Goal: Task Accomplishment & Management: Use online tool/utility

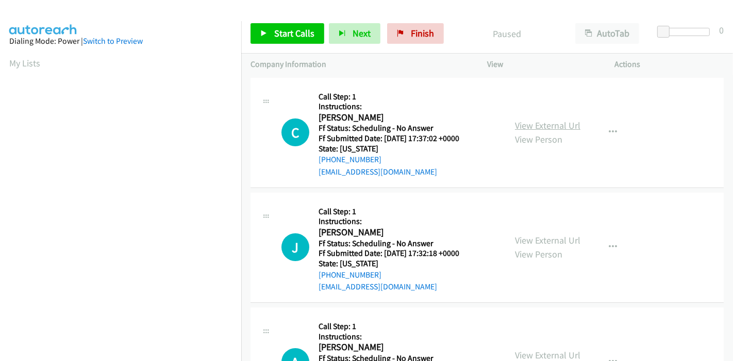
click at [536, 127] on link "View External Url" at bounding box center [547, 126] width 65 height 12
click at [554, 237] on link "View External Url" at bounding box center [547, 241] width 65 height 12
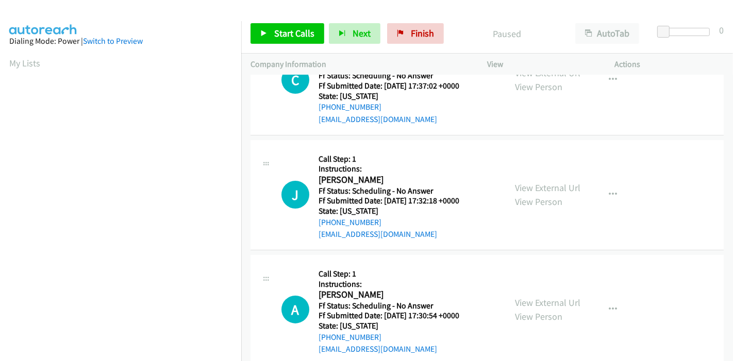
scroll to position [114, 0]
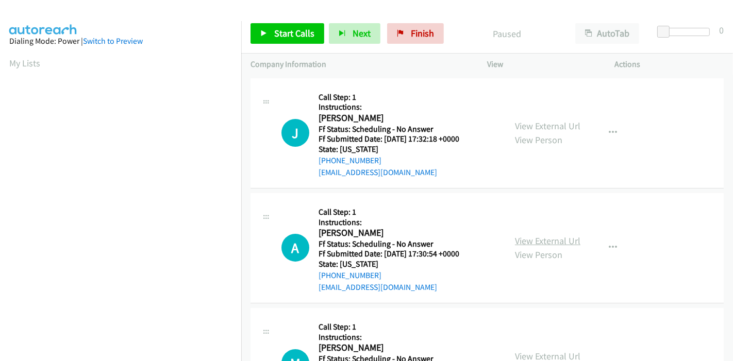
click at [550, 239] on link "View External Url" at bounding box center [547, 241] width 65 height 12
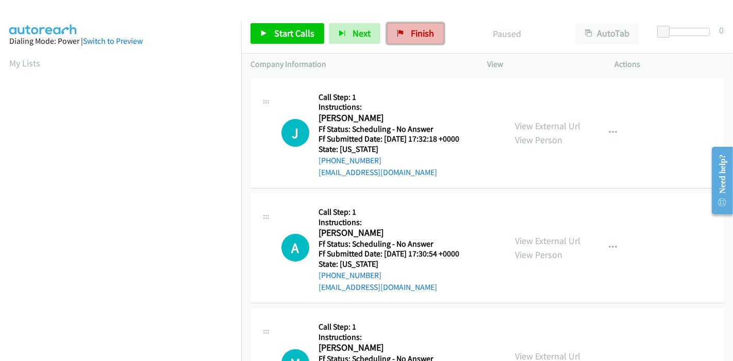
click at [411, 29] on span "Finish" at bounding box center [422, 33] width 23 height 12
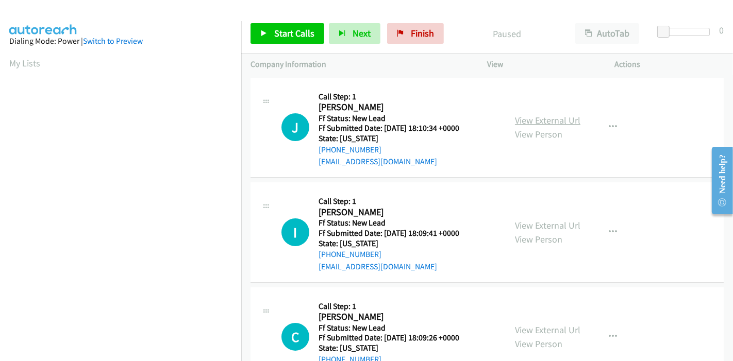
click at [528, 117] on link "View External Url" at bounding box center [547, 120] width 65 height 12
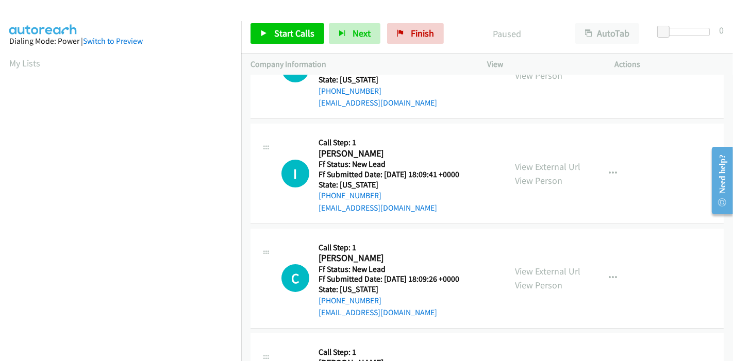
scroll to position [114, 0]
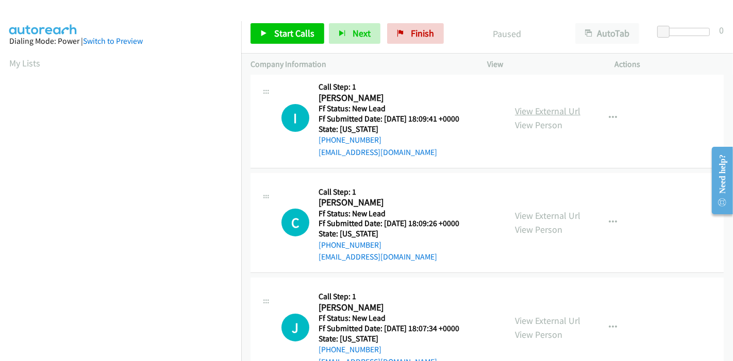
click at [545, 109] on link "View External Url" at bounding box center [547, 111] width 65 height 12
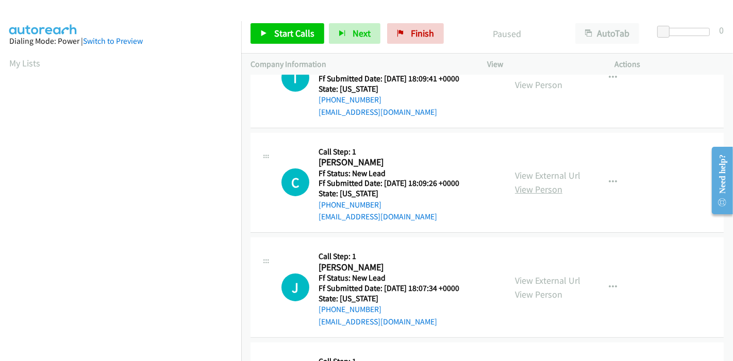
scroll to position [172, 0]
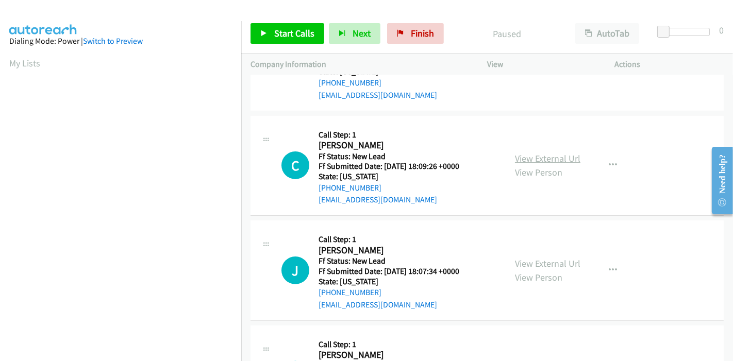
click at [548, 162] on link "View External Url" at bounding box center [547, 159] width 65 height 12
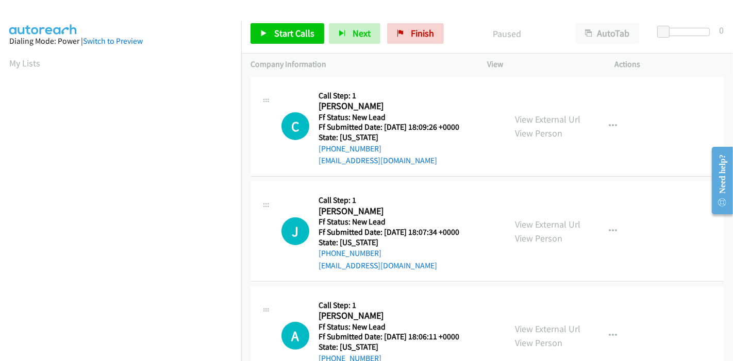
scroll to position [229, 0]
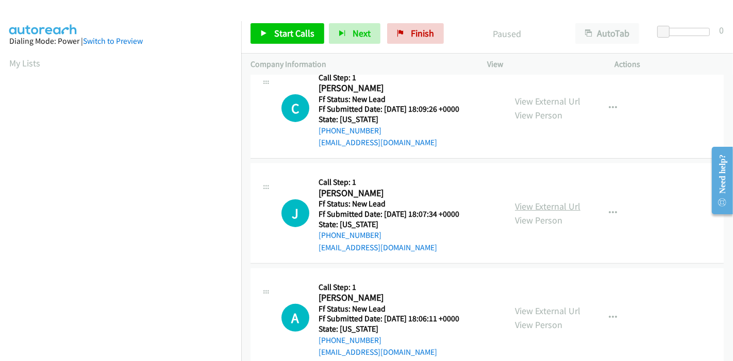
click at [530, 205] on link "View External Url" at bounding box center [547, 207] width 65 height 12
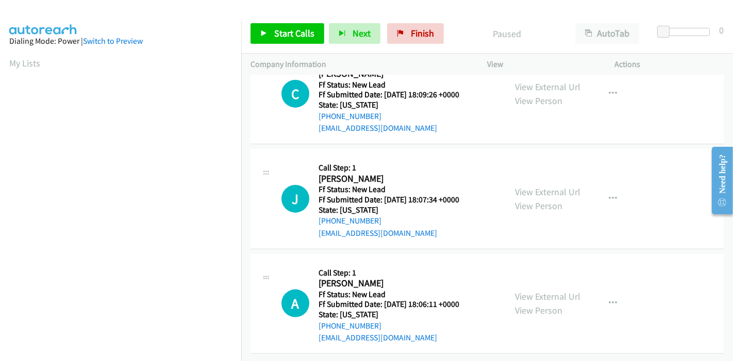
scroll to position [251, 0]
click at [524, 290] on link "View External Url" at bounding box center [547, 296] width 65 height 12
click at [280, 29] on span "Start Calls" at bounding box center [294, 33] width 40 height 12
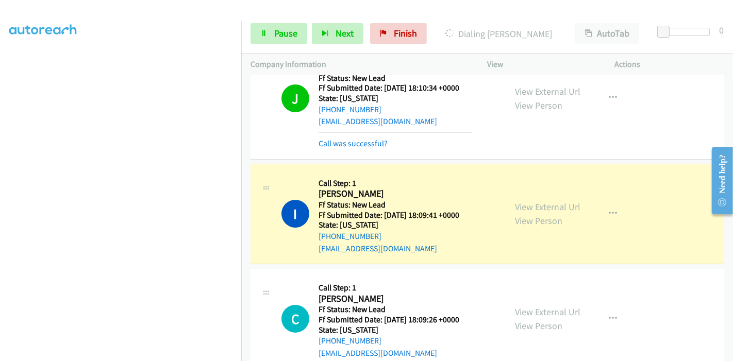
scroll to position [22, 0]
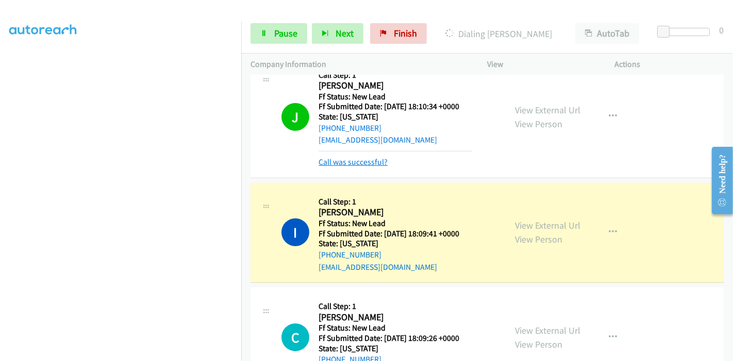
click at [345, 161] on link "Call was successful?" at bounding box center [353, 162] width 69 height 10
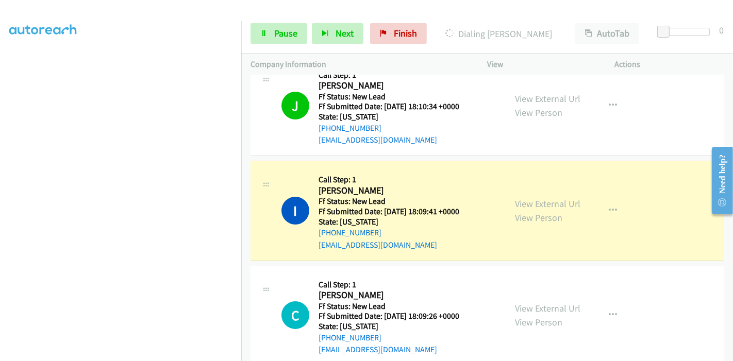
scroll to position [218, 0]
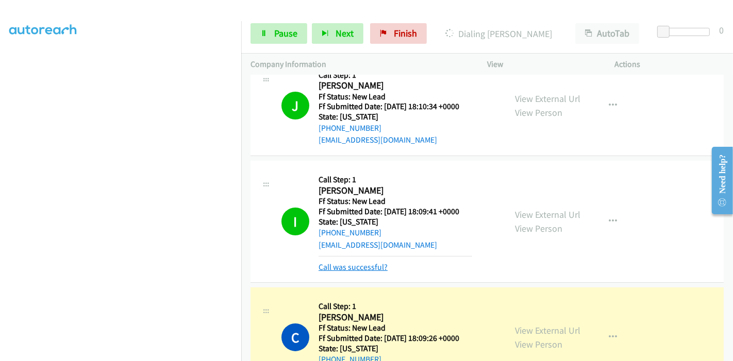
click at [352, 266] on link "Call was successful?" at bounding box center [353, 267] width 69 height 10
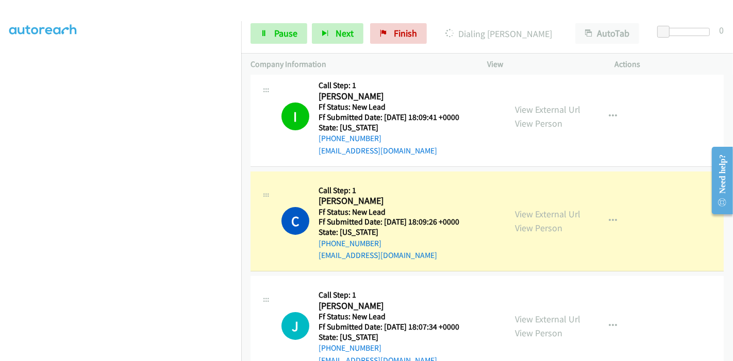
scroll to position [251, 0]
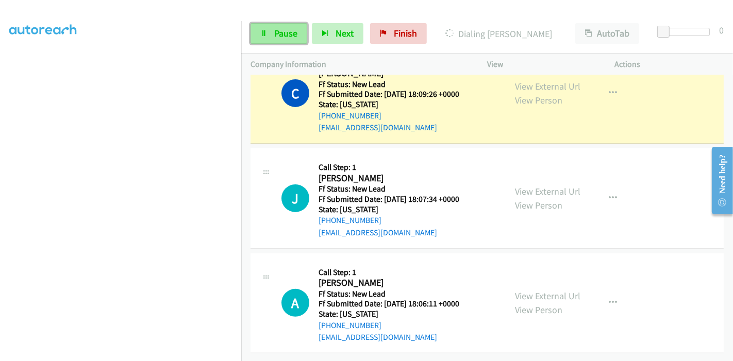
click at [275, 34] on span "Pause" at bounding box center [285, 33] width 23 height 12
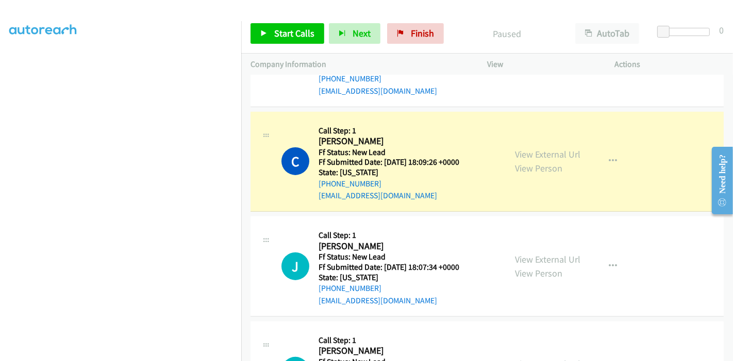
scroll to position [194, 0]
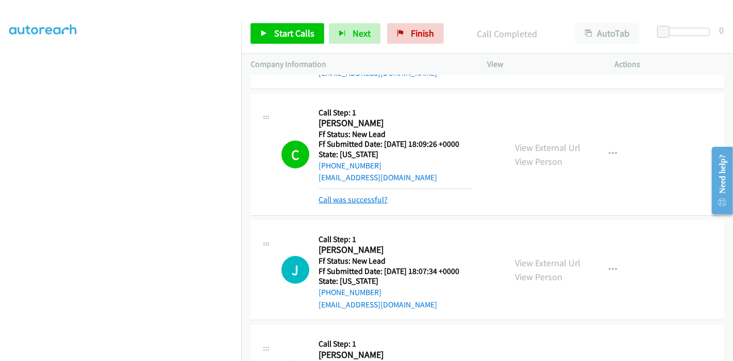
click at [351, 201] on link "Call was successful?" at bounding box center [353, 200] width 69 height 10
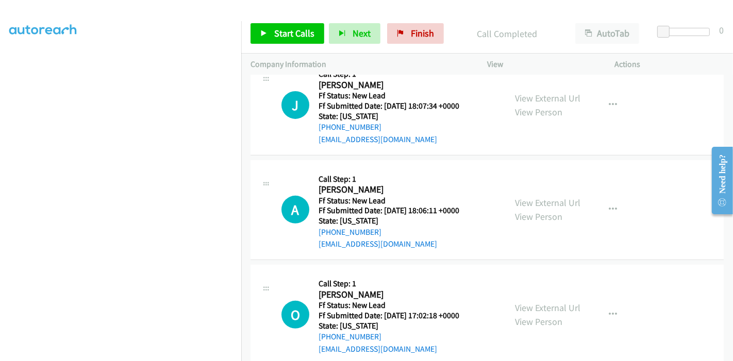
scroll to position [336, 0]
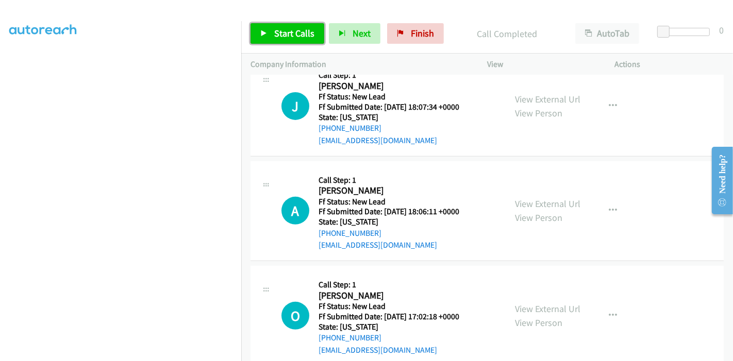
click at [256, 31] on link "Start Calls" at bounding box center [288, 33] width 74 height 21
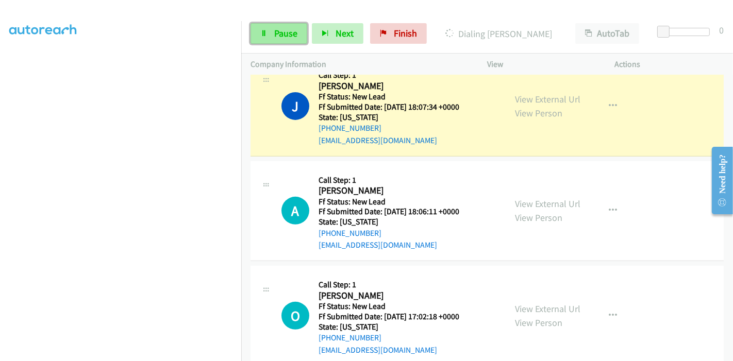
click at [266, 37] on link "Pause" at bounding box center [279, 33] width 57 height 21
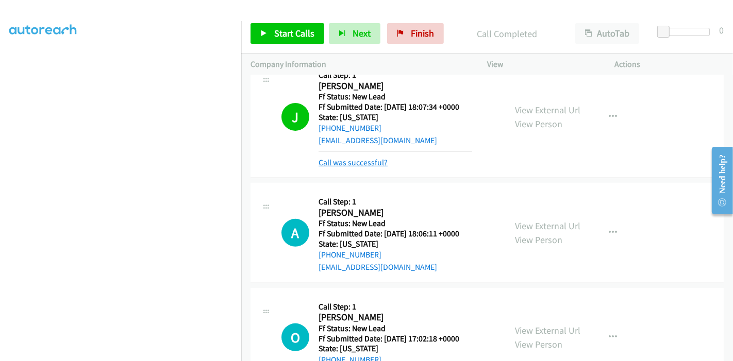
click at [375, 165] on link "Call was successful?" at bounding box center [353, 163] width 69 height 10
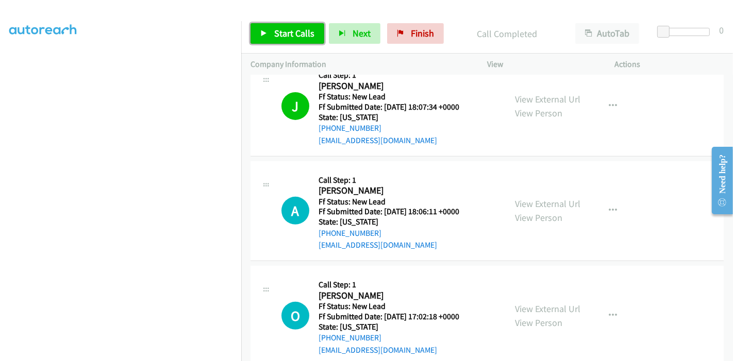
click at [263, 34] on icon at bounding box center [263, 33] width 7 height 7
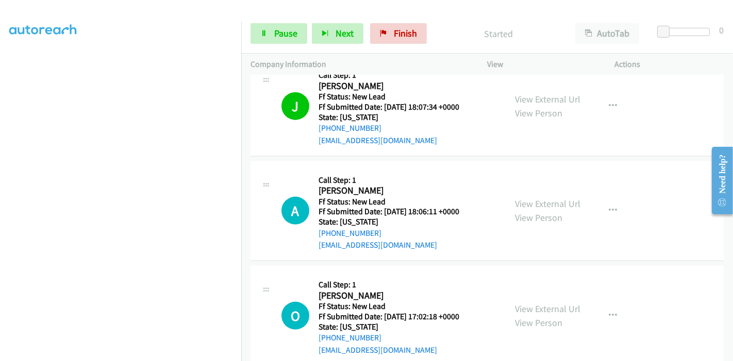
scroll to position [393, 0]
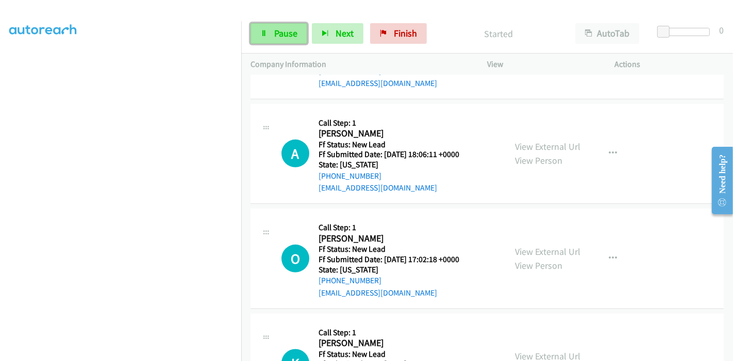
click at [278, 35] on span "Pause" at bounding box center [285, 33] width 23 height 12
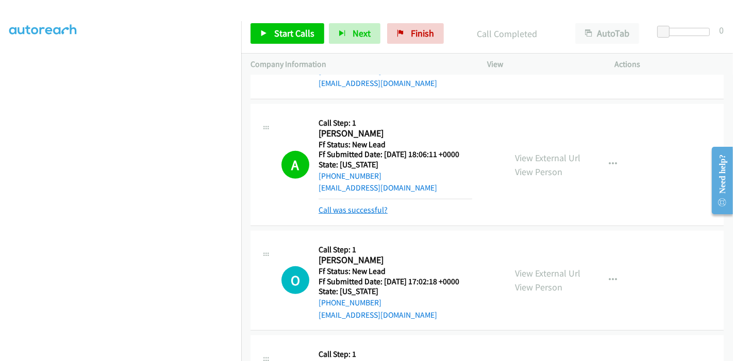
click at [364, 208] on link "Call was successful?" at bounding box center [353, 210] width 69 height 10
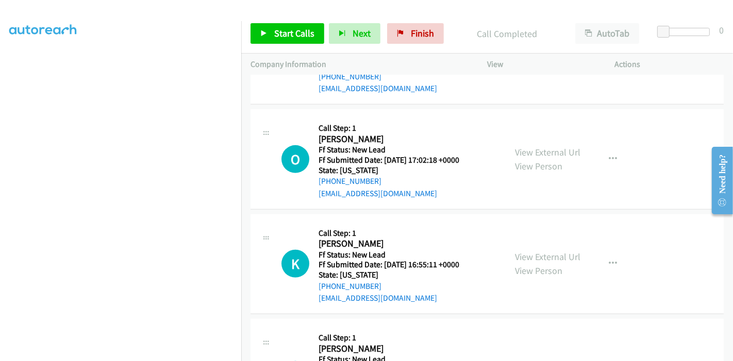
scroll to position [451, 0]
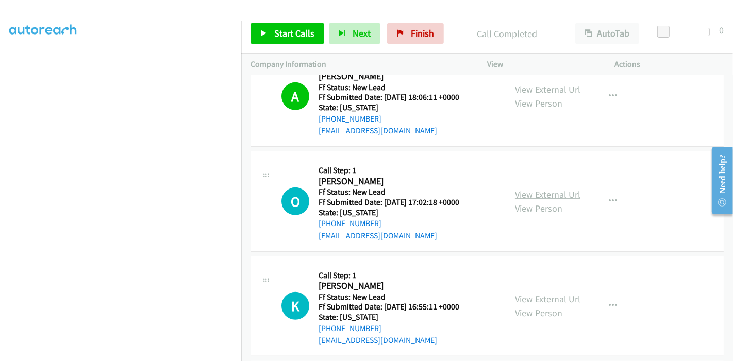
click at [534, 194] on link "View External Url" at bounding box center [547, 195] width 65 height 12
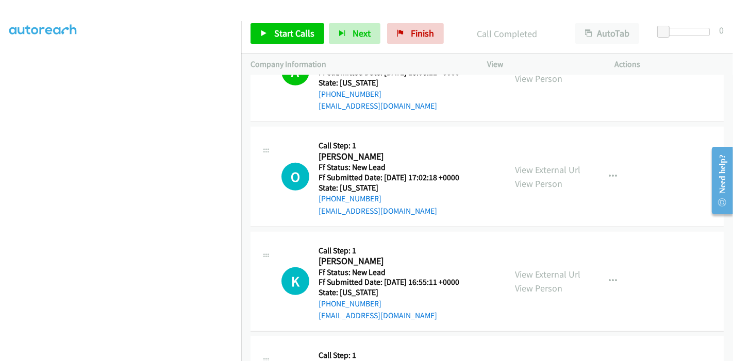
scroll to position [508, 0]
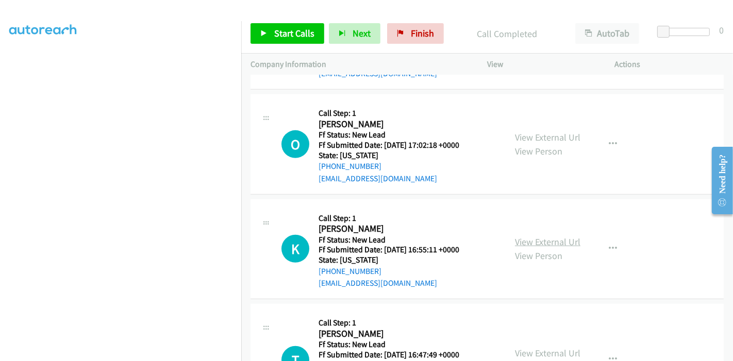
click at [540, 241] on link "View External Url" at bounding box center [547, 242] width 65 height 12
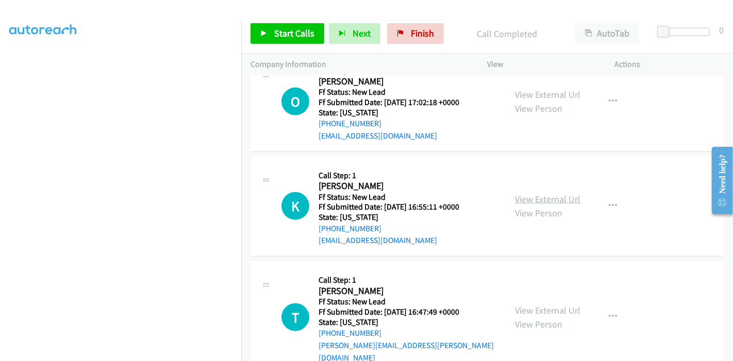
scroll to position [566, 0]
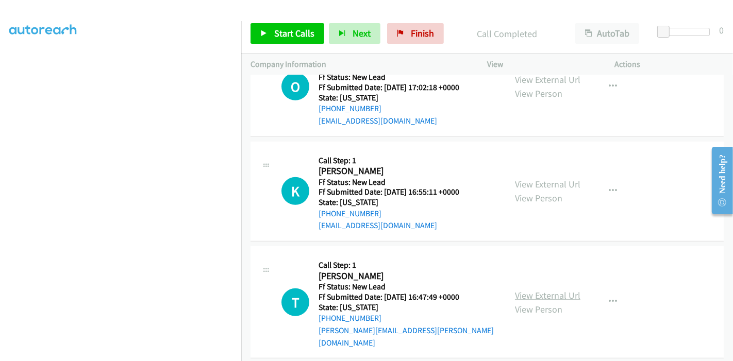
click at [523, 291] on link "View External Url" at bounding box center [547, 296] width 65 height 12
click at [277, 30] on span "Start Calls" at bounding box center [294, 33] width 40 height 12
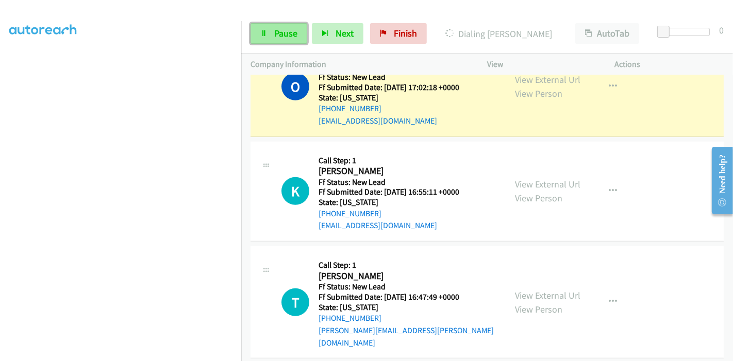
click at [279, 39] on link "Pause" at bounding box center [279, 33] width 57 height 21
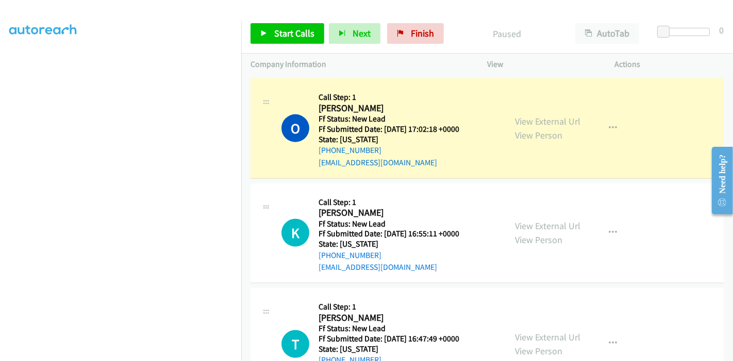
scroll to position [451, 0]
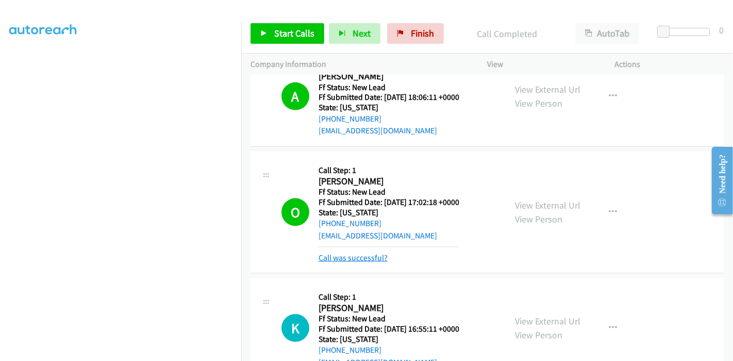
click at [347, 254] on link "Call was successful?" at bounding box center [353, 258] width 69 height 10
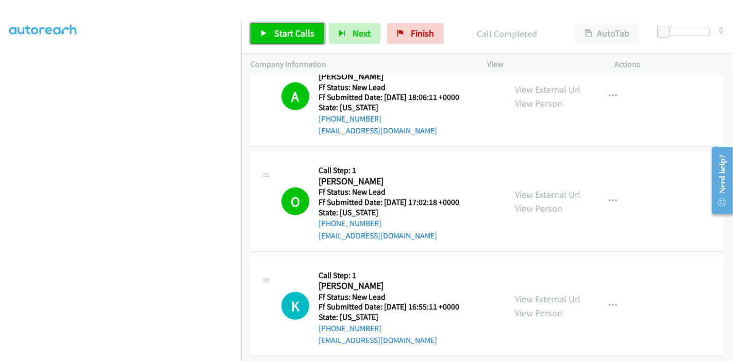
click at [275, 39] on link "Start Calls" at bounding box center [288, 33] width 74 height 21
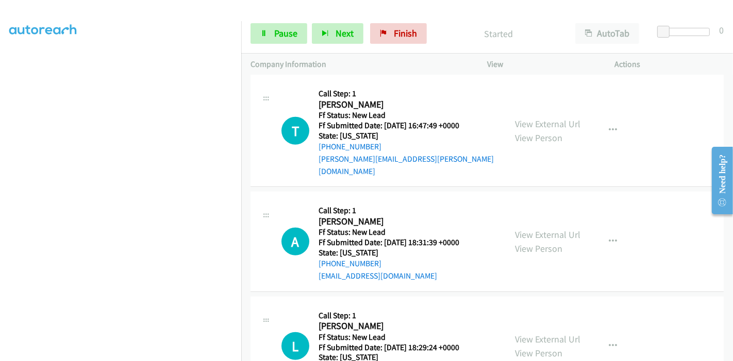
scroll to position [566, 0]
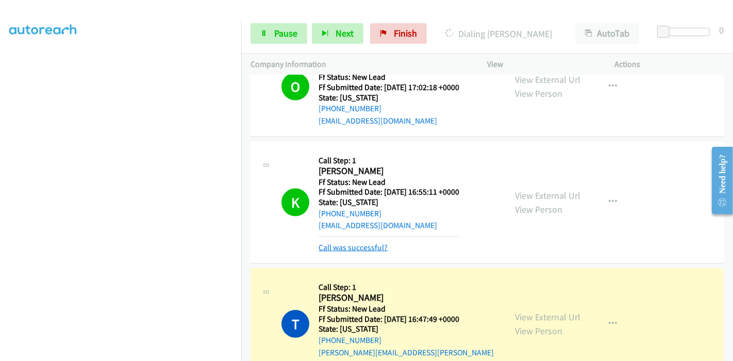
click at [340, 248] on link "Call was successful?" at bounding box center [353, 248] width 69 height 10
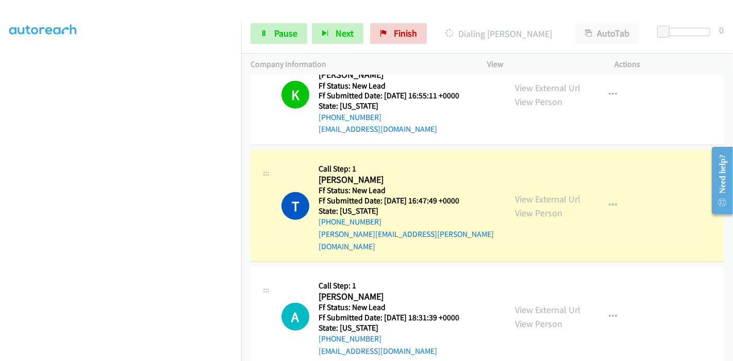
scroll to position [680, 0]
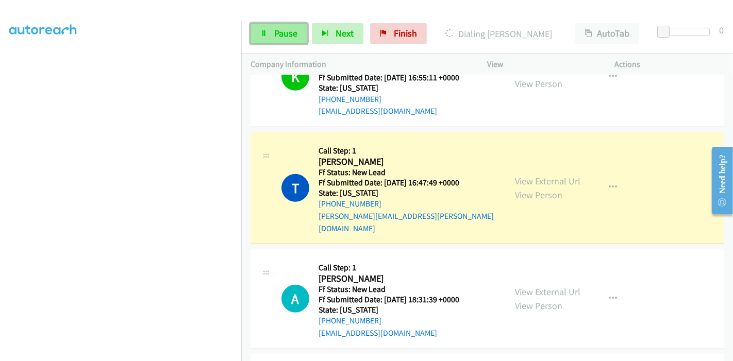
click at [281, 28] on span "Pause" at bounding box center [285, 33] width 23 height 12
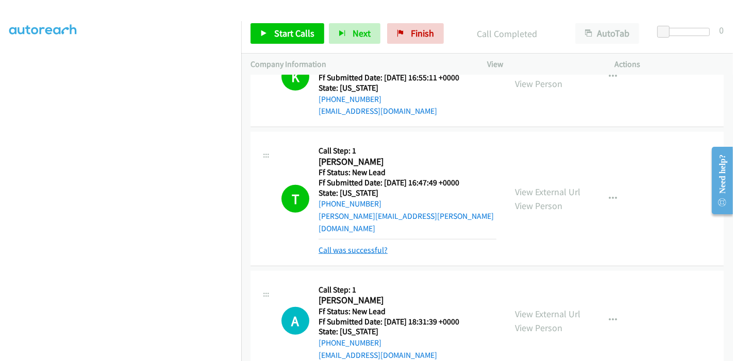
click at [361, 245] on link "Call was successful?" at bounding box center [353, 250] width 69 height 10
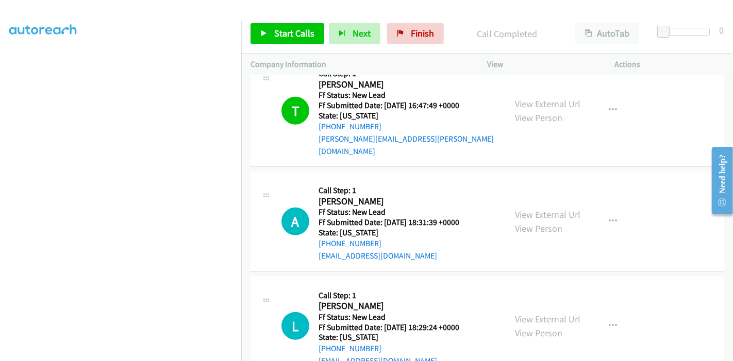
scroll to position [794, 0]
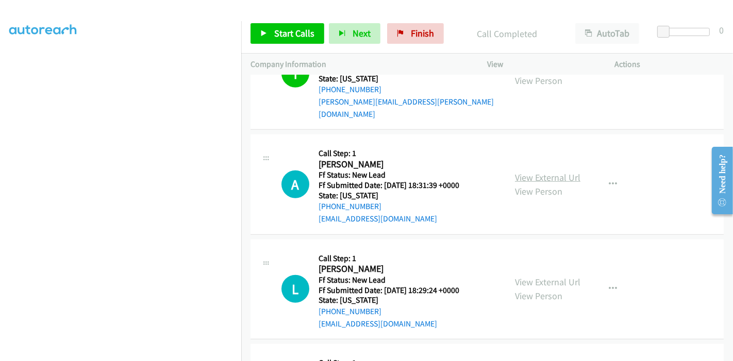
click at [556, 172] on link "View External Url" at bounding box center [547, 178] width 65 height 12
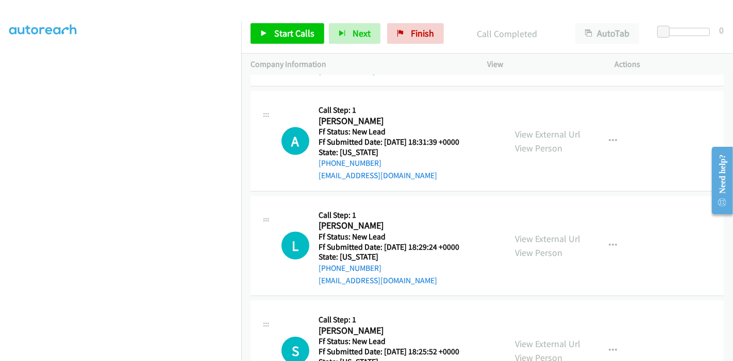
scroll to position [879, 0]
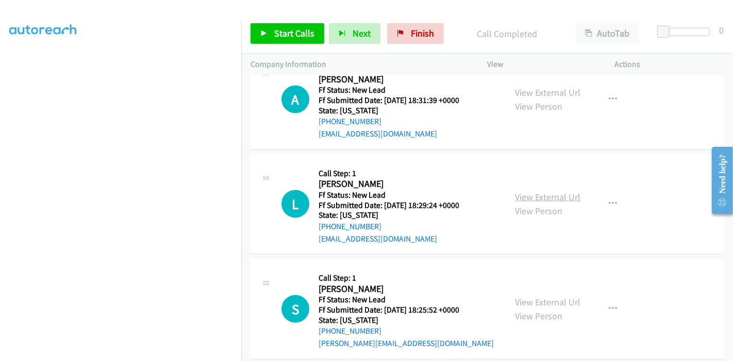
click at [541, 191] on link "View External Url" at bounding box center [547, 197] width 65 height 12
click at [522, 296] on link "View External Url" at bounding box center [547, 302] width 65 height 12
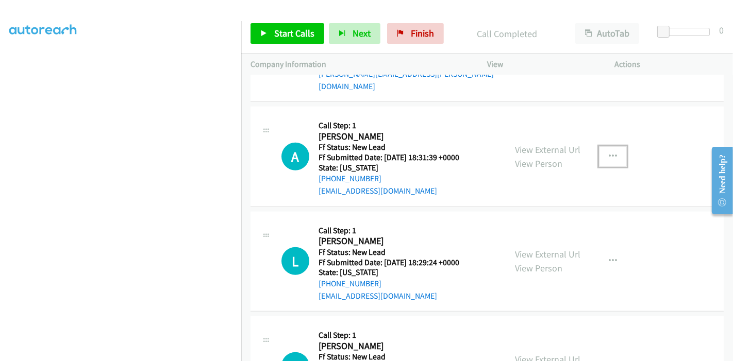
click at [610, 146] on button "button" at bounding box center [613, 156] width 28 height 21
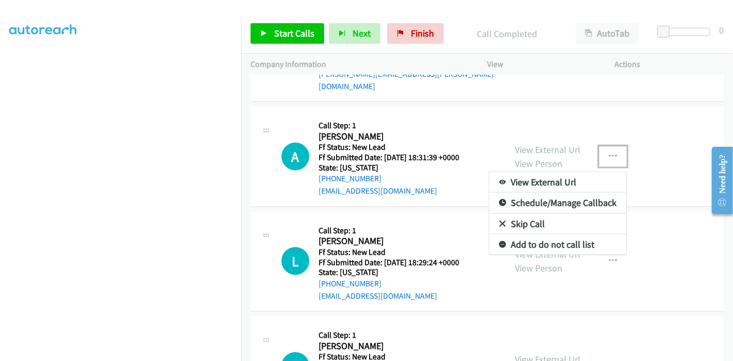
click at [546, 214] on link "Skip Call" at bounding box center [557, 224] width 137 height 21
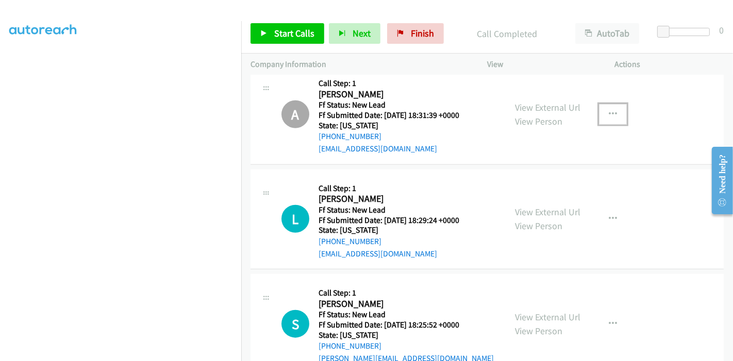
scroll to position [879, 0]
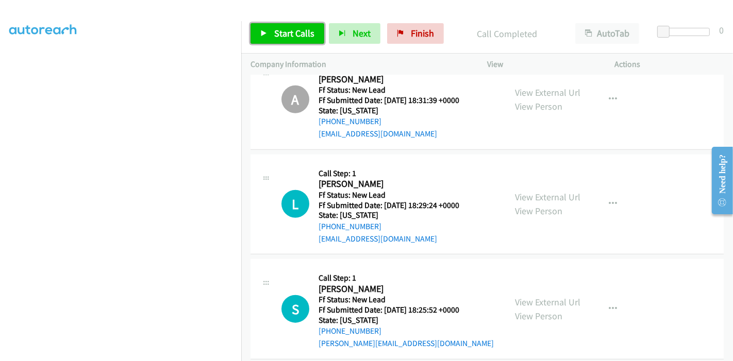
click at [275, 30] on span "Start Calls" at bounding box center [294, 33] width 40 height 12
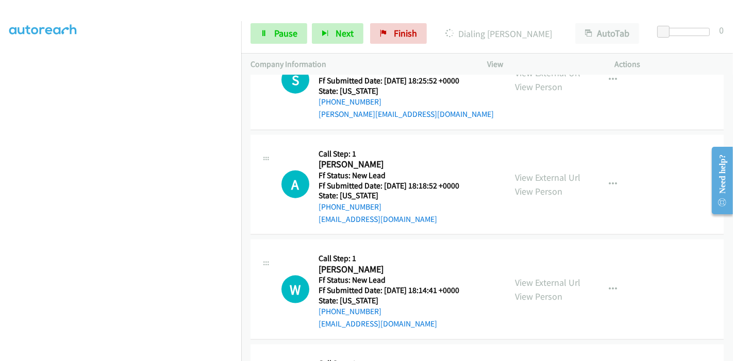
scroll to position [937, 0]
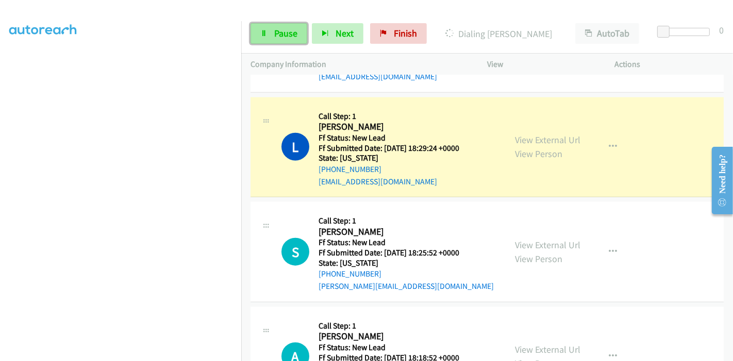
click at [277, 36] on span "Pause" at bounding box center [285, 33] width 23 height 12
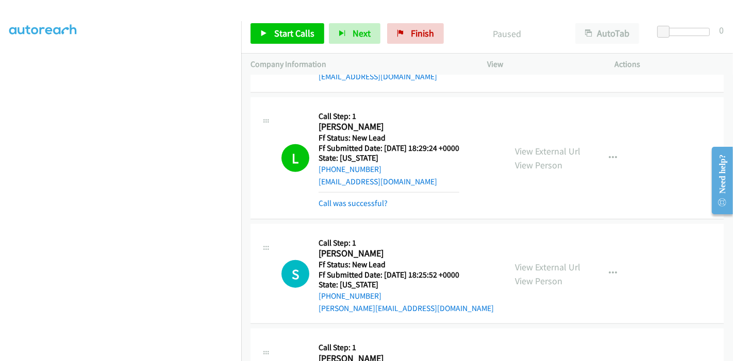
click at [341, 197] on div "Call was successful?" at bounding box center [389, 203] width 141 height 12
click at [345, 198] on link "Call was successful?" at bounding box center [353, 203] width 69 height 10
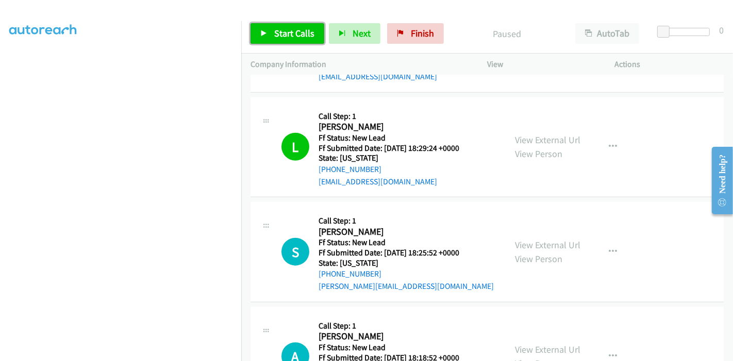
click at [298, 37] on span "Start Calls" at bounding box center [294, 33] width 40 height 12
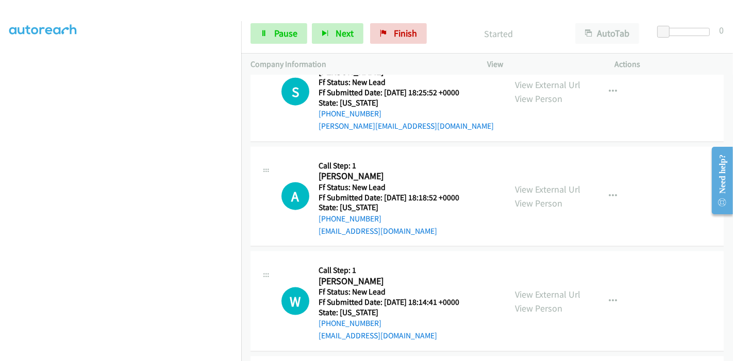
scroll to position [1109, 0]
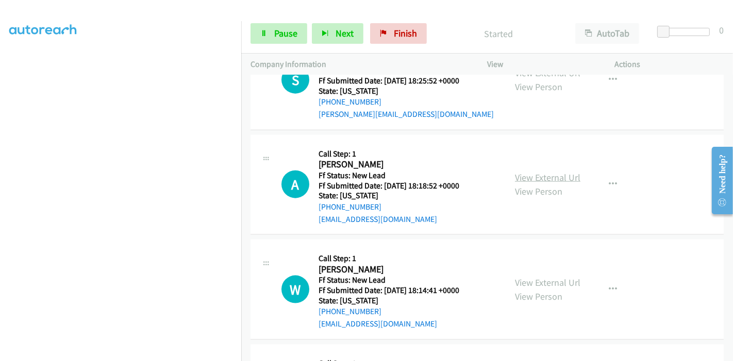
click at [543, 172] on link "View External Url" at bounding box center [547, 178] width 65 height 12
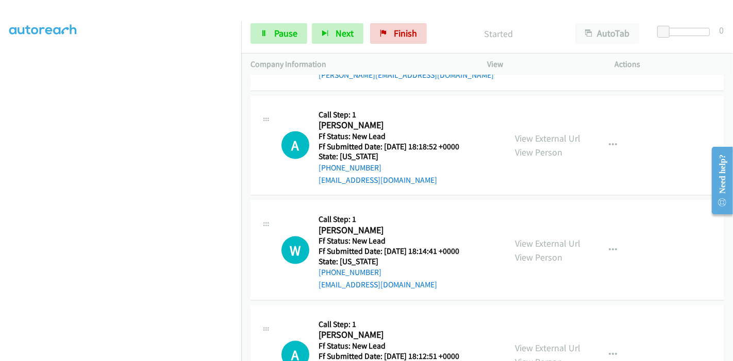
scroll to position [1166, 0]
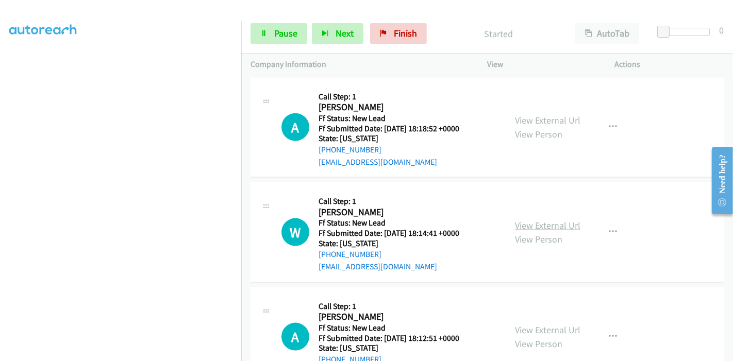
click at [520, 220] on link "View External Url" at bounding box center [547, 226] width 65 height 12
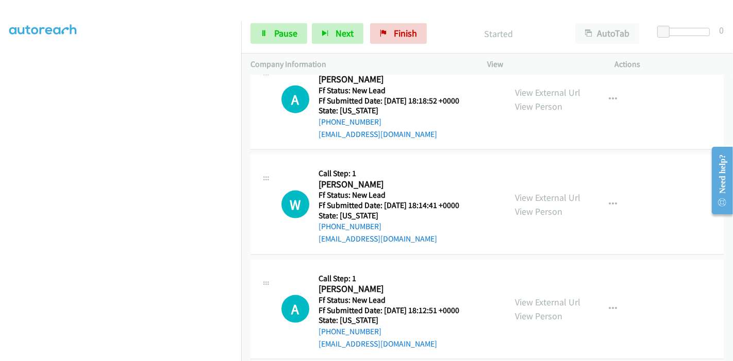
click at [541, 295] on div "View External Url View Person" at bounding box center [547, 309] width 65 height 28
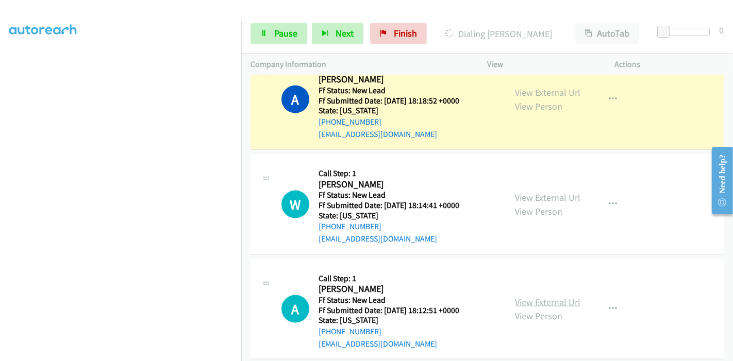
click at [543, 296] on link "View External Url" at bounding box center [547, 302] width 65 height 12
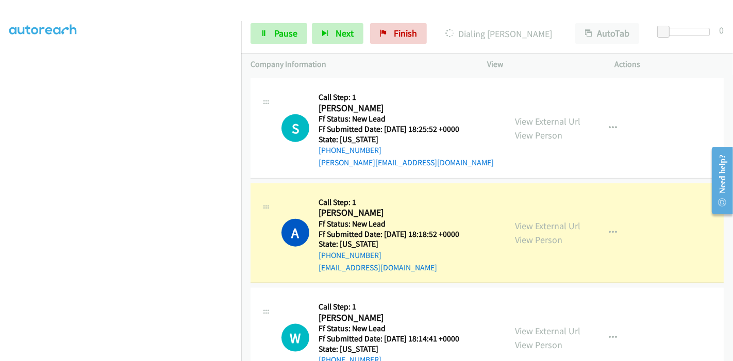
scroll to position [1080, 0]
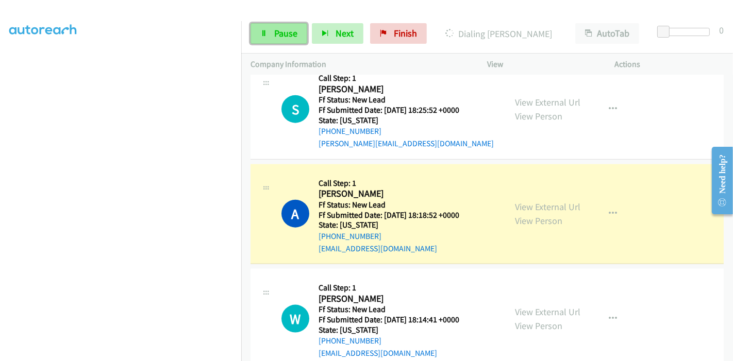
click at [268, 31] on link "Pause" at bounding box center [279, 33] width 57 height 21
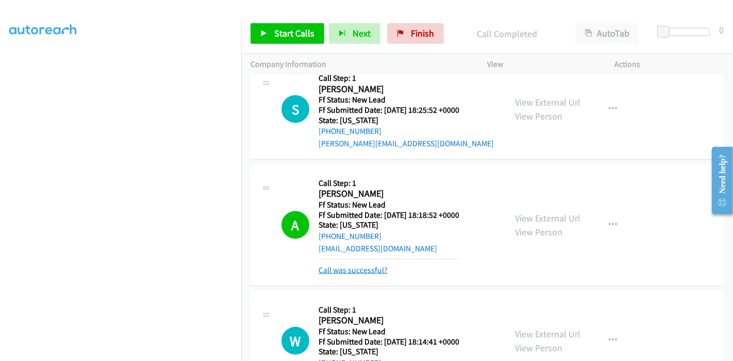
click at [346, 265] on link "Call was successful?" at bounding box center [353, 270] width 69 height 10
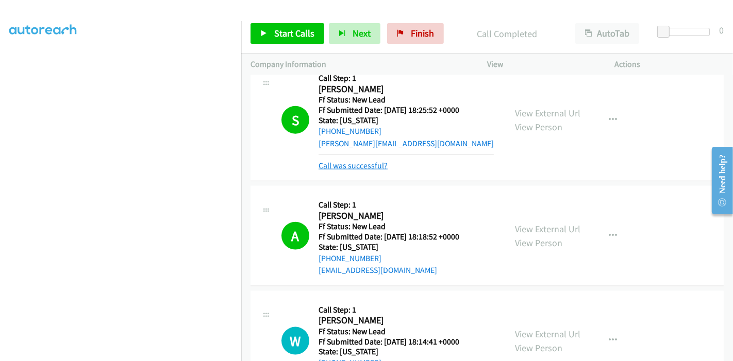
click at [360, 161] on link "Call was successful?" at bounding box center [353, 166] width 69 height 10
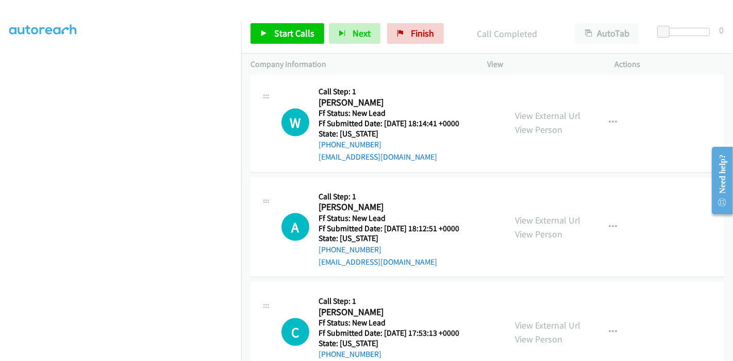
scroll to position [1346, 0]
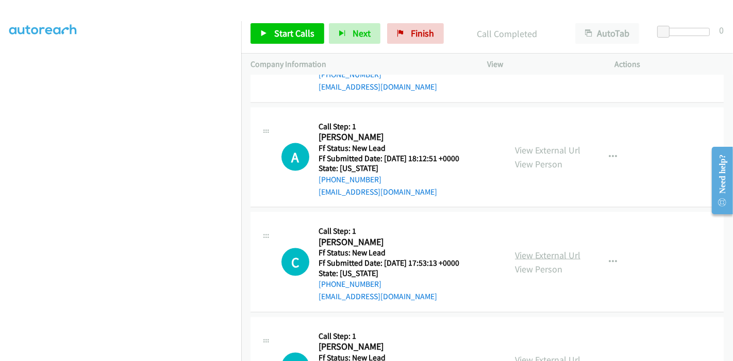
click at [533, 250] on link "View External Url" at bounding box center [547, 256] width 65 height 12
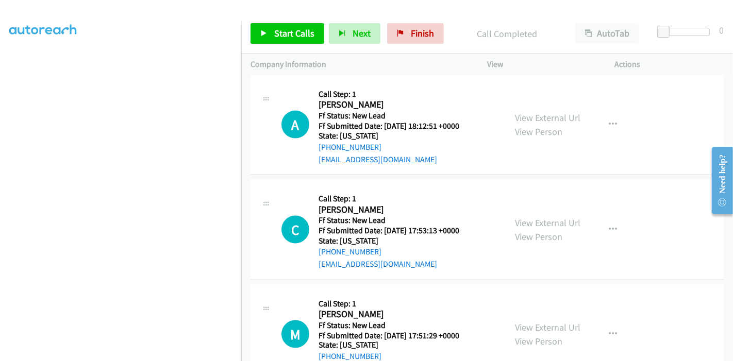
scroll to position [1403, 0]
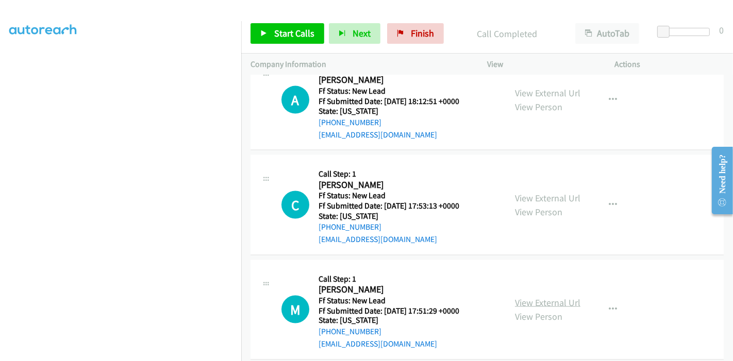
click at [526, 297] on link "View External Url" at bounding box center [547, 303] width 65 height 12
click at [293, 30] on span "Start Calls" at bounding box center [294, 33] width 40 height 12
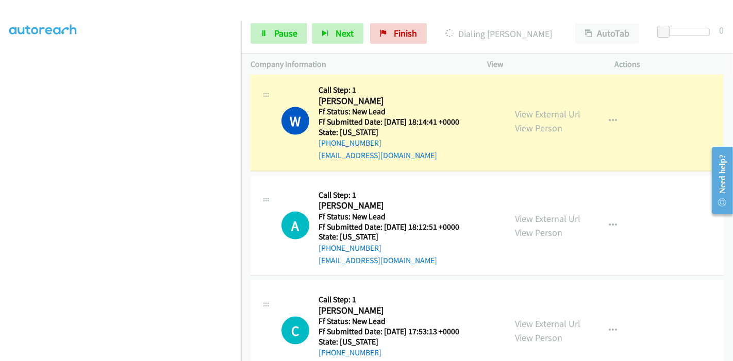
scroll to position [1289, 0]
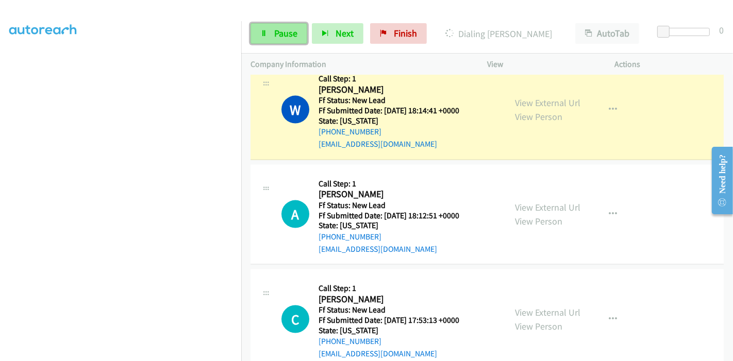
click at [271, 35] on link "Pause" at bounding box center [279, 33] width 57 height 21
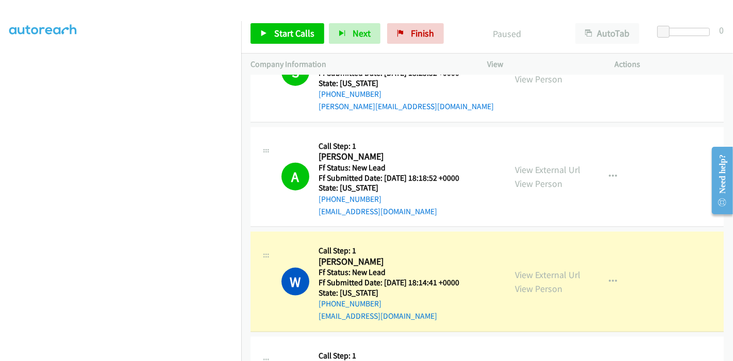
scroll to position [1174, 0]
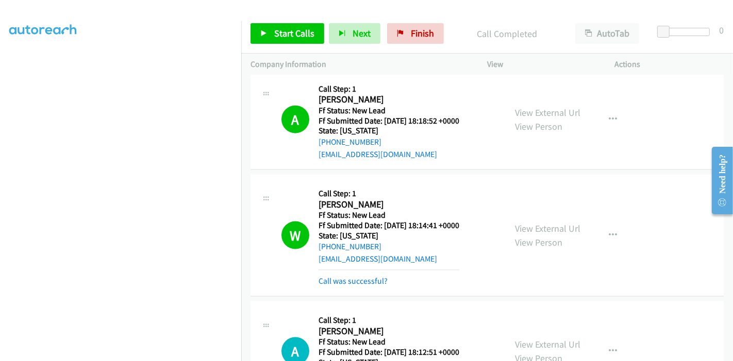
click at [290, 45] on div "Start Calls Pause Next Finish Call Completed AutoTab AutoTab 0" at bounding box center [487, 34] width 492 height 40
click at [284, 32] on span "Start Calls" at bounding box center [294, 33] width 40 height 12
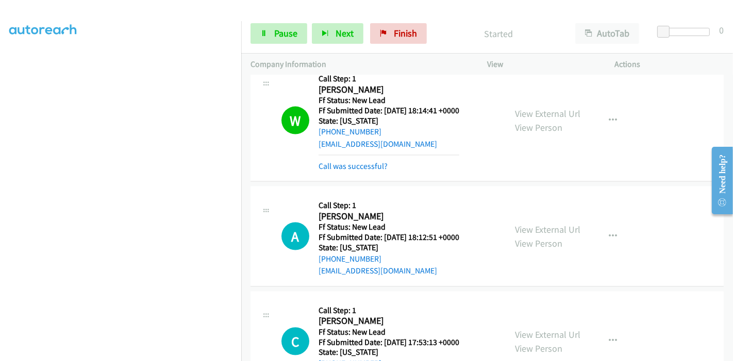
scroll to position [1231, 0]
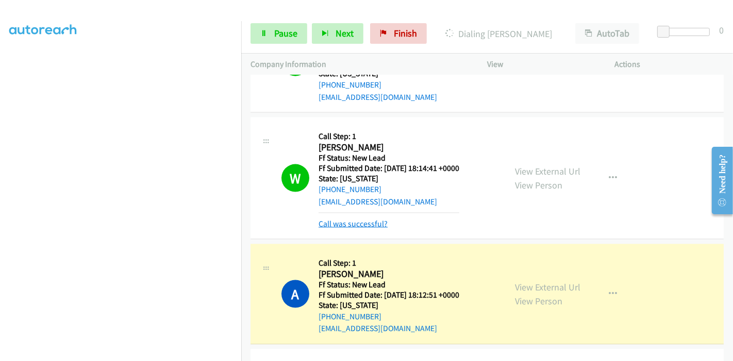
click at [358, 219] on link "Call was successful?" at bounding box center [353, 224] width 69 height 10
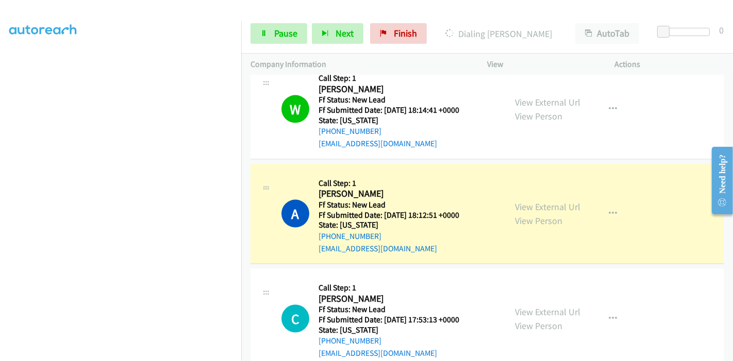
scroll to position [1346, 0]
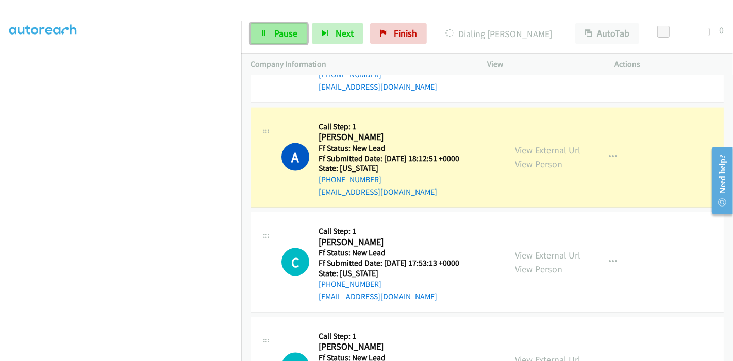
click at [274, 38] on span "Pause" at bounding box center [285, 33] width 23 height 12
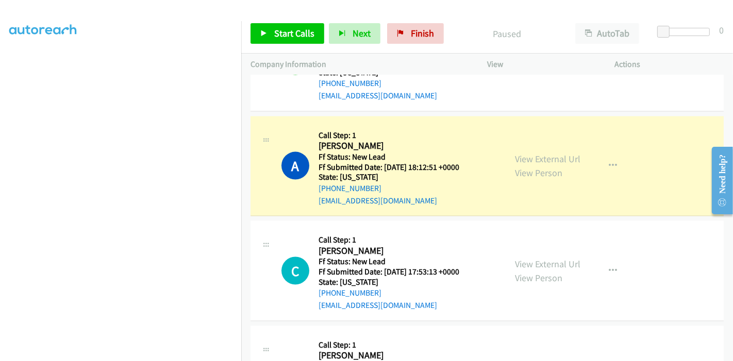
scroll to position [218, 0]
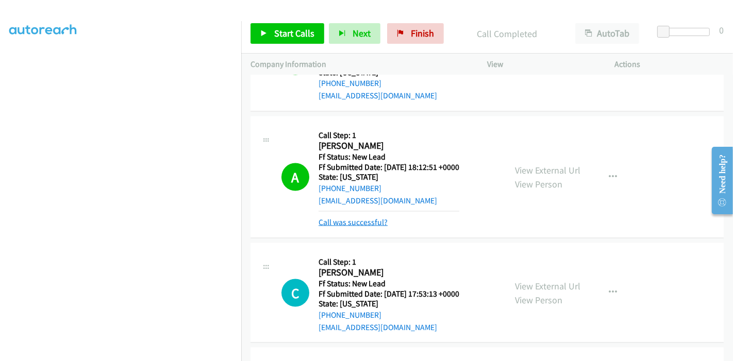
click at [347, 218] on link "Call was successful?" at bounding box center [353, 223] width 69 height 10
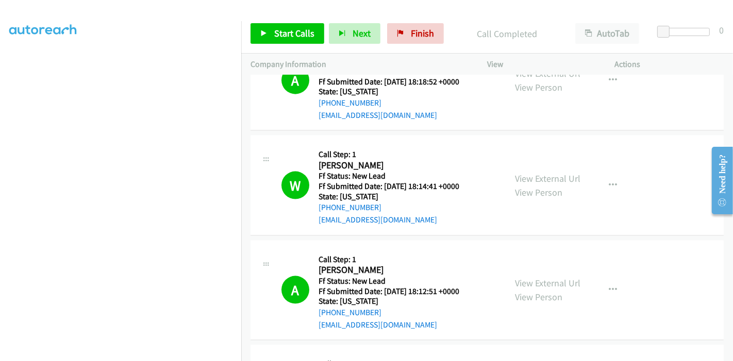
scroll to position [1223, 0]
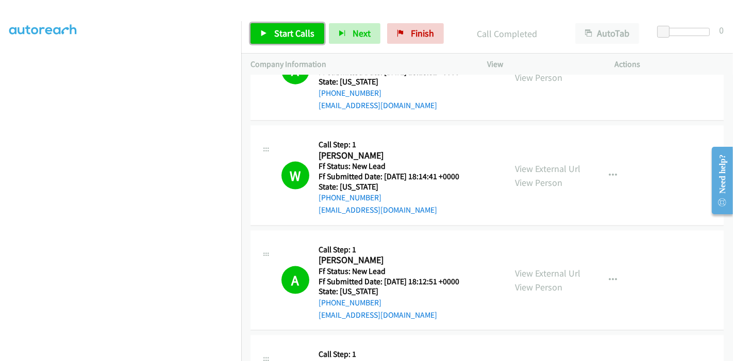
click at [269, 34] on link "Start Calls" at bounding box center [288, 33] width 74 height 21
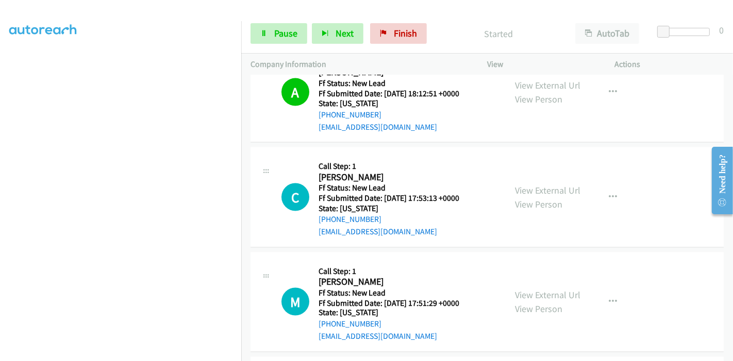
scroll to position [1452, 0]
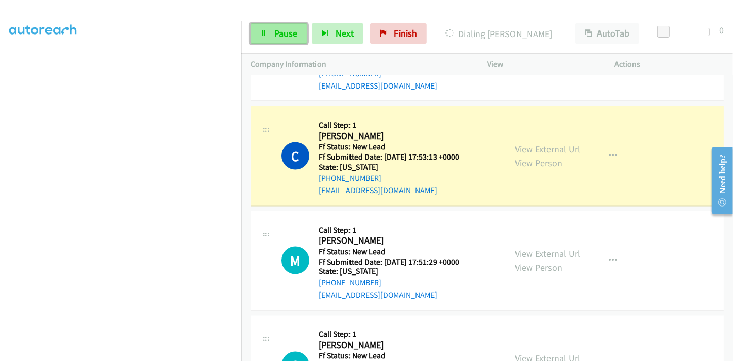
click at [265, 36] on icon at bounding box center [263, 33] width 7 height 7
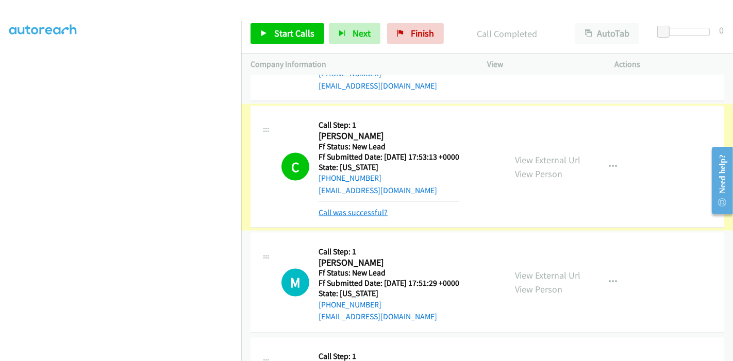
click at [327, 208] on link "Call was successful?" at bounding box center [353, 213] width 69 height 10
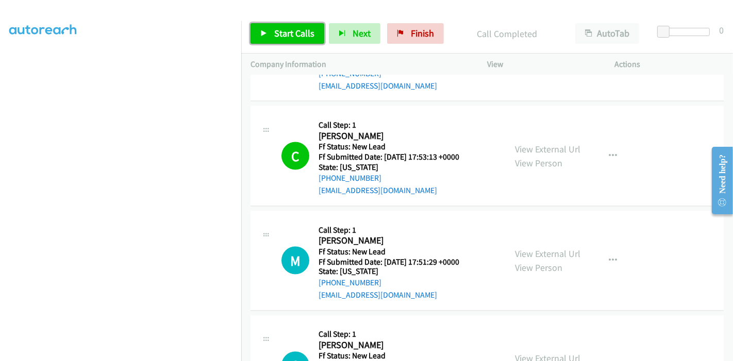
click at [287, 40] on link "Start Calls" at bounding box center [288, 33] width 74 height 21
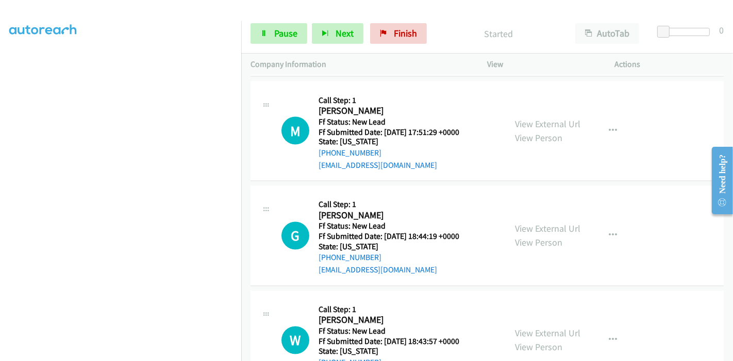
scroll to position [1613, 0]
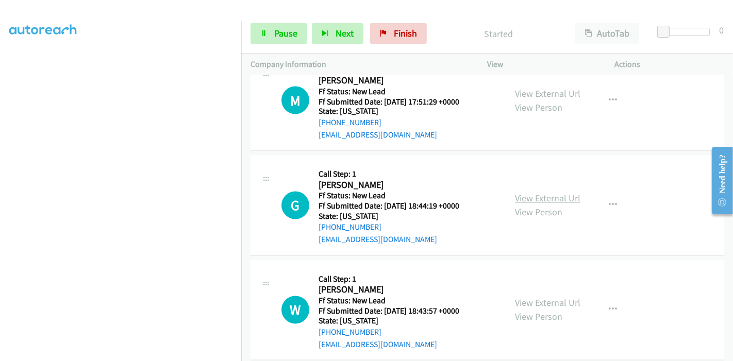
click at [553, 193] on link "View External Url" at bounding box center [547, 199] width 65 height 12
click at [536, 297] on link "View External Url" at bounding box center [547, 303] width 65 height 12
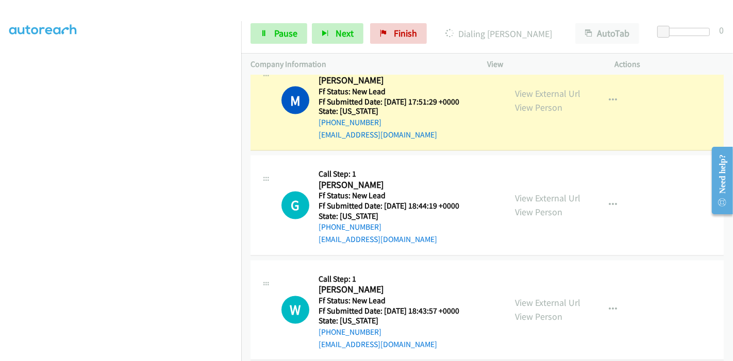
scroll to position [218, 0]
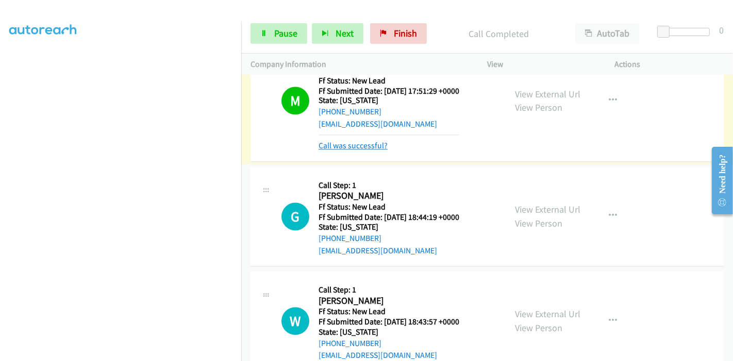
click at [351, 141] on link "Call was successful?" at bounding box center [353, 146] width 69 height 10
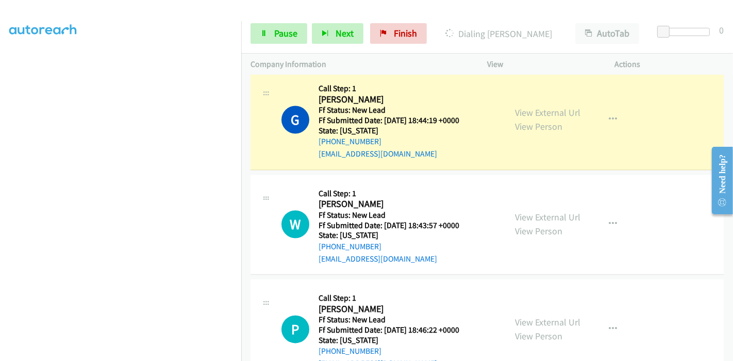
scroll to position [1640, 0]
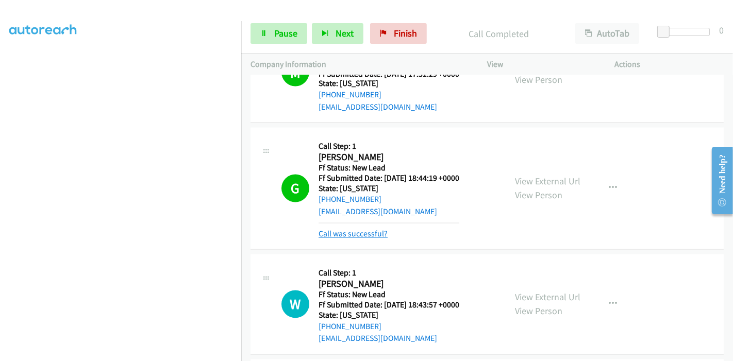
click at [355, 229] on link "Call was successful?" at bounding box center [353, 234] width 69 height 10
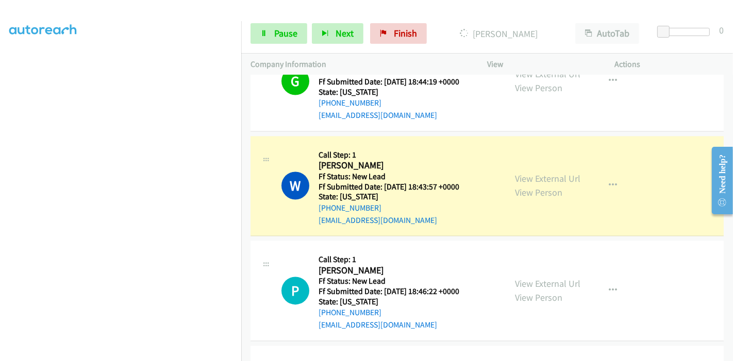
scroll to position [1755, 0]
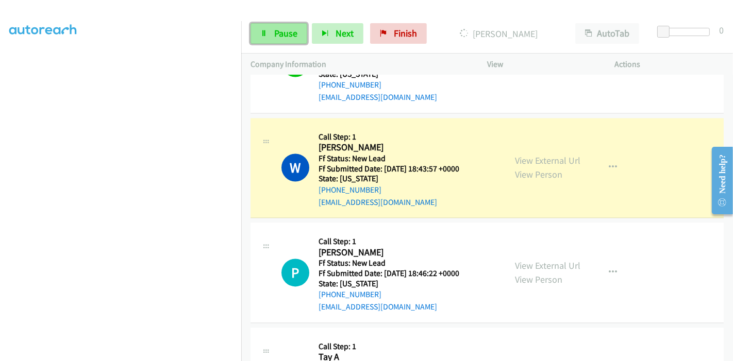
click at [279, 38] on span "Pause" at bounding box center [285, 33] width 23 height 12
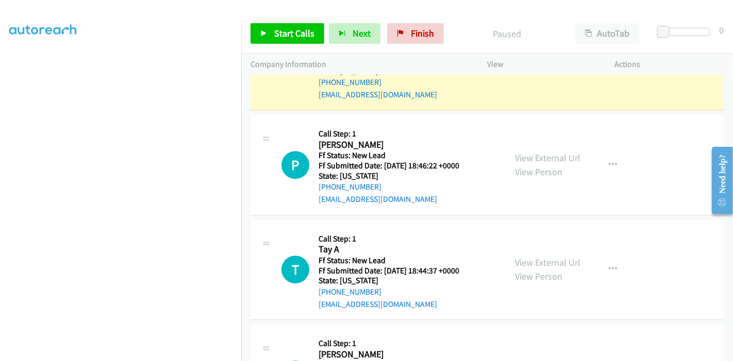
scroll to position [1927, 0]
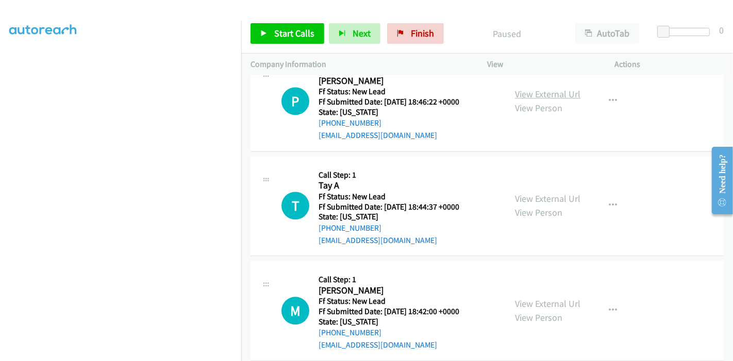
click at [541, 88] on link "View External Url" at bounding box center [547, 94] width 65 height 12
click at [551, 193] on link "View External Url" at bounding box center [547, 199] width 65 height 12
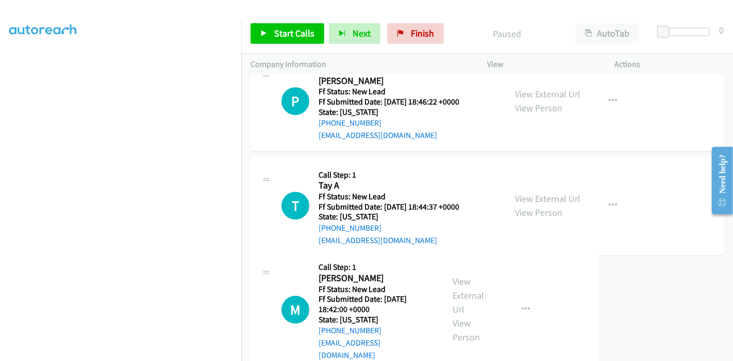
drag, startPoint x: 542, startPoint y: 296, endPoint x: 547, endPoint y: 311, distance: 16.0
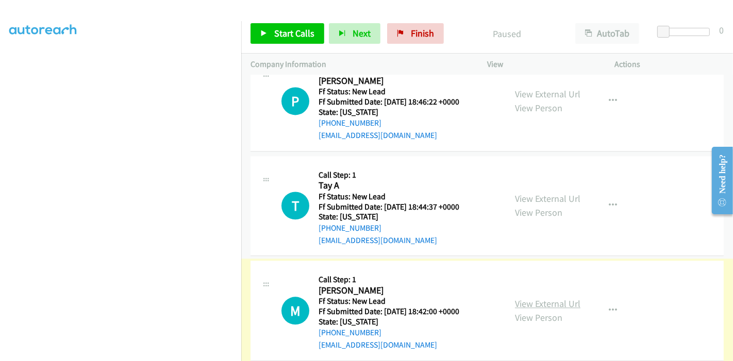
click at [546, 298] on link "View External Url" at bounding box center [547, 304] width 65 height 12
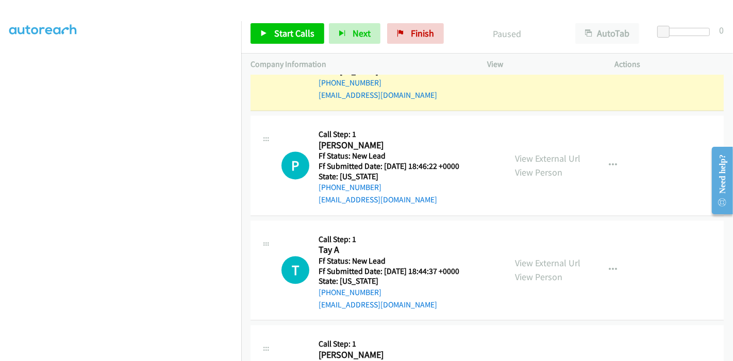
scroll to position [1755, 0]
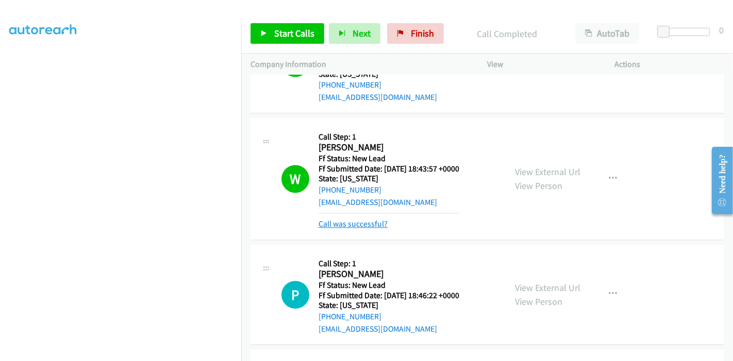
click at [365, 219] on link "Call was successful?" at bounding box center [353, 224] width 69 height 10
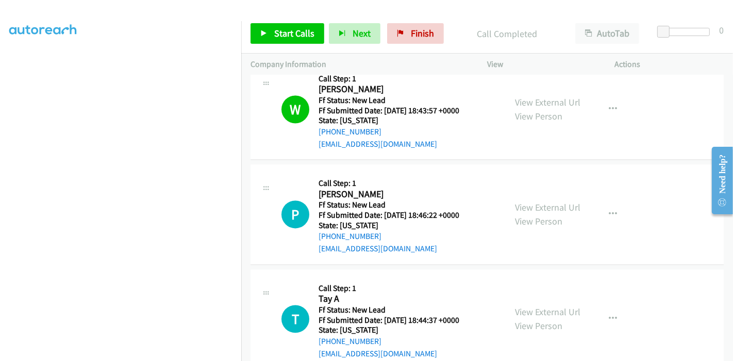
scroll to position [1813, 0]
click at [609, 211] on icon "button" at bounding box center [613, 215] width 8 height 8
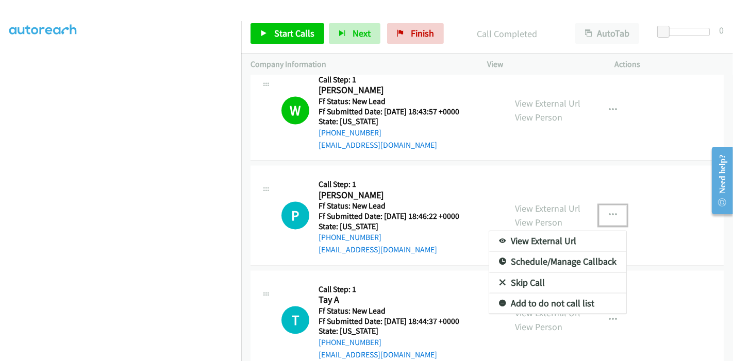
click at [529, 273] on link "Skip Call" at bounding box center [557, 283] width 137 height 21
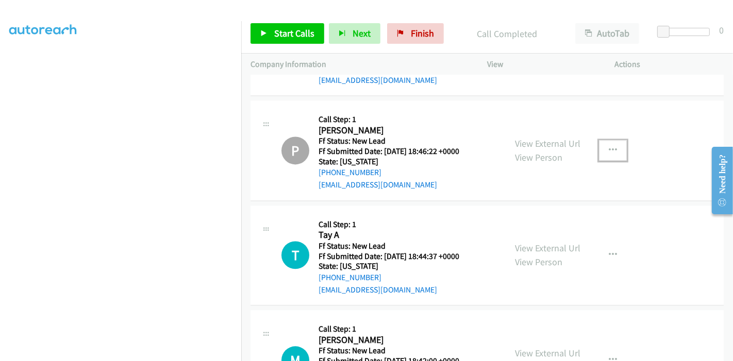
scroll to position [1927, 0]
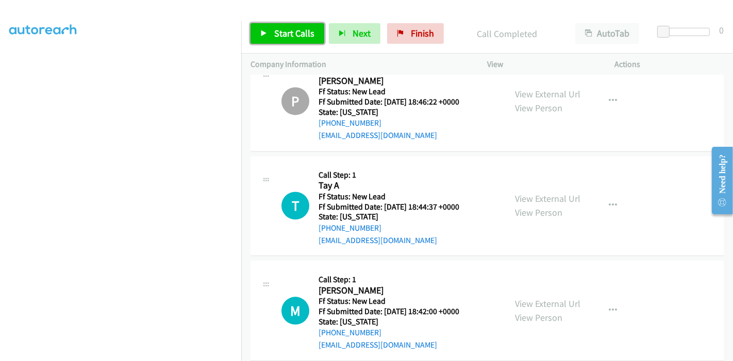
click at [278, 37] on span "Start Calls" at bounding box center [294, 33] width 40 height 12
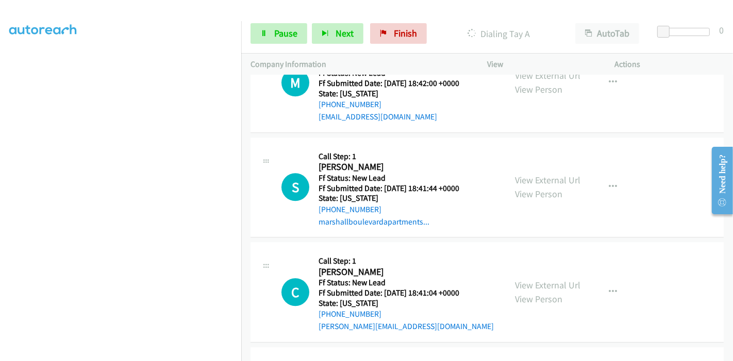
scroll to position [2156, 0]
click at [543, 174] on link "View External Url" at bounding box center [547, 180] width 65 height 12
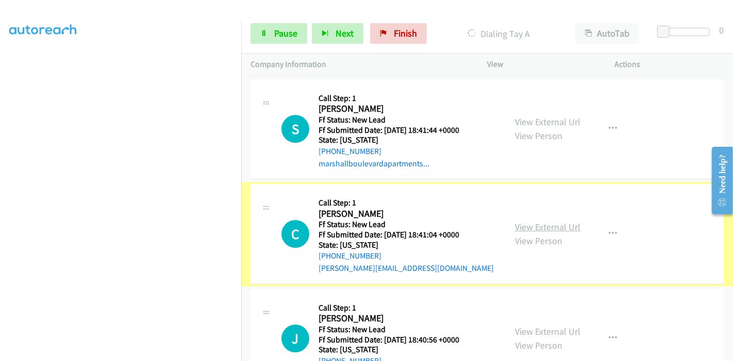
scroll to position [2214, 0]
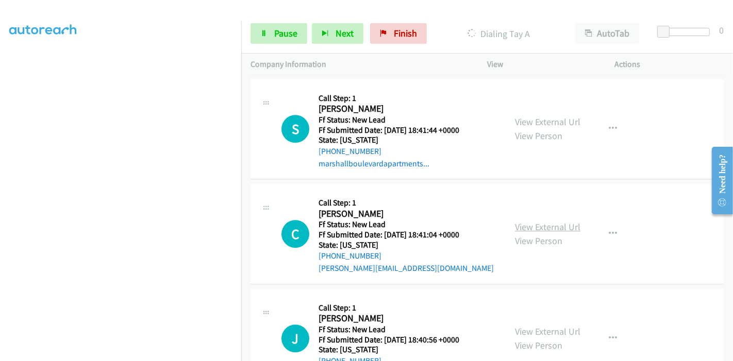
click at [515, 221] on link "View External Url" at bounding box center [547, 227] width 65 height 12
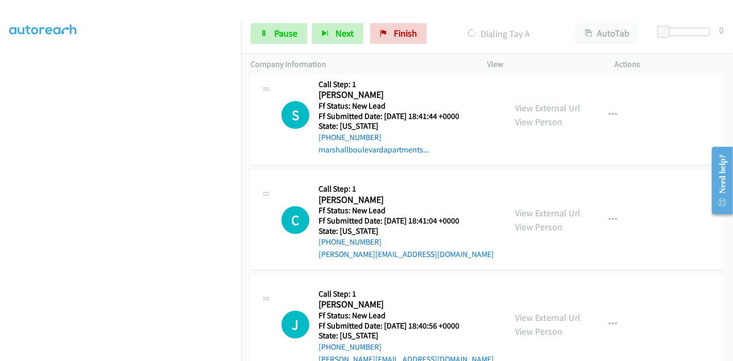
scroll to position [2242, 0]
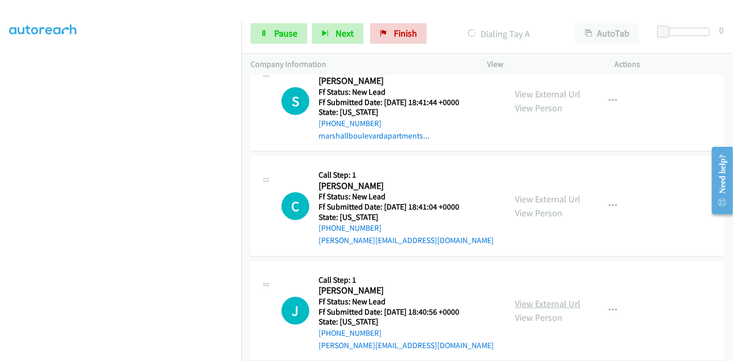
click at [533, 298] on link "View External Url" at bounding box center [547, 304] width 65 height 12
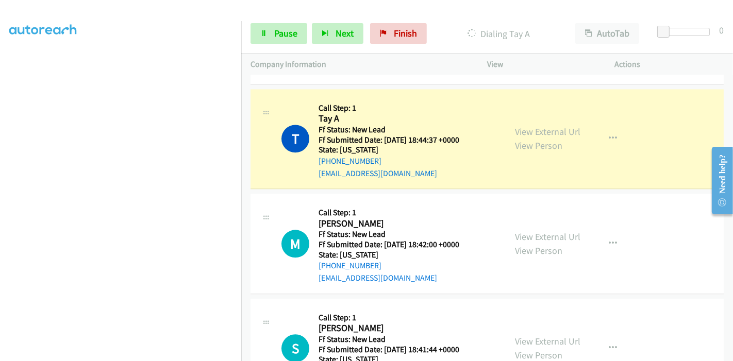
scroll to position [2012, 0]
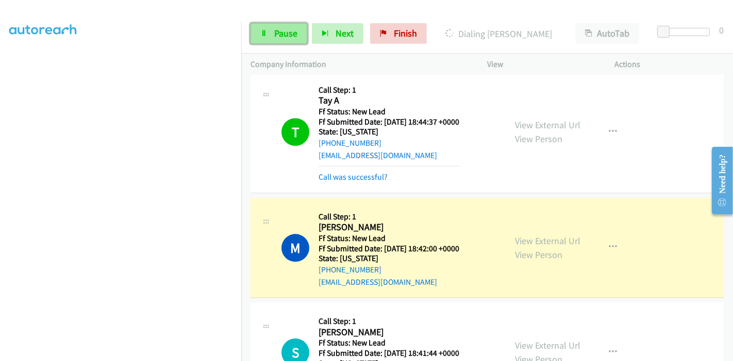
click at [263, 26] on link "Pause" at bounding box center [279, 33] width 57 height 21
click at [260, 30] on icon at bounding box center [263, 33] width 7 height 7
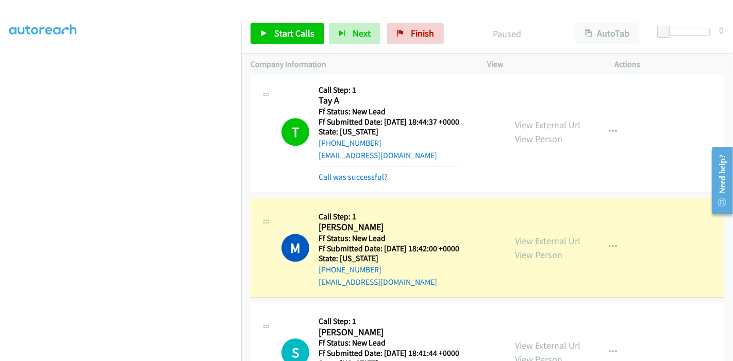
scroll to position [2069, 0]
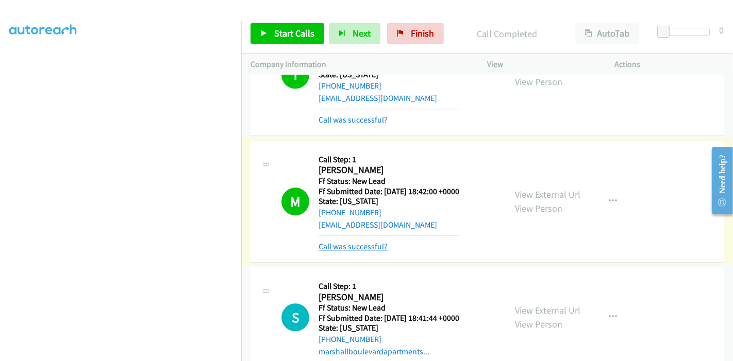
click at [361, 242] on link "Call was successful?" at bounding box center [353, 247] width 69 height 10
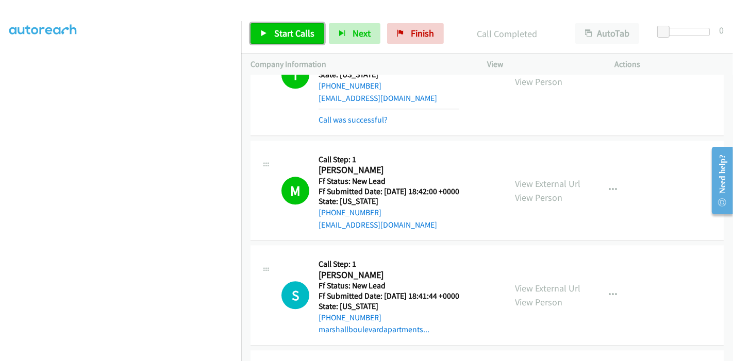
click at [272, 40] on link "Start Calls" at bounding box center [288, 33] width 74 height 21
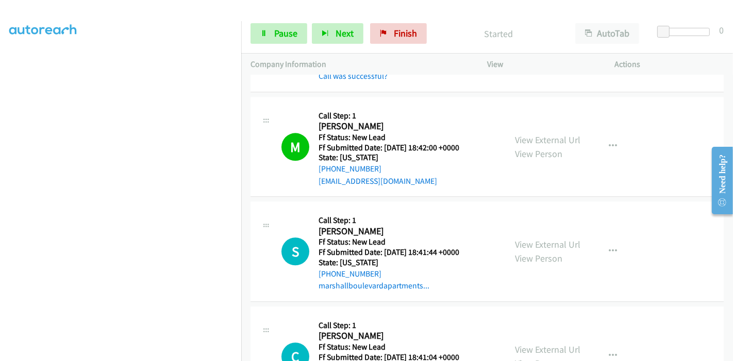
scroll to position [2184, 0]
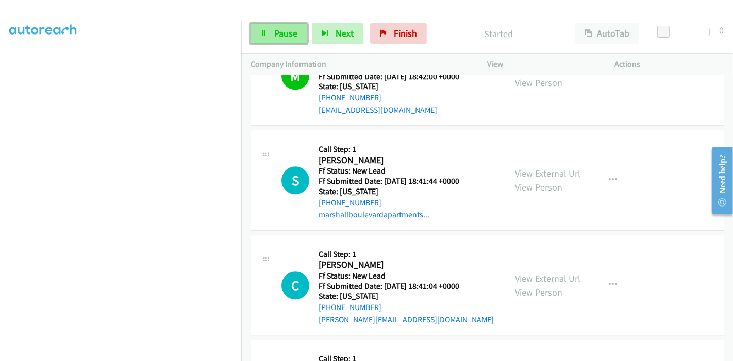
click at [256, 29] on link "Pause" at bounding box center [279, 33] width 57 height 21
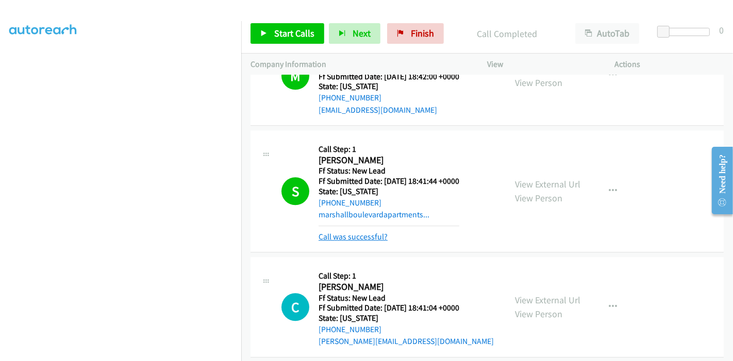
click at [360, 232] on link "Call was successful?" at bounding box center [353, 237] width 69 height 10
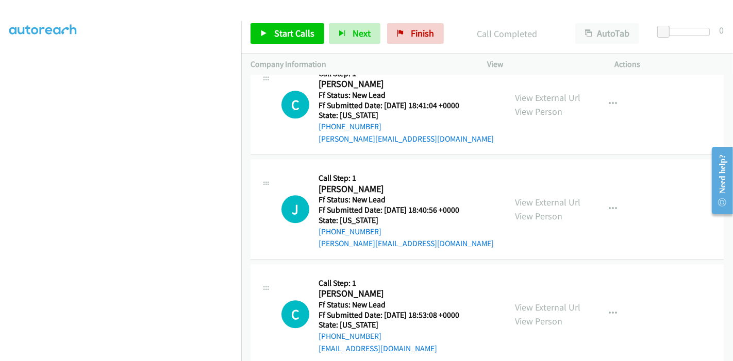
scroll to position [2368, 0]
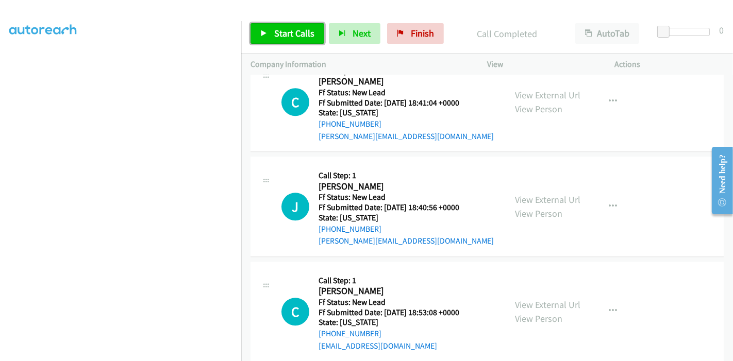
click at [294, 31] on span "Start Calls" at bounding box center [294, 33] width 40 height 12
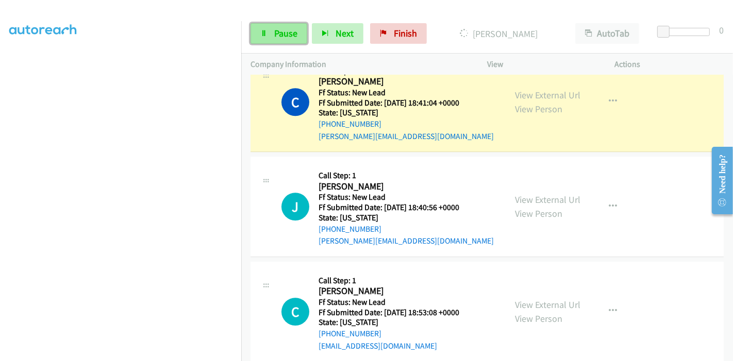
click at [274, 29] on span "Pause" at bounding box center [285, 33] width 23 height 12
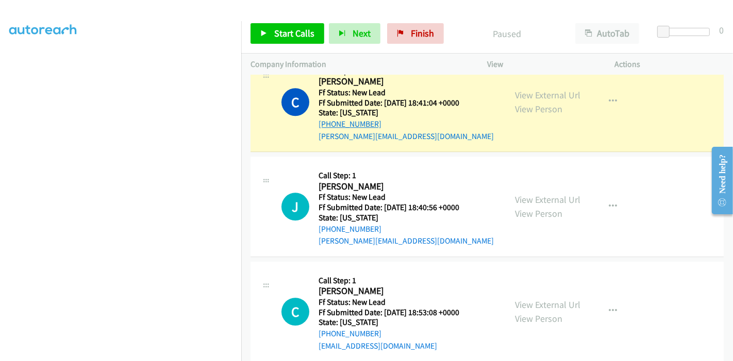
scroll to position [2311, 0]
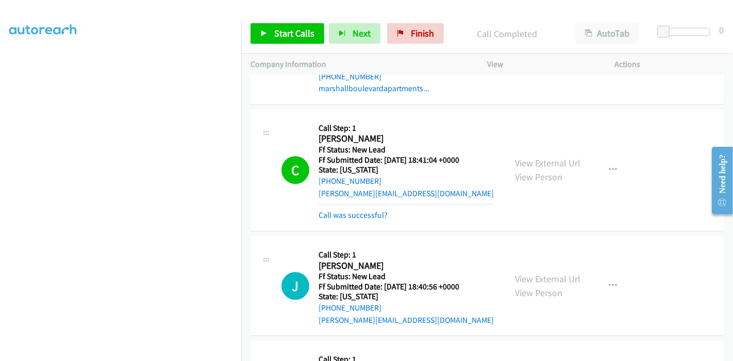
click at [356, 209] on div "Call was successful?" at bounding box center [406, 215] width 175 height 12
click at [357, 210] on link "Call was successful?" at bounding box center [353, 215] width 69 height 10
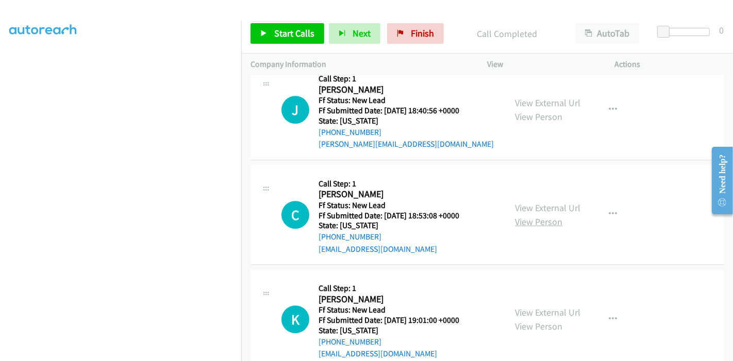
scroll to position [2482, 0]
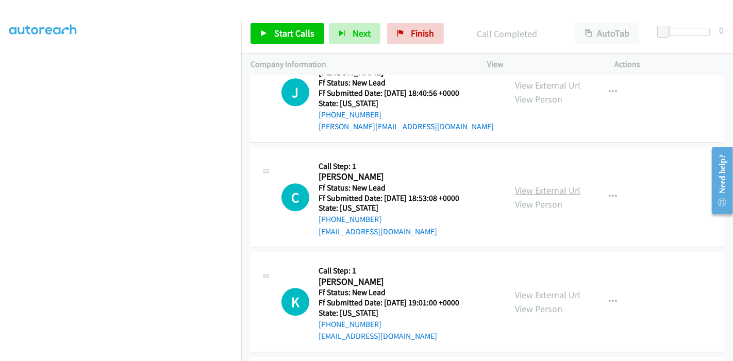
click at [532, 185] on link "View External Url" at bounding box center [547, 191] width 65 height 12
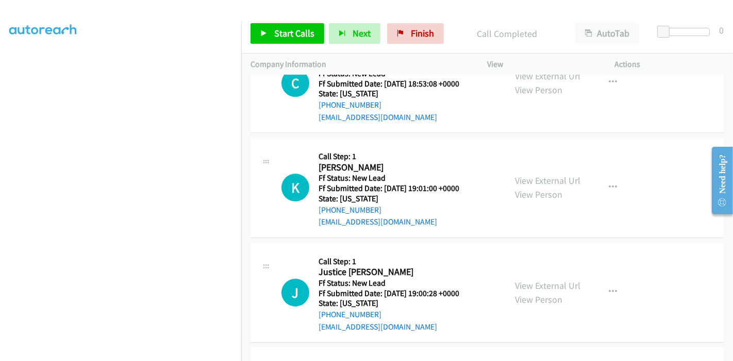
click at [528, 174] on div "View External Url View Person" at bounding box center [547, 188] width 65 height 28
click at [528, 175] on link "View External Url" at bounding box center [547, 181] width 65 height 12
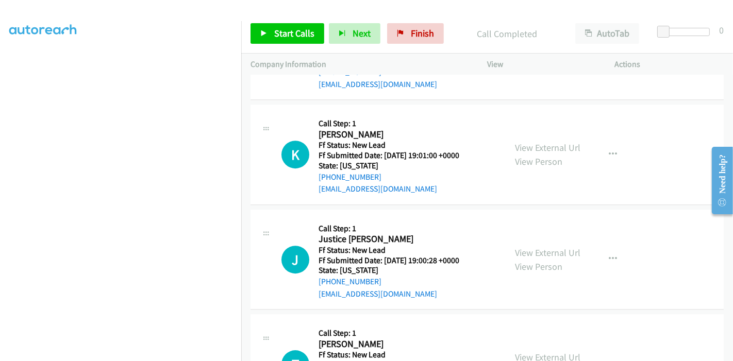
scroll to position [2682, 0]
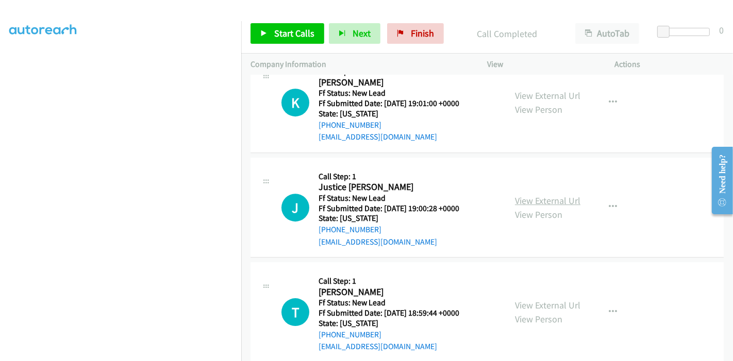
click at [532, 195] on link "View External Url" at bounding box center [547, 201] width 65 height 12
click at [536, 300] on link "View External Url" at bounding box center [547, 306] width 65 height 12
click at [283, 39] on span "Start Calls" at bounding box center [294, 33] width 40 height 12
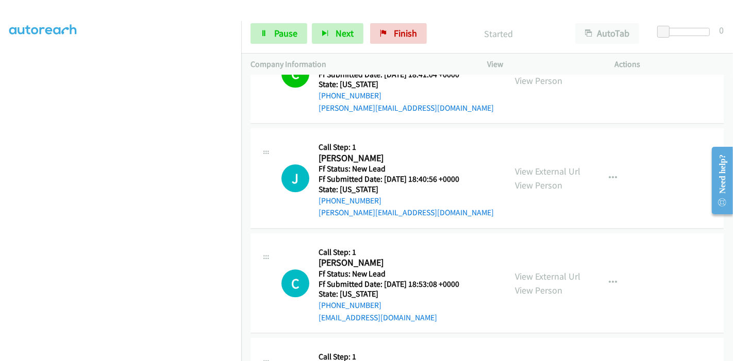
scroll to position [2396, 0]
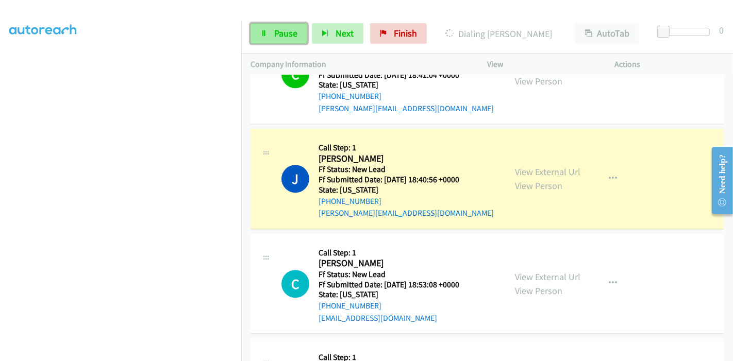
click at [259, 36] on link "Pause" at bounding box center [279, 33] width 57 height 21
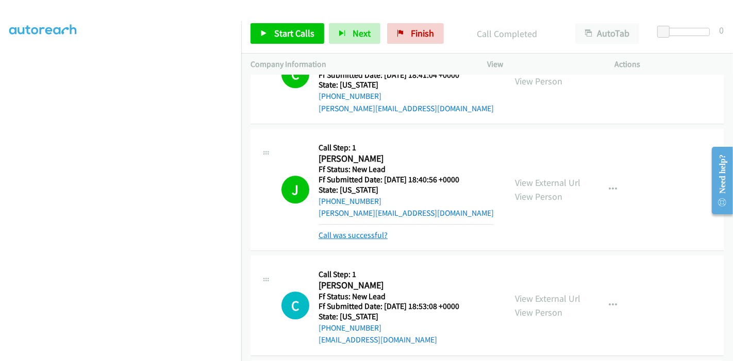
click at [357, 230] on link "Call was successful?" at bounding box center [353, 235] width 69 height 10
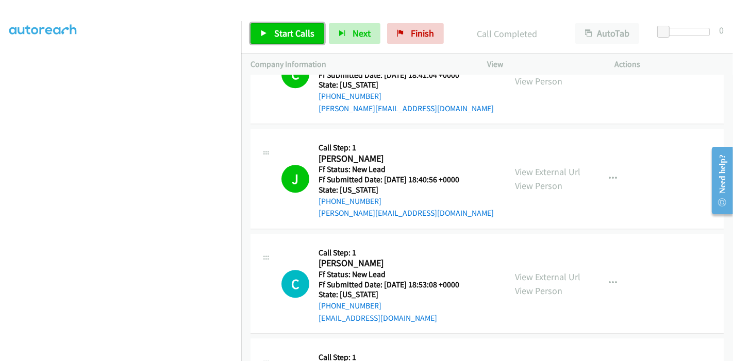
click at [289, 26] on link "Start Calls" at bounding box center [288, 33] width 74 height 21
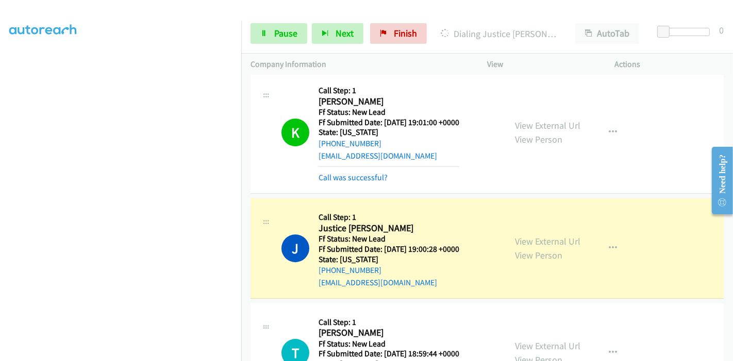
scroll to position [2647, 0]
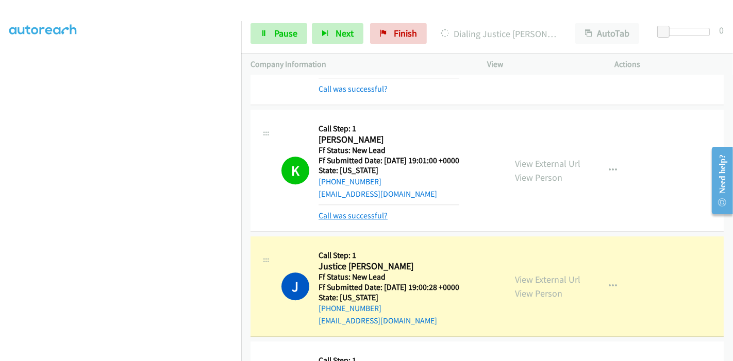
click at [347, 211] on link "Call was successful?" at bounding box center [353, 216] width 69 height 10
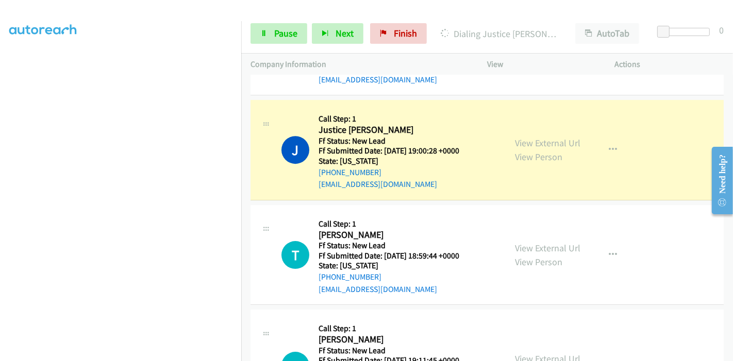
scroll to position [2809, 0]
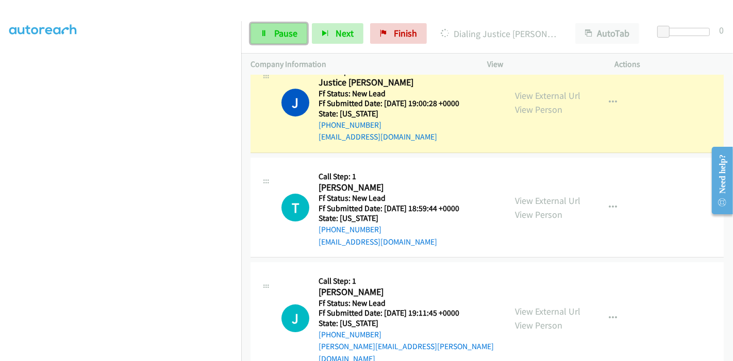
click at [294, 37] on span "Pause" at bounding box center [285, 33] width 23 height 12
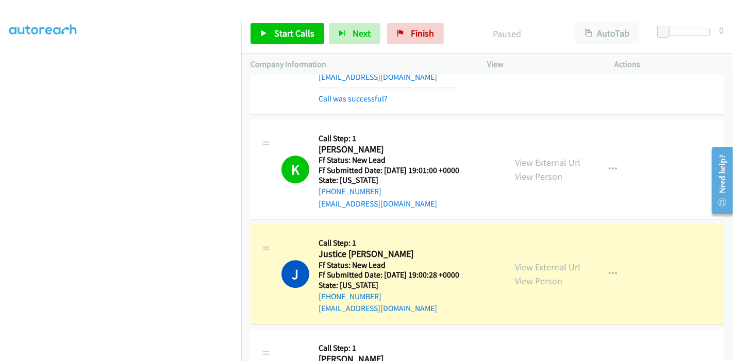
scroll to position [2751, 0]
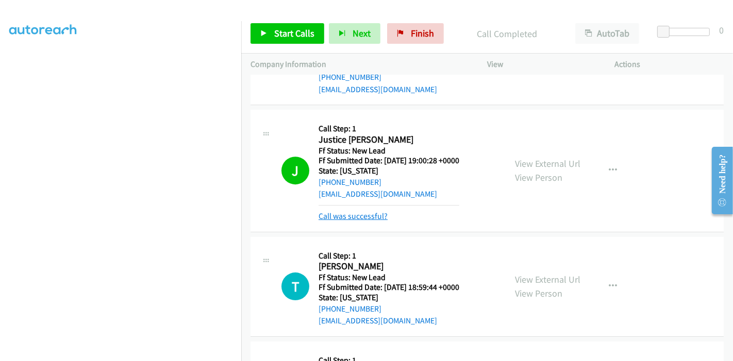
click at [349, 211] on link "Call was successful?" at bounding box center [353, 216] width 69 height 10
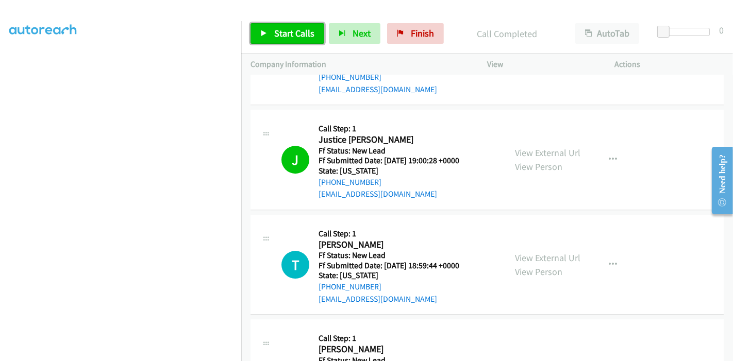
click at [290, 33] on span "Start Calls" at bounding box center [294, 33] width 40 height 12
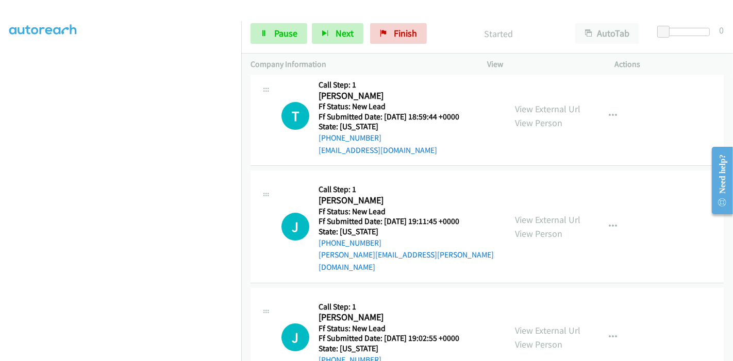
scroll to position [2924, 0]
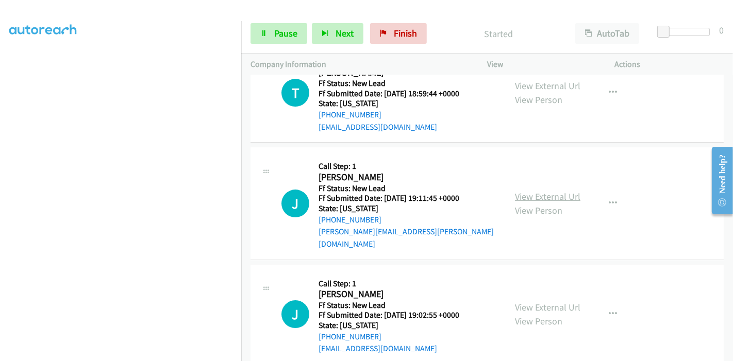
click at [530, 191] on link "View External Url" at bounding box center [547, 197] width 65 height 12
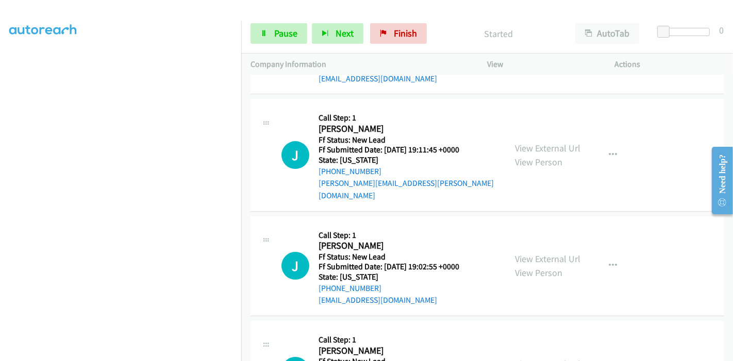
scroll to position [3123, 0]
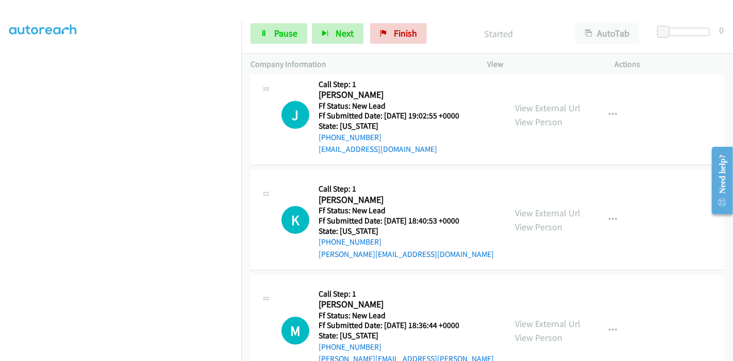
click at [542, 73] on div "View" at bounding box center [542, 65] width 128 height 22
click at [543, 102] on link "View External Url" at bounding box center [547, 108] width 65 height 12
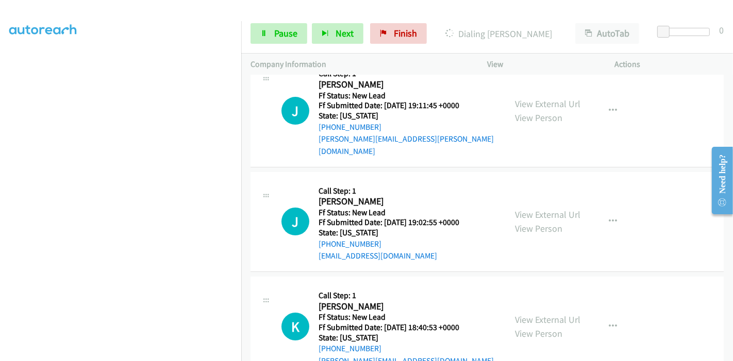
scroll to position [3066, 0]
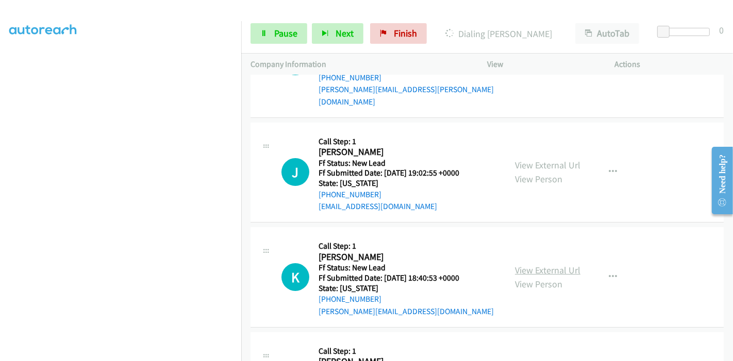
click at [527, 264] on link "View External Url" at bounding box center [547, 270] width 65 height 12
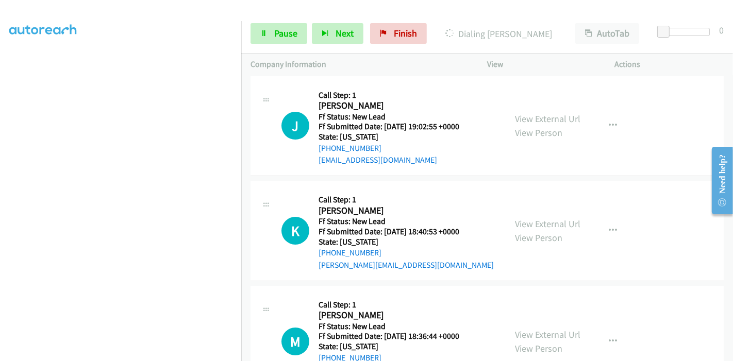
scroll to position [3123, 0]
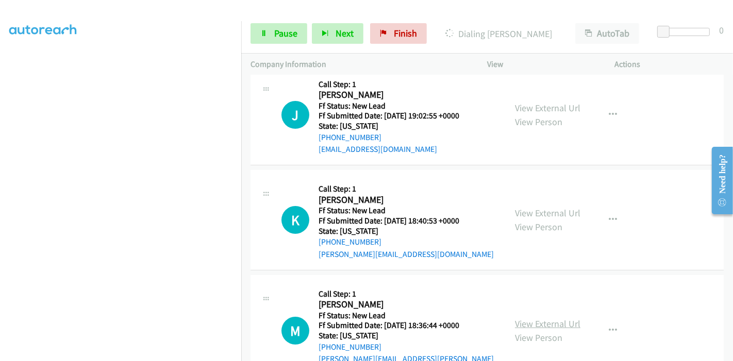
click at [530, 318] on link "View External Url" at bounding box center [547, 324] width 65 height 12
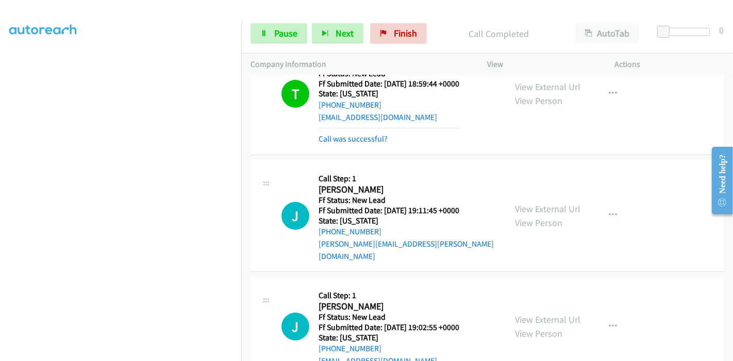
scroll to position [2951, 0]
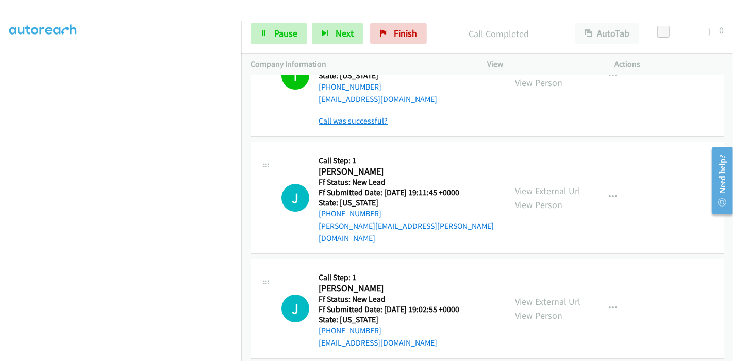
click at [362, 116] on link "Call was successful?" at bounding box center [353, 121] width 69 height 10
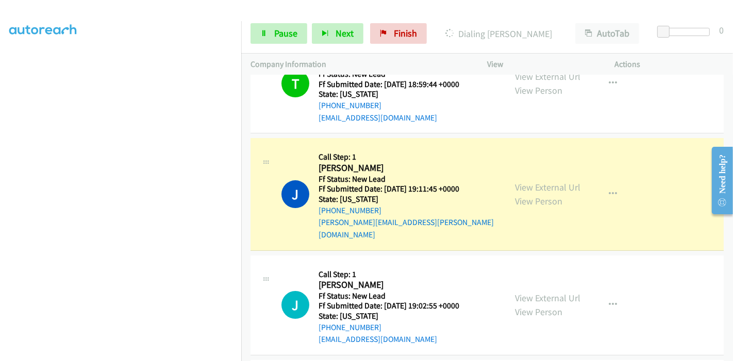
scroll to position [2894, 0]
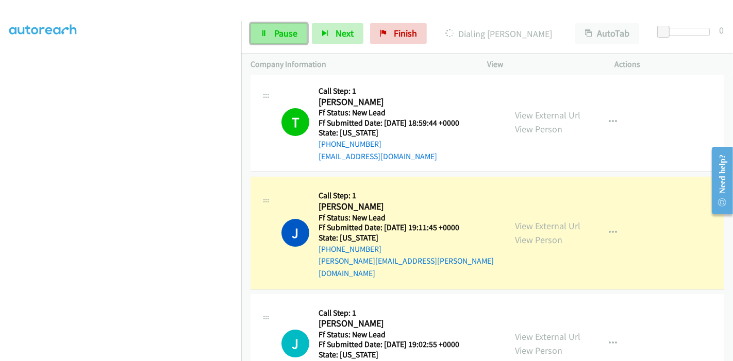
click at [287, 25] on link "Pause" at bounding box center [279, 33] width 57 height 21
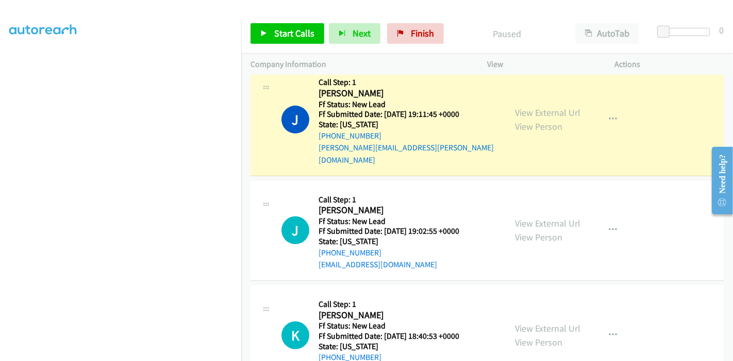
scroll to position [3009, 0]
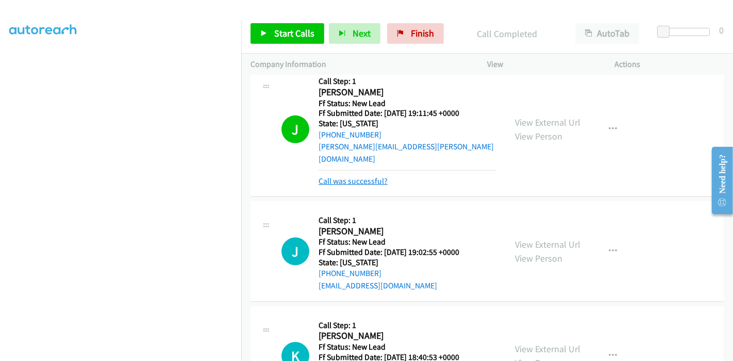
click at [354, 176] on link "Call was successful?" at bounding box center [353, 181] width 69 height 10
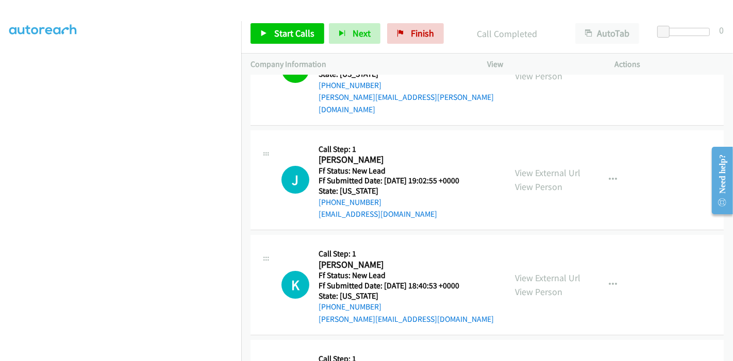
scroll to position [2951, 0]
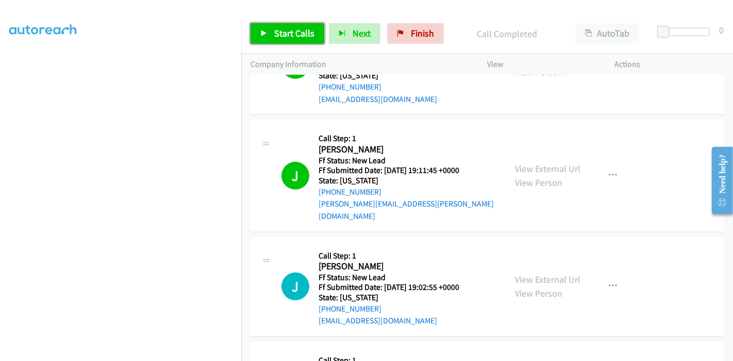
click at [267, 31] on link "Start Calls" at bounding box center [288, 33] width 74 height 21
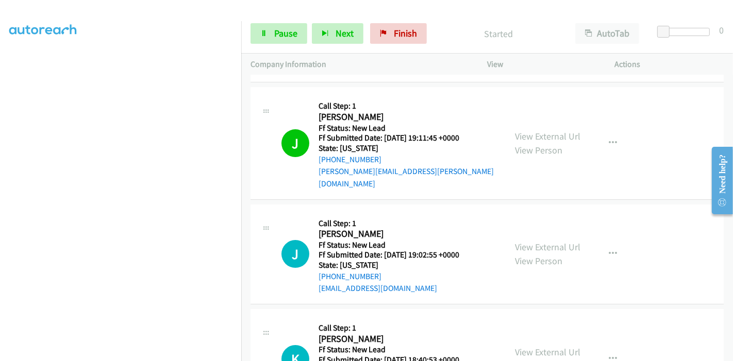
scroll to position [3009, 0]
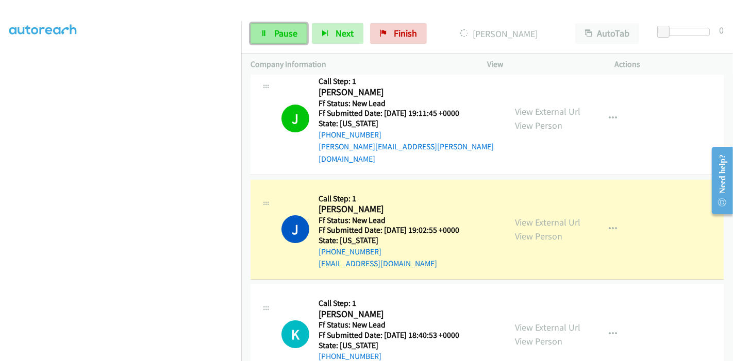
click at [257, 37] on link "Pause" at bounding box center [279, 33] width 57 height 21
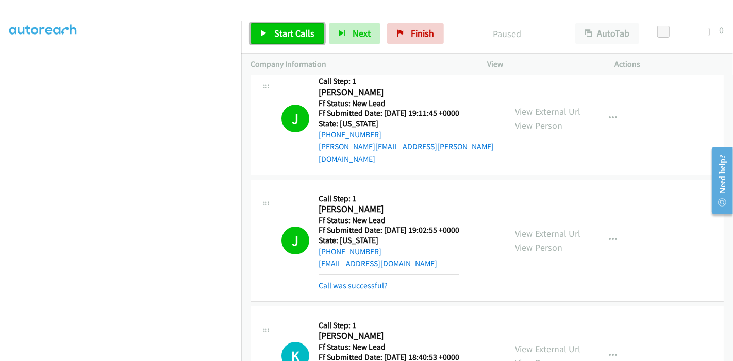
click at [274, 27] on span "Start Calls" at bounding box center [294, 33] width 40 height 12
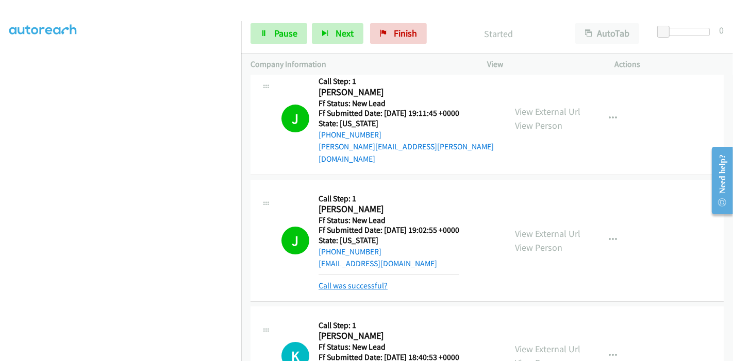
click at [348, 281] on link "Call was successful?" at bounding box center [353, 286] width 69 height 10
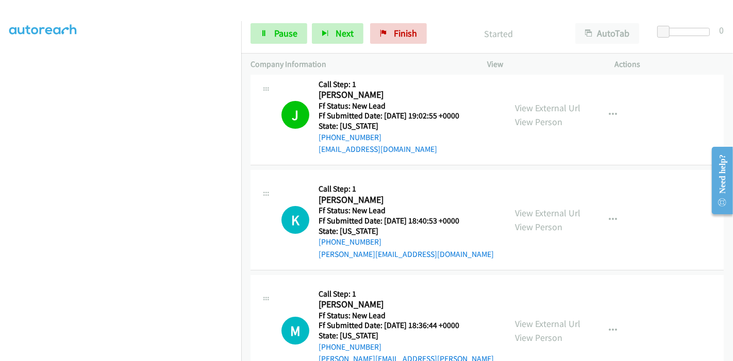
scroll to position [3180, 0]
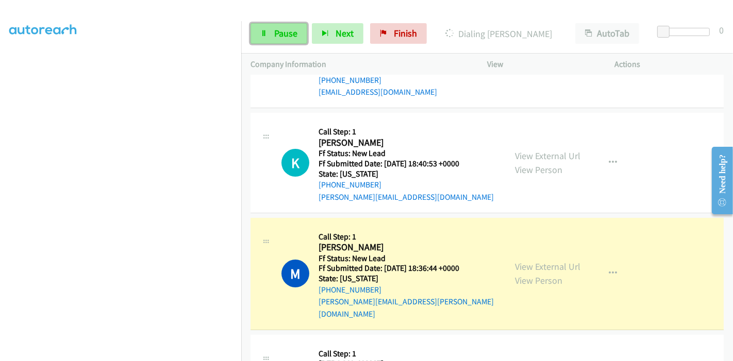
click at [275, 35] on span "Pause" at bounding box center [285, 33] width 23 height 12
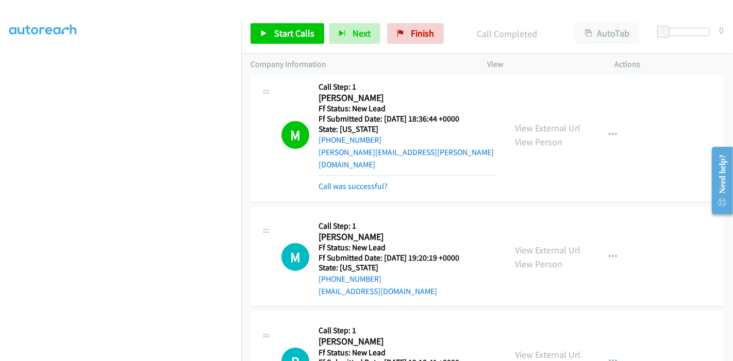
scroll to position [3352, 0]
click at [368, 181] on link "Call was successful?" at bounding box center [353, 186] width 69 height 10
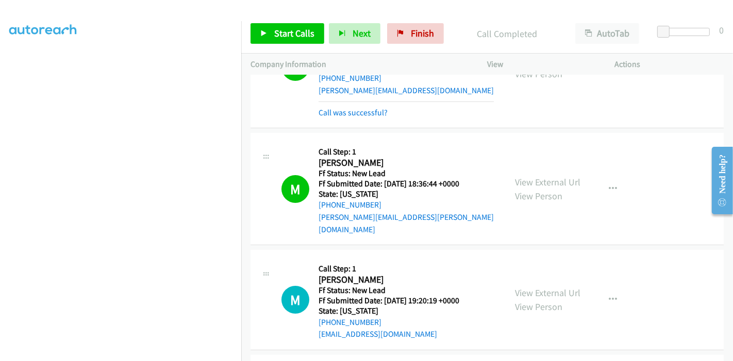
scroll to position [3284, 0]
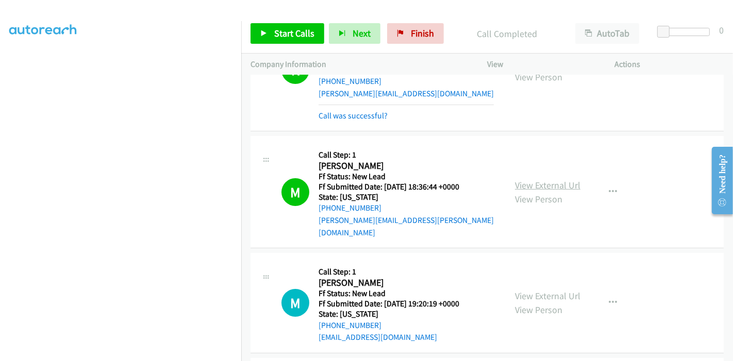
click at [546, 179] on link "View External Url" at bounding box center [547, 185] width 65 height 12
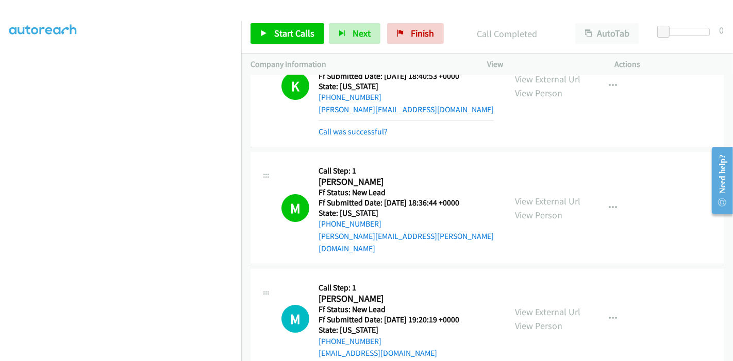
scroll to position [3096, 0]
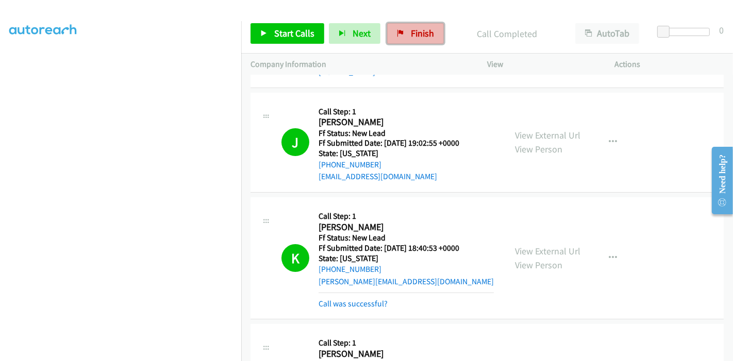
click at [404, 37] on link "Finish" at bounding box center [415, 33] width 57 height 21
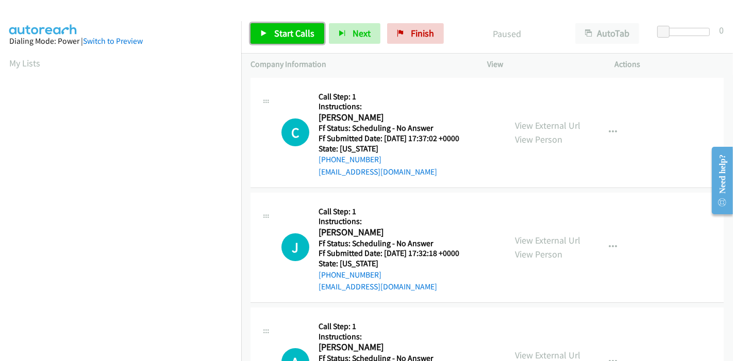
click at [271, 37] on link "Start Calls" at bounding box center [288, 33] width 74 height 21
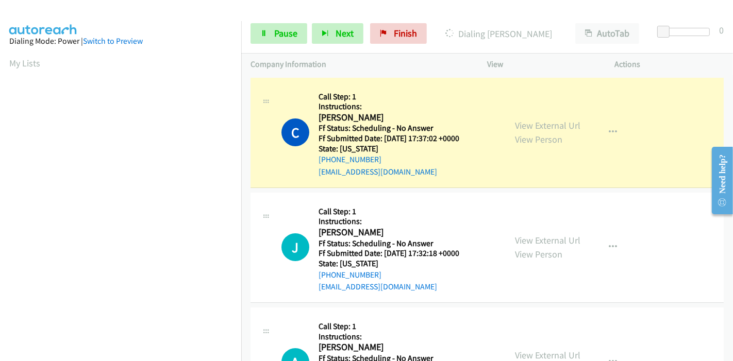
click at [556, 113] on div "View External Url View Person View External Url Email Schedule/Manage Callback …" at bounding box center [574, 132] width 137 height 91
click at [557, 121] on link "View External Url" at bounding box center [547, 126] width 65 height 12
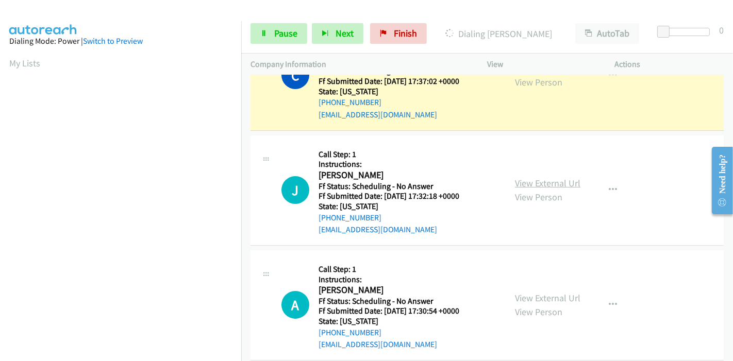
click at [541, 181] on link "View External Url" at bounding box center [547, 183] width 65 height 12
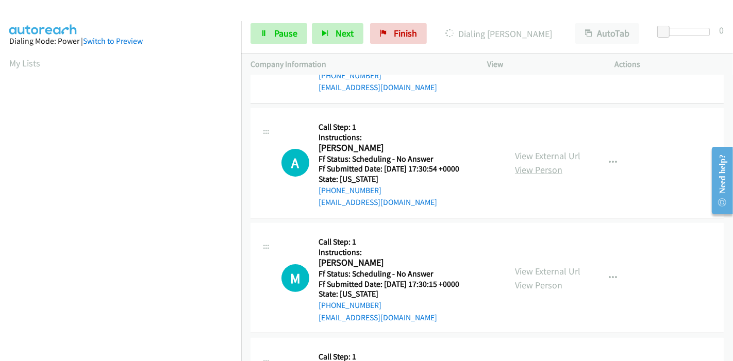
scroll to position [229, 0]
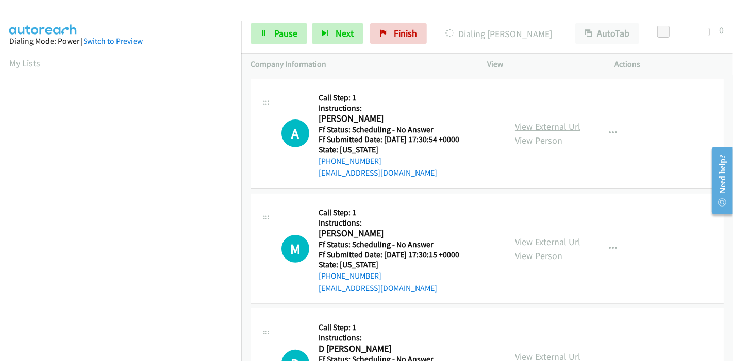
click at [535, 130] on link "View External Url" at bounding box center [547, 127] width 65 height 12
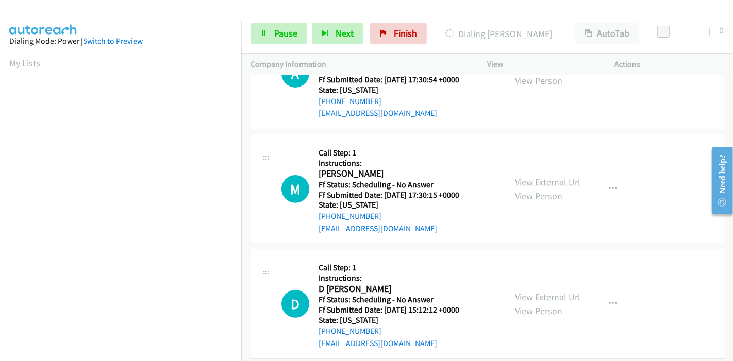
scroll to position [343, 0]
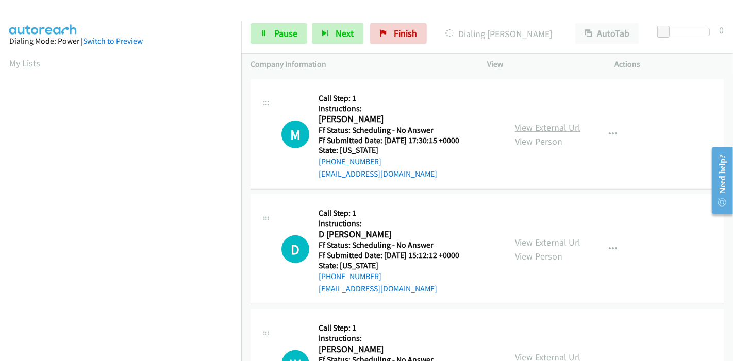
click at [529, 130] on link "View External Url" at bounding box center [547, 128] width 65 height 12
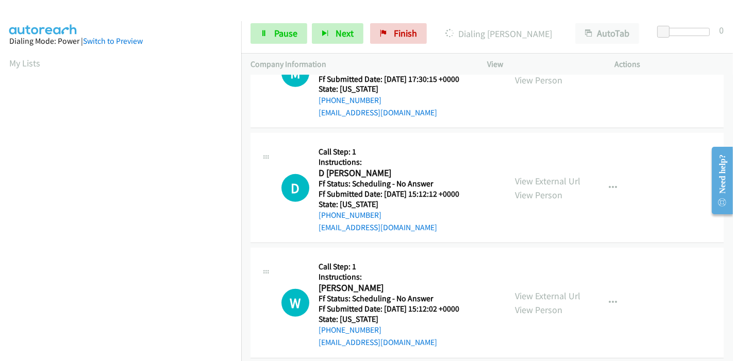
scroll to position [458, 0]
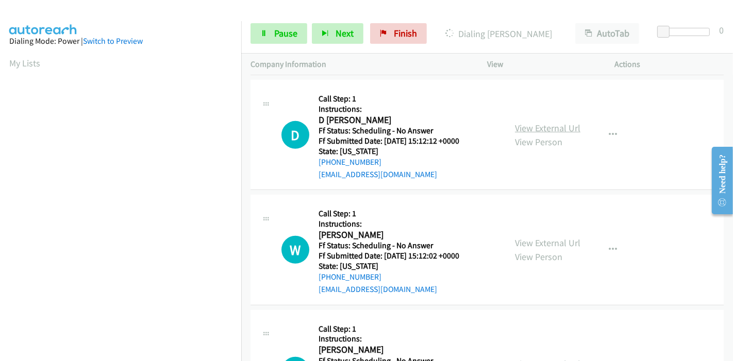
click at [526, 127] on link "View External Url" at bounding box center [547, 128] width 65 height 12
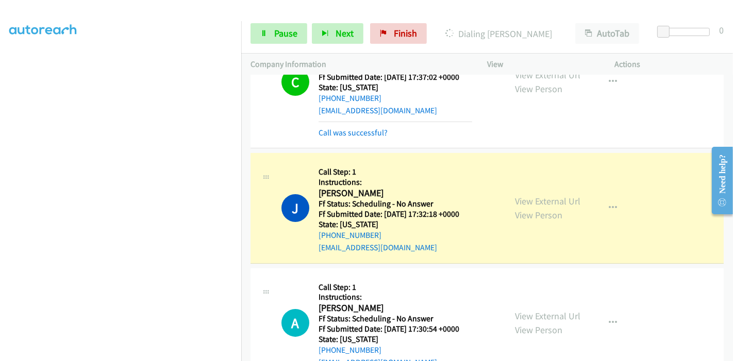
scroll to position [79, 0]
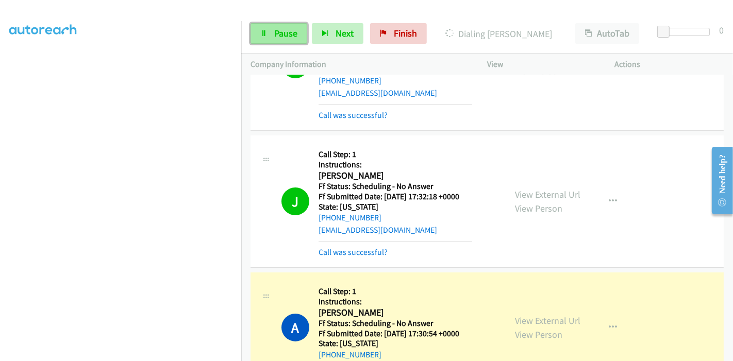
click at [284, 34] on span "Pause" at bounding box center [285, 33] width 23 height 12
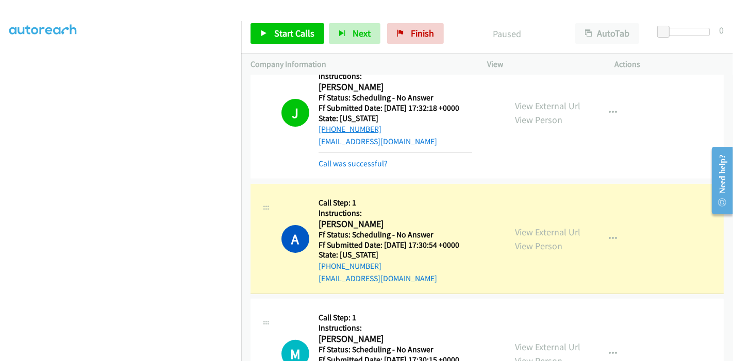
scroll to position [193, 0]
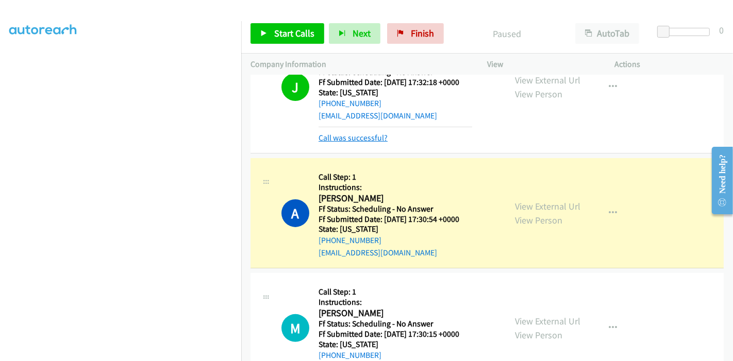
click at [381, 136] on link "Call was successful?" at bounding box center [353, 138] width 69 height 10
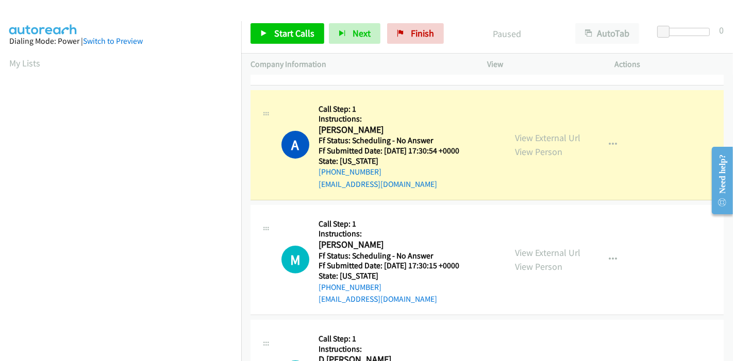
scroll to position [218, 0]
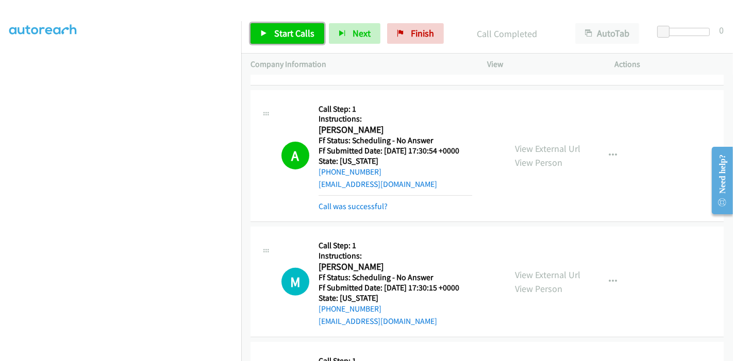
click at [286, 35] on span "Start Calls" at bounding box center [294, 33] width 40 height 12
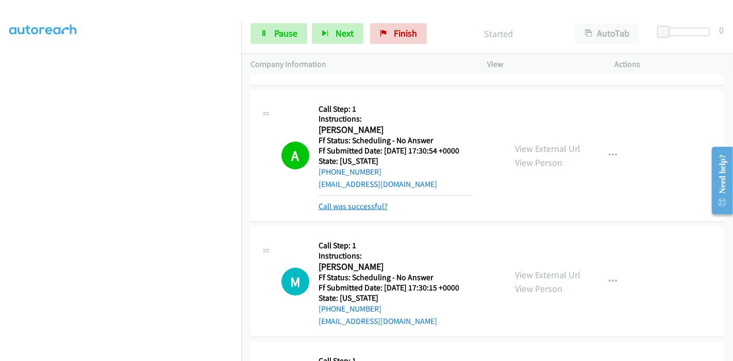
click at [355, 205] on link "Call was successful?" at bounding box center [353, 207] width 69 height 10
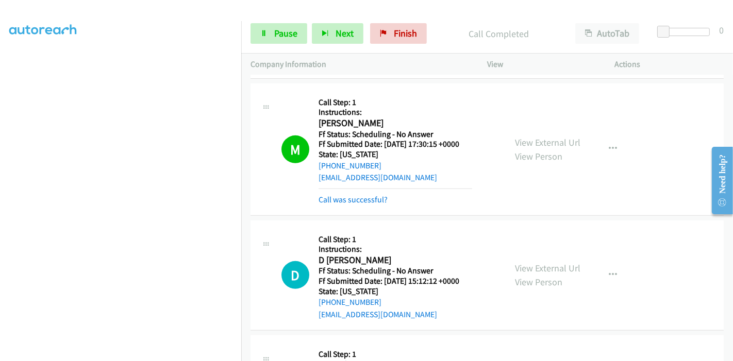
scroll to position [412, 0]
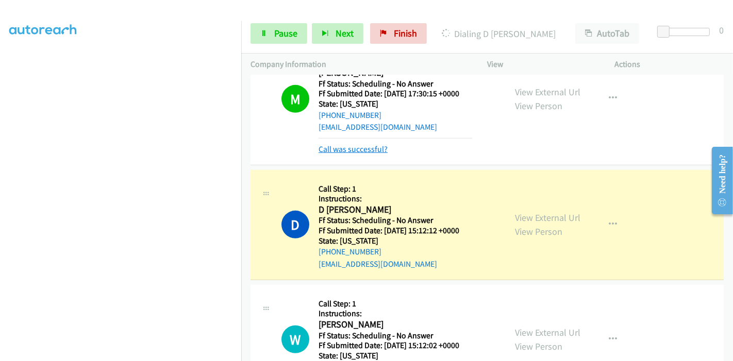
click at [348, 151] on link "Call was successful?" at bounding box center [353, 149] width 69 height 10
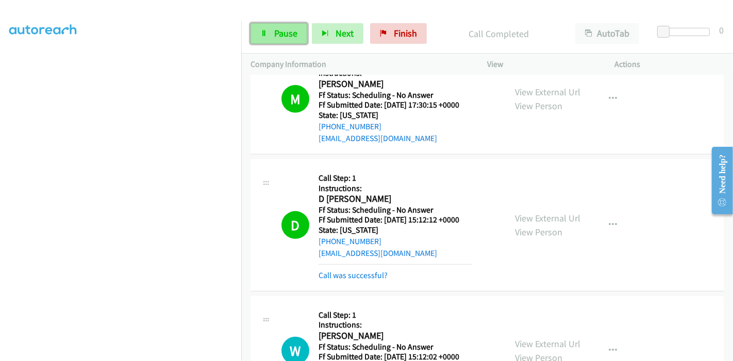
click at [268, 37] on link "Pause" at bounding box center [279, 33] width 57 height 21
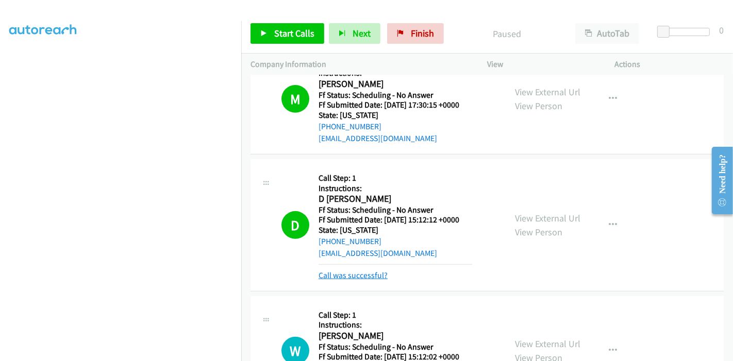
click at [356, 276] on link "Call was successful?" at bounding box center [353, 276] width 69 height 10
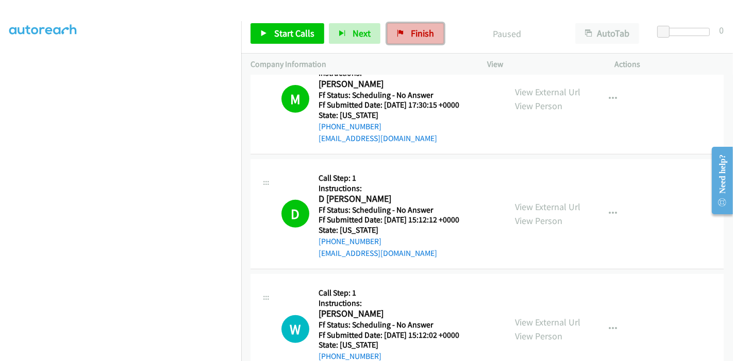
click at [405, 31] on link "Finish" at bounding box center [415, 33] width 57 height 21
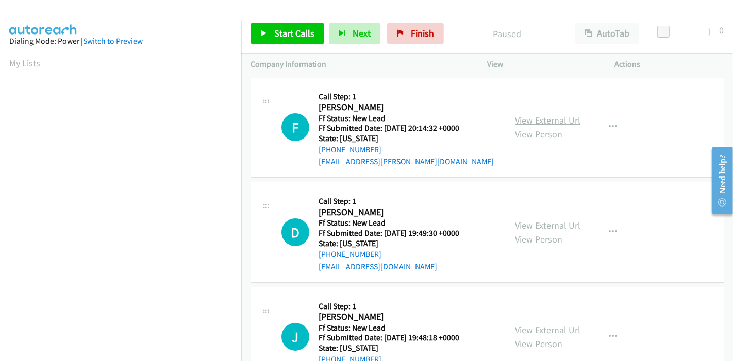
click at [550, 123] on link "View External Url" at bounding box center [547, 120] width 65 height 12
click at [533, 223] on link "View External Url" at bounding box center [547, 226] width 65 height 12
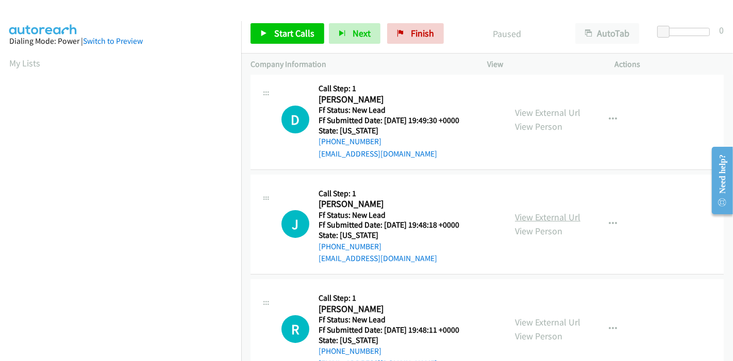
scroll to position [114, 0]
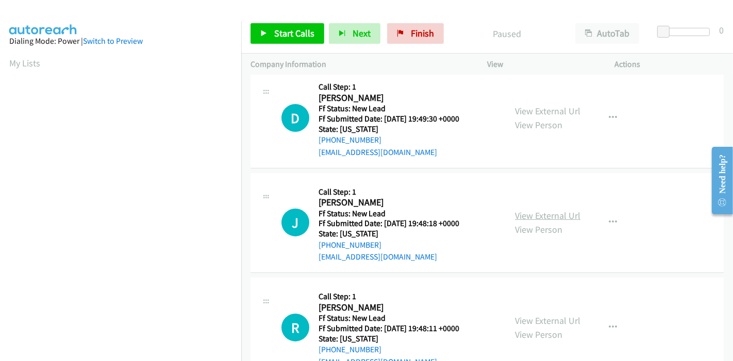
click at [525, 214] on link "View External Url" at bounding box center [547, 216] width 65 height 12
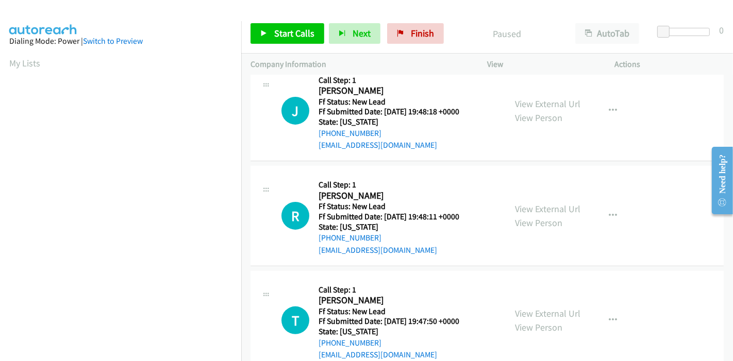
scroll to position [229, 0]
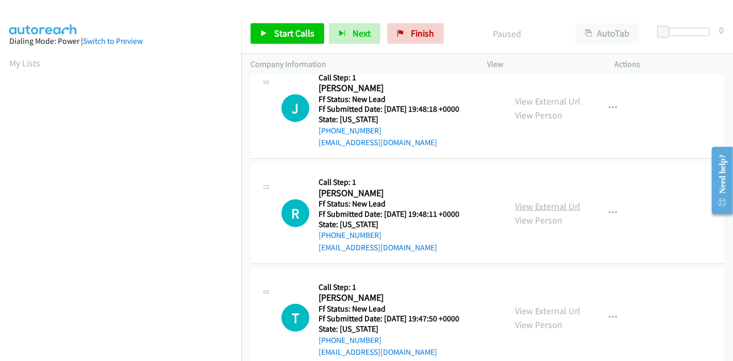
click at [515, 204] on link "View External Url" at bounding box center [547, 207] width 65 height 12
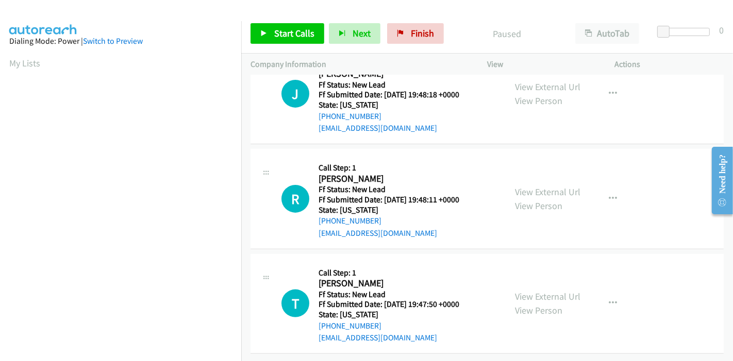
scroll to position [251, 0]
click at [523, 290] on link "View External Url" at bounding box center [547, 296] width 65 height 12
click at [275, 27] on span "Start Calls" at bounding box center [294, 33] width 40 height 12
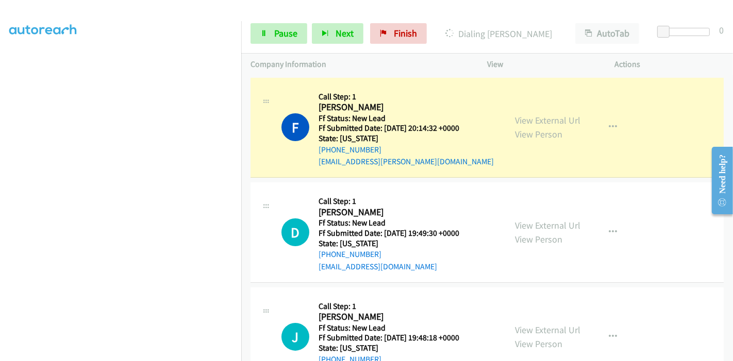
scroll to position [218, 0]
click at [272, 37] on link "Pause" at bounding box center [279, 33] width 57 height 21
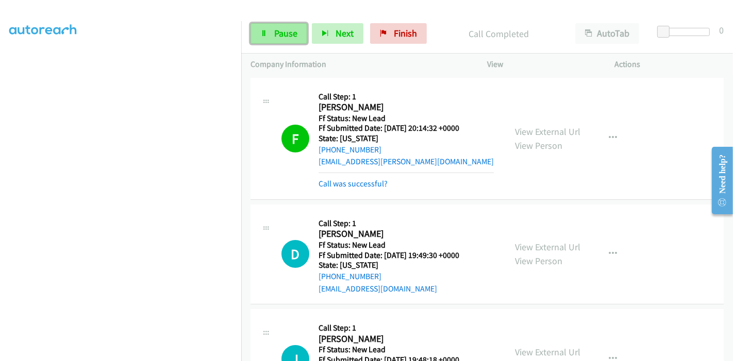
click at [269, 39] on link "Pause" at bounding box center [279, 33] width 57 height 21
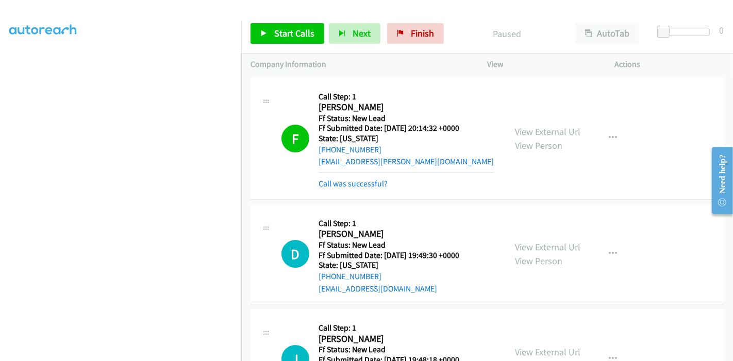
click at [364, 188] on link "Call was successful?" at bounding box center [353, 184] width 69 height 10
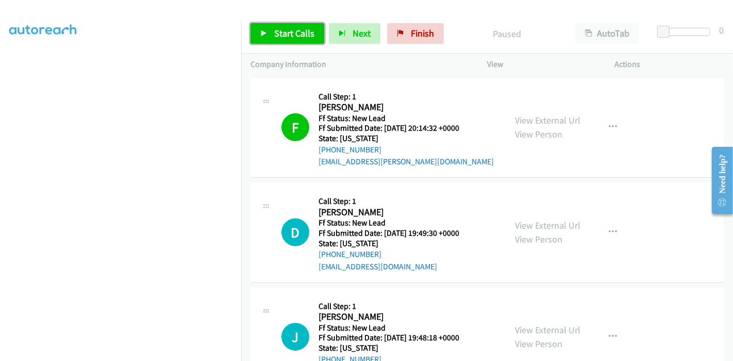
click at [264, 31] on icon at bounding box center [263, 33] width 7 height 7
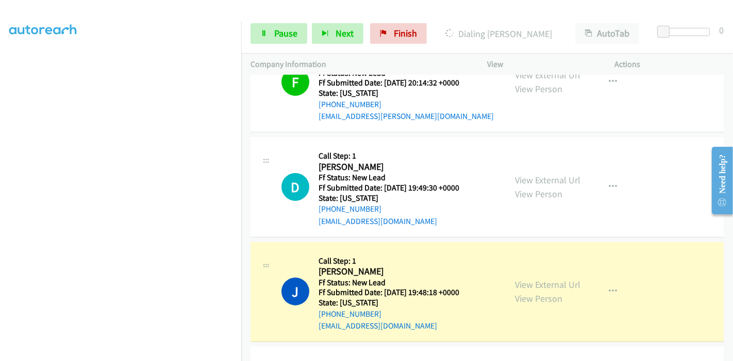
scroll to position [114, 0]
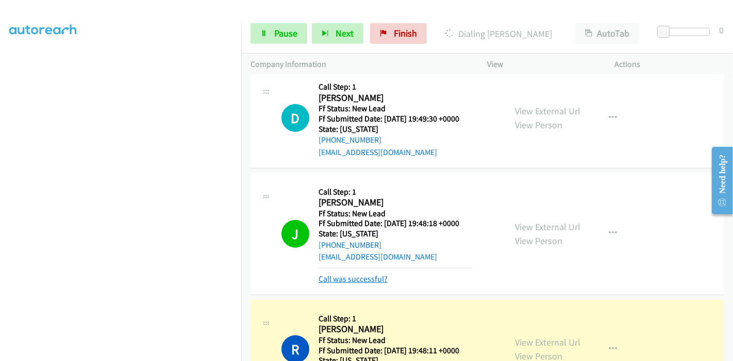
click at [355, 278] on link "Call was successful?" at bounding box center [353, 279] width 69 height 10
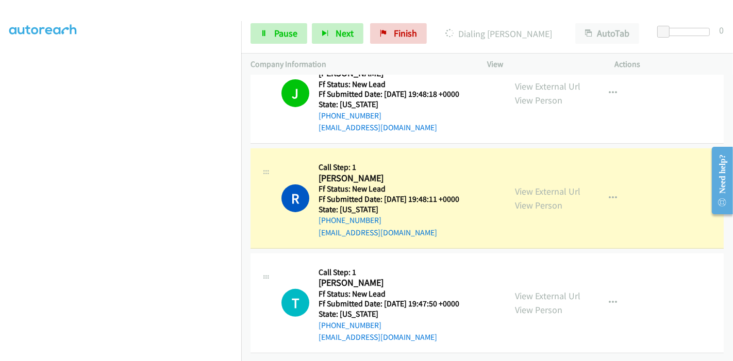
scroll to position [0, 0]
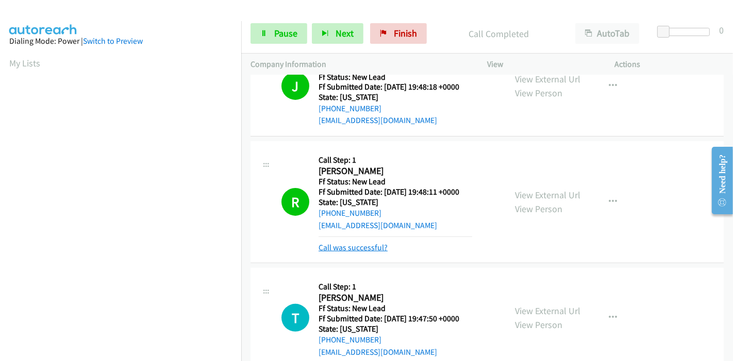
click at [361, 243] on link "Call was successful?" at bounding box center [353, 248] width 69 height 10
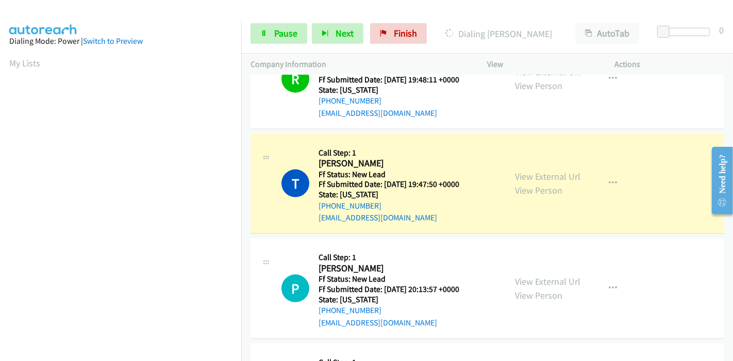
scroll to position [251, 0]
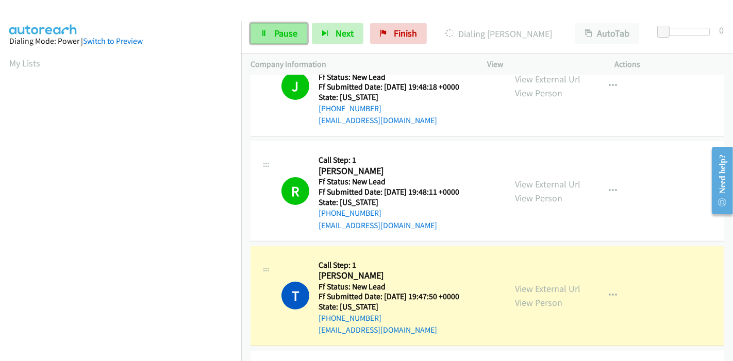
click at [271, 31] on link "Pause" at bounding box center [279, 33] width 57 height 21
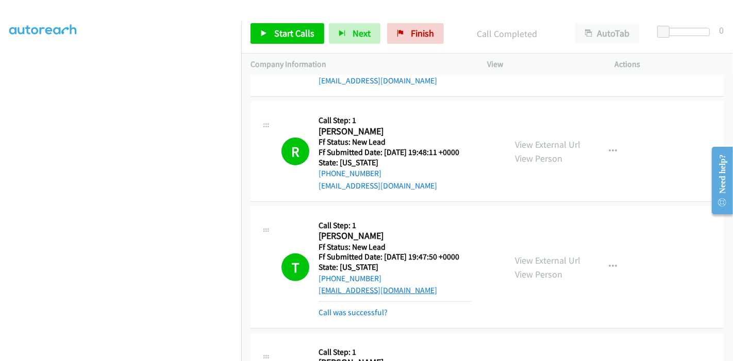
scroll to position [308, 0]
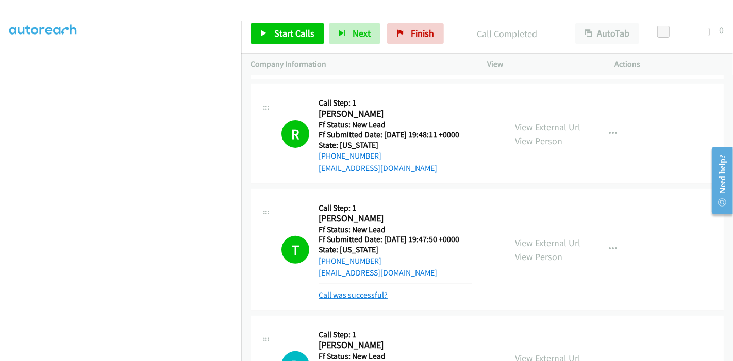
click at [358, 295] on link "Call was successful?" at bounding box center [353, 295] width 69 height 10
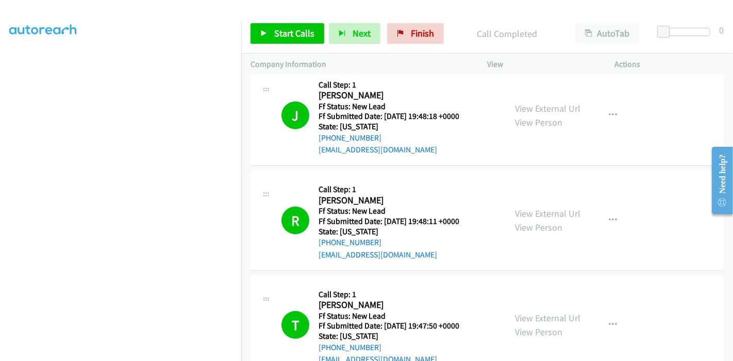
scroll to position [0, 0]
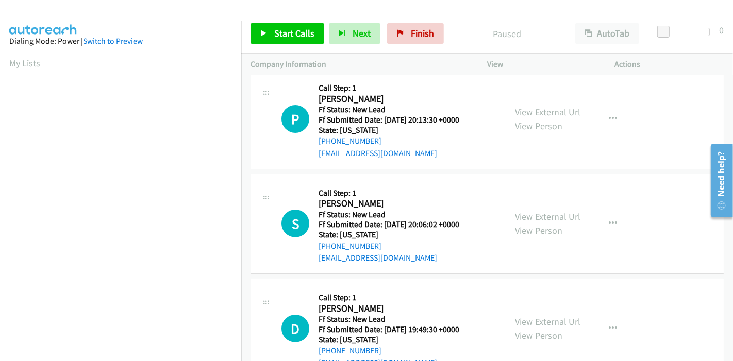
scroll to position [146, 0]
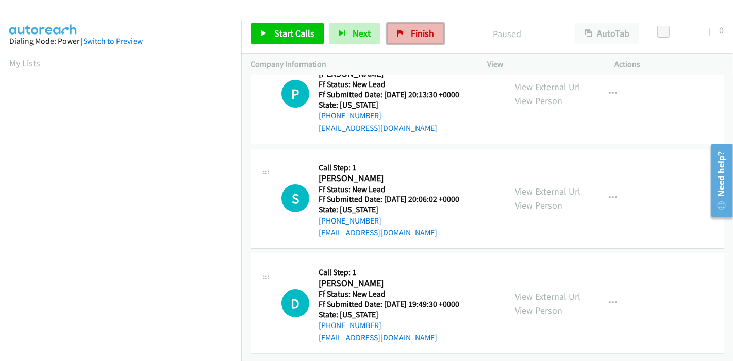
click at [411, 36] on span "Finish" at bounding box center [422, 33] width 23 height 12
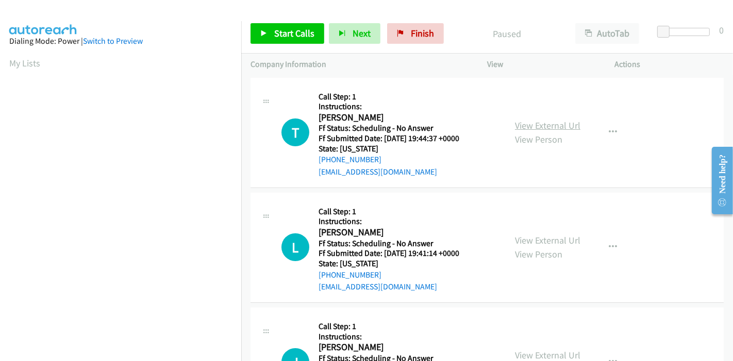
click at [563, 123] on link "View External Url" at bounding box center [547, 126] width 65 height 12
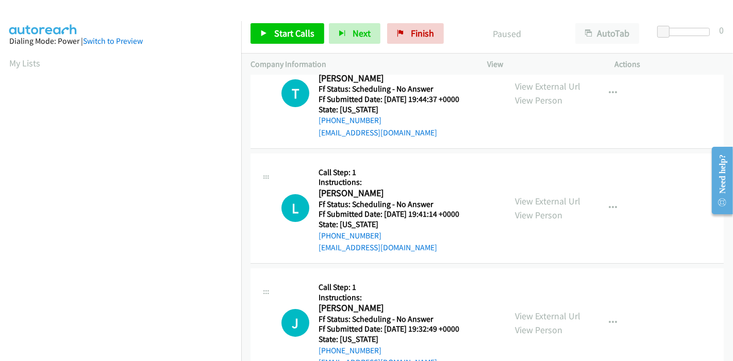
scroll to position [57, 0]
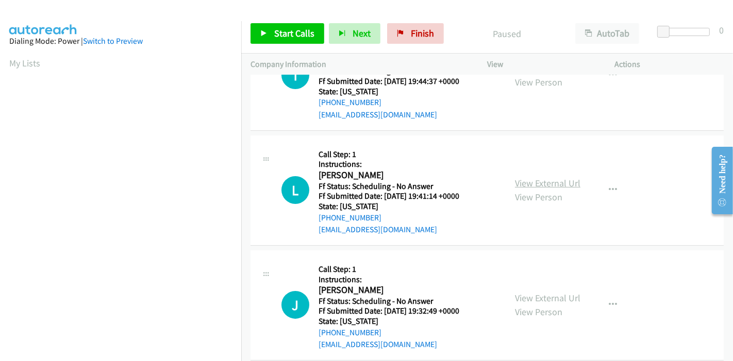
click at [539, 187] on link "View External Url" at bounding box center [547, 183] width 65 height 12
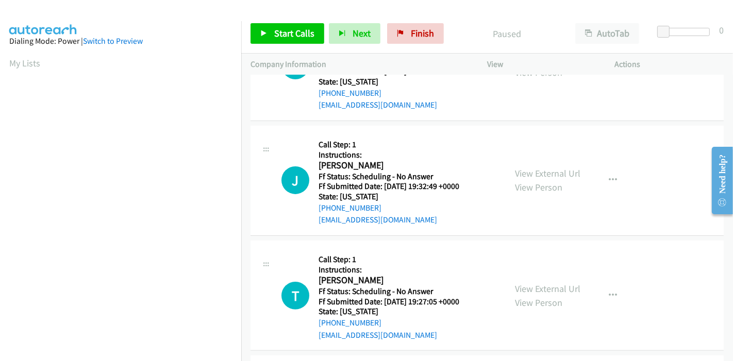
scroll to position [229, 0]
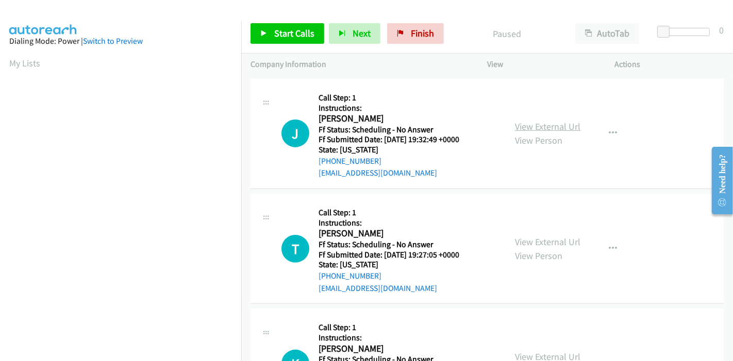
click at [542, 127] on link "View External Url" at bounding box center [547, 127] width 65 height 12
click at [520, 239] on link "View External Url" at bounding box center [547, 242] width 65 height 12
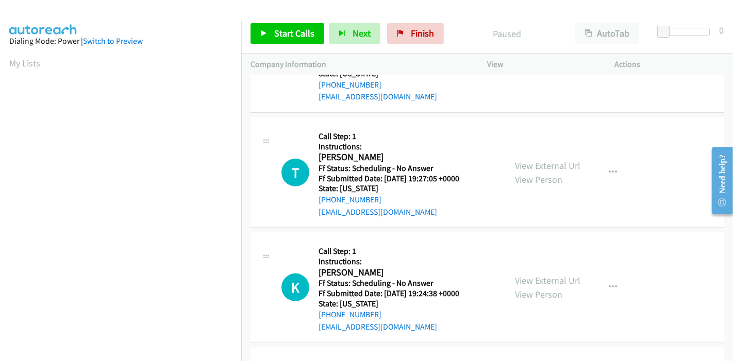
scroll to position [343, 0]
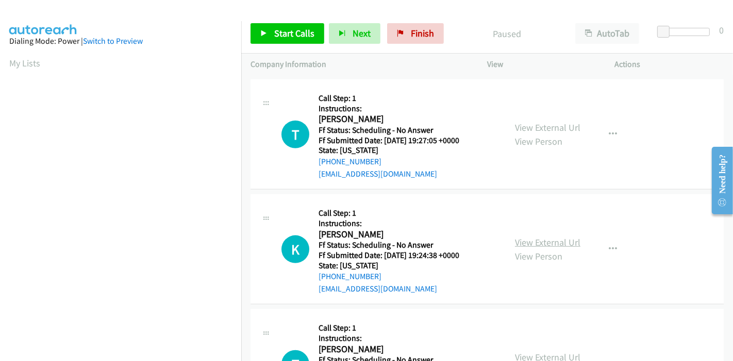
click at [541, 241] on link "View External Url" at bounding box center [547, 243] width 65 height 12
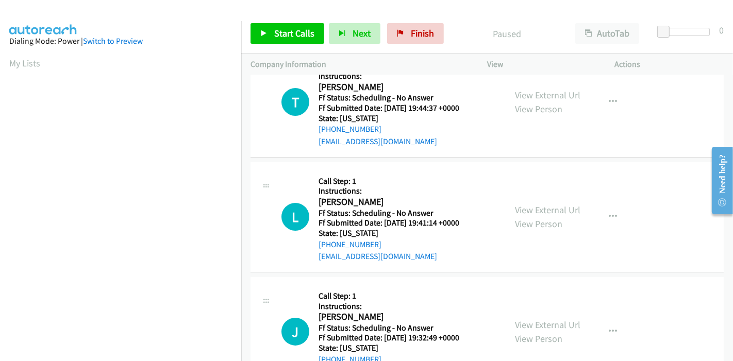
scroll to position [0, 0]
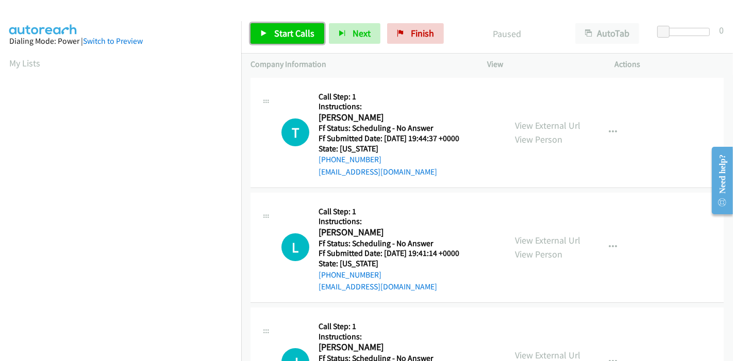
click at [296, 41] on link "Start Calls" at bounding box center [288, 33] width 74 height 21
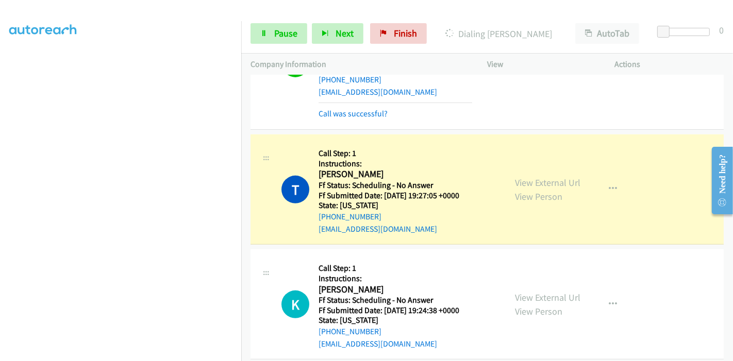
scroll to position [411, 0]
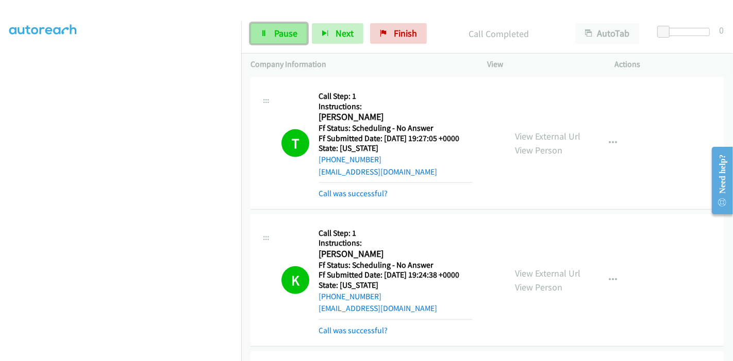
click at [270, 38] on link "Pause" at bounding box center [279, 33] width 57 height 21
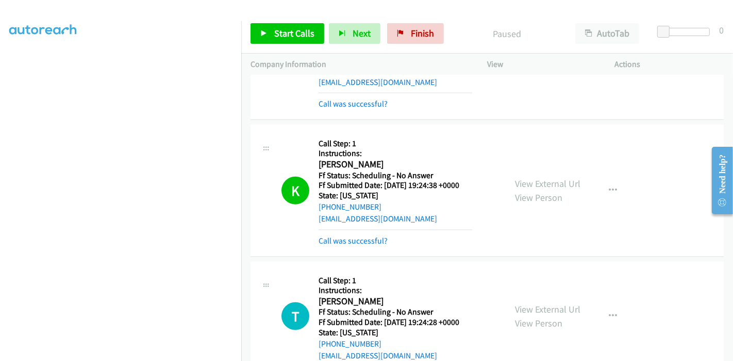
scroll to position [526, 0]
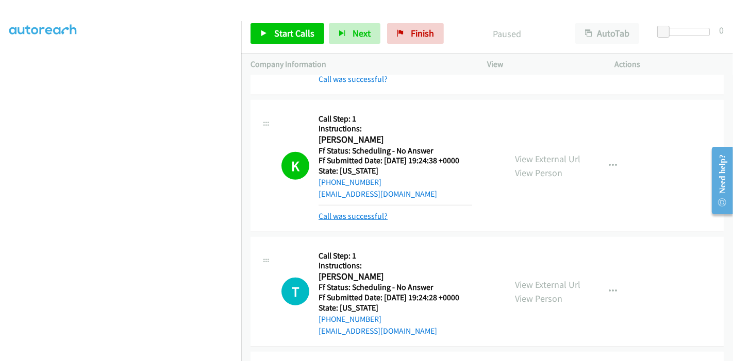
click at [358, 212] on link "Call was successful?" at bounding box center [353, 216] width 69 height 10
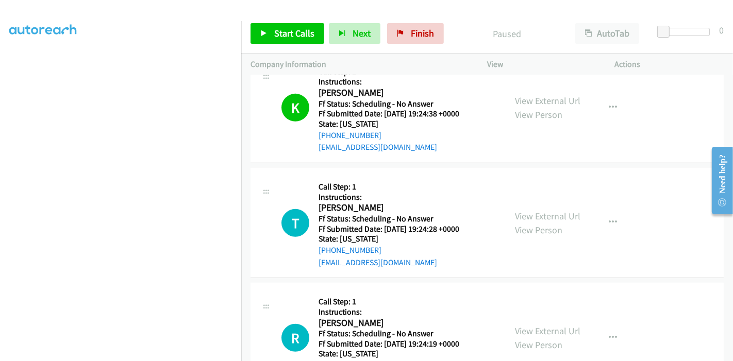
scroll to position [583, 0]
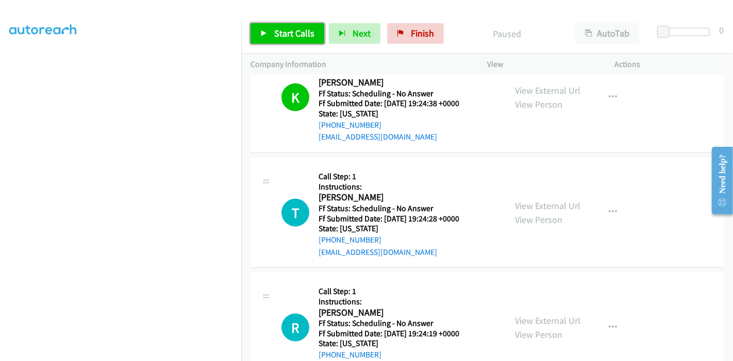
click at [280, 36] on span "Start Calls" at bounding box center [294, 33] width 40 height 12
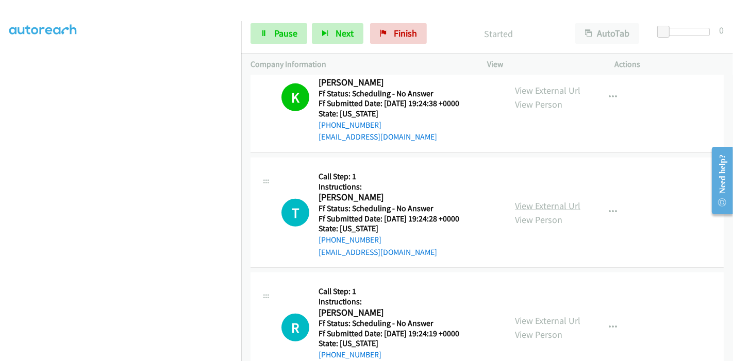
click at [532, 205] on link "View External Url" at bounding box center [547, 206] width 65 height 12
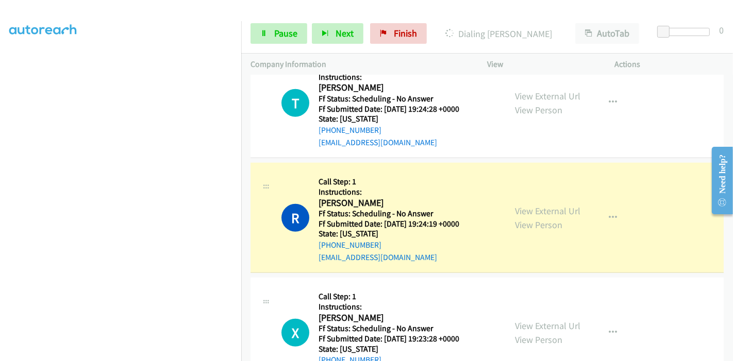
scroll to position [698, 0]
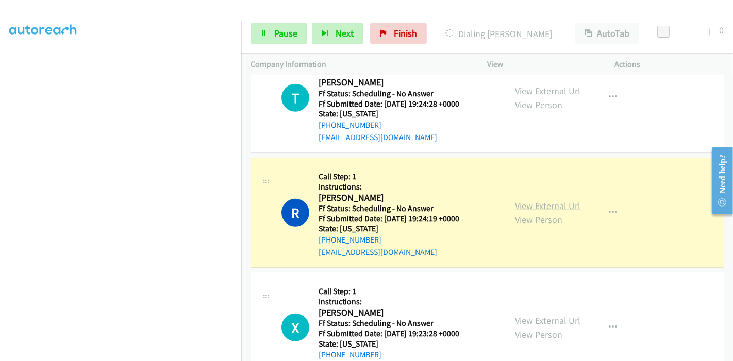
click at [561, 205] on link "View External Url" at bounding box center [547, 206] width 65 height 12
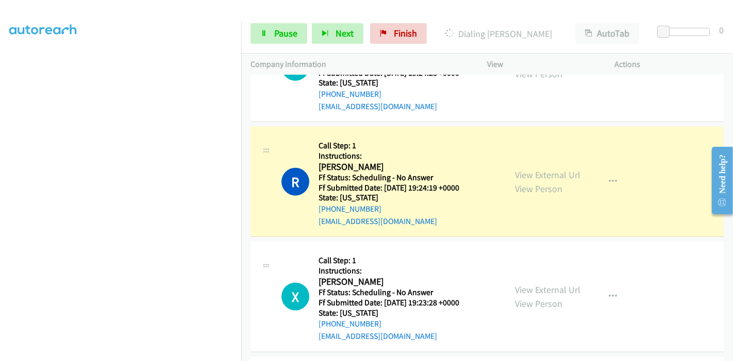
scroll to position [755, 0]
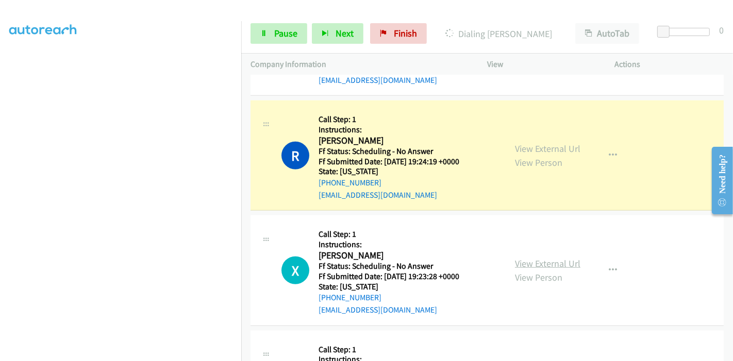
click at [535, 261] on link "View External Url" at bounding box center [547, 264] width 65 height 12
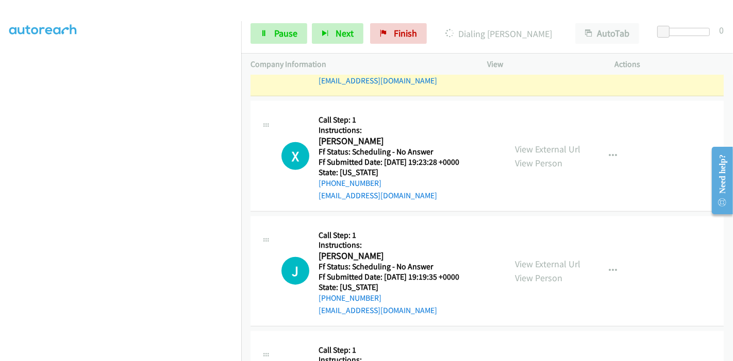
click at [536, 257] on div "View External Url View Person" at bounding box center [547, 271] width 65 height 28
click at [535, 258] on link "View External Url" at bounding box center [547, 264] width 65 height 12
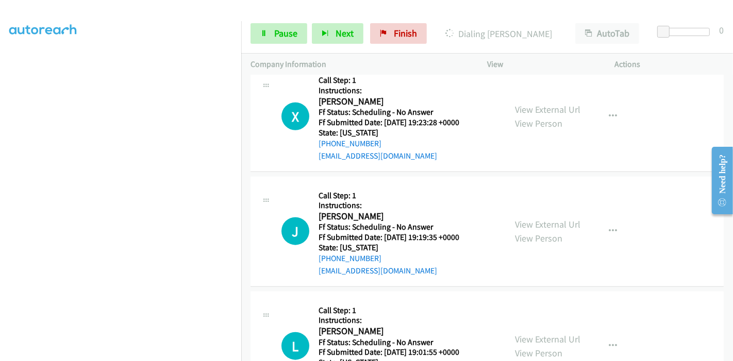
scroll to position [927, 0]
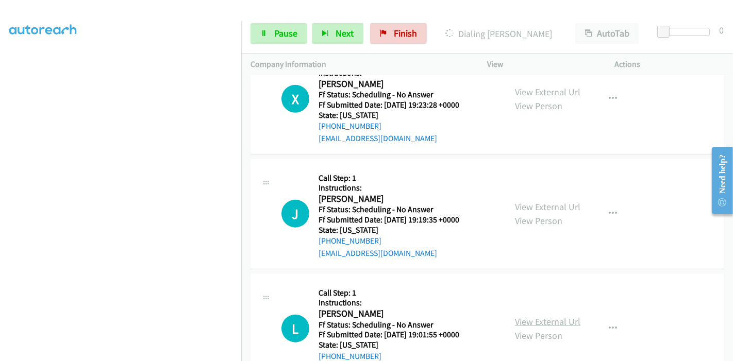
click at [546, 316] on link "View External Url" at bounding box center [547, 322] width 65 height 12
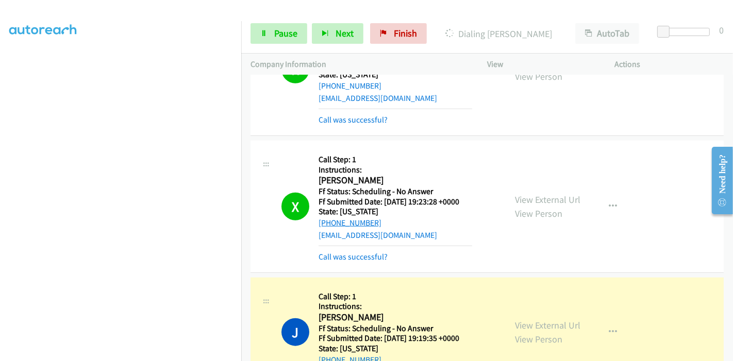
scroll to position [870, 0]
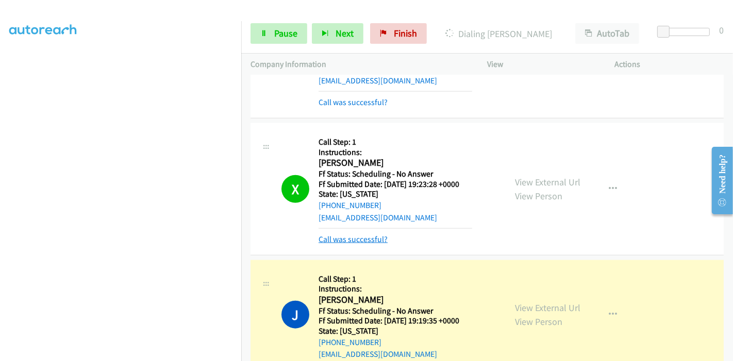
drag, startPoint x: 361, startPoint y: 229, endPoint x: 359, endPoint y: 236, distance: 7.5
click at [361, 230] on mb0 "Call was successful?" at bounding box center [396, 237] width 154 height 18
click at [355, 241] on link "Call was successful?" at bounding box center [353, 240] width 69 height 10
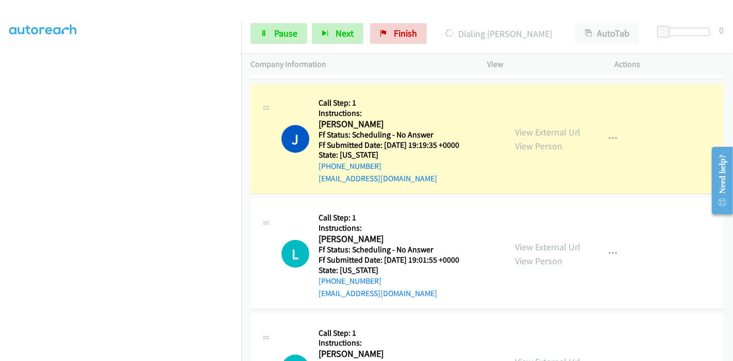
scroll to position [1041, 0]
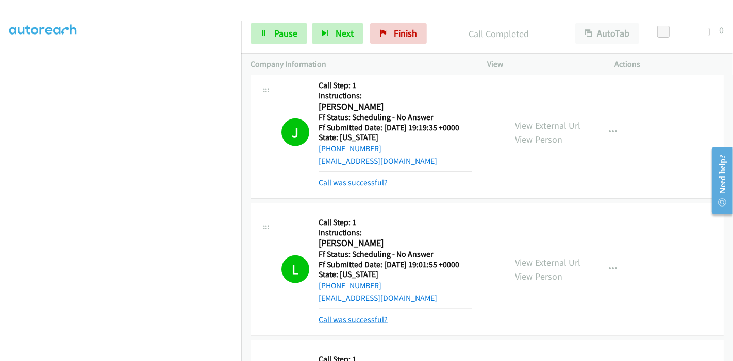
click at [359, 317] on link "Call was successful?" at bounding box center [353, 320] width 69 height 10
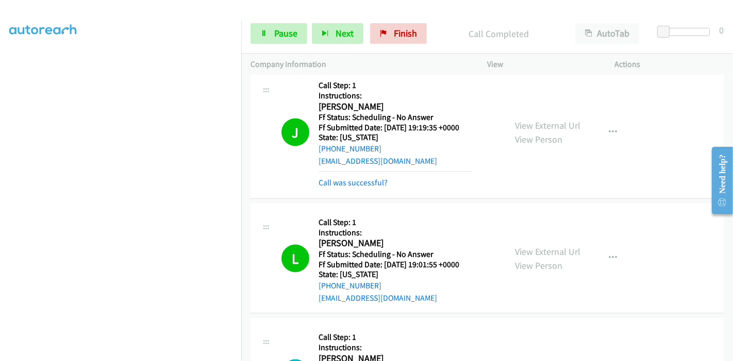
scroll to position [1156, 0]
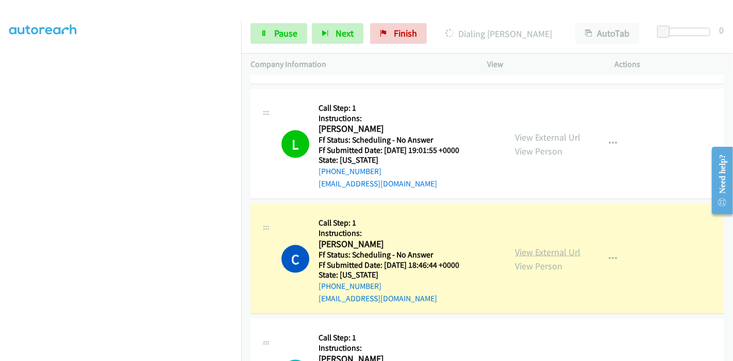
click at [530, 248] on link "View External Url" at bounding box center [547, 252] width 65 height 12
click at [274, 34] on span "Pause" at bounding box center [285, 33] width 23 height 12
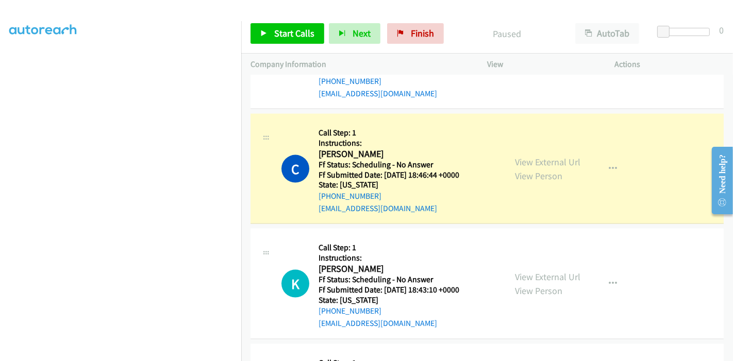
scroll to position [1271, 0]
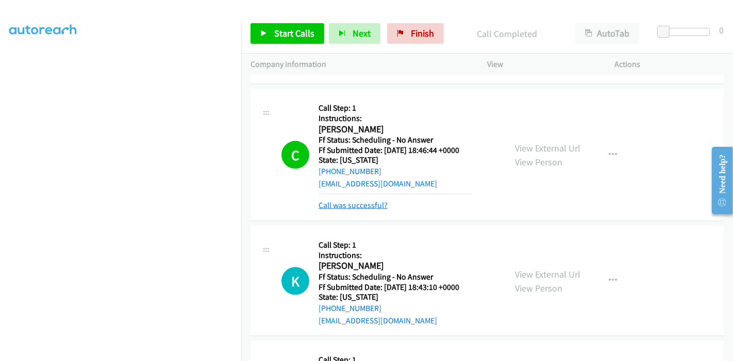
click at [359, 201] on link "Call was successful?" at bounding box center [353, 206] width 69 height 10
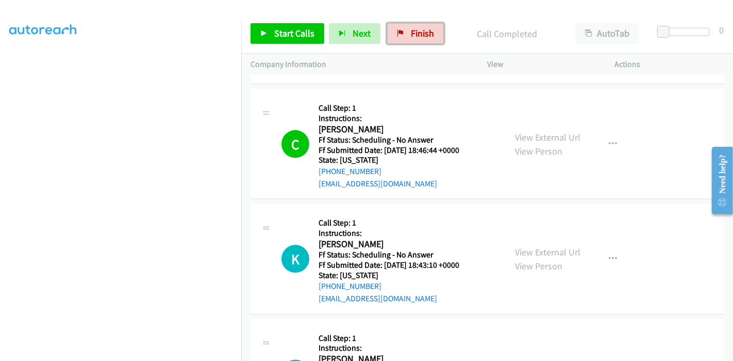
drag, startPoint x: 407, startPoint y: 43, endPoint x: 402, endPoint y: 48, distance: 7.3
click at [407, 43] on link "Finish" at bounding box center [415, 33] width 57 height 21
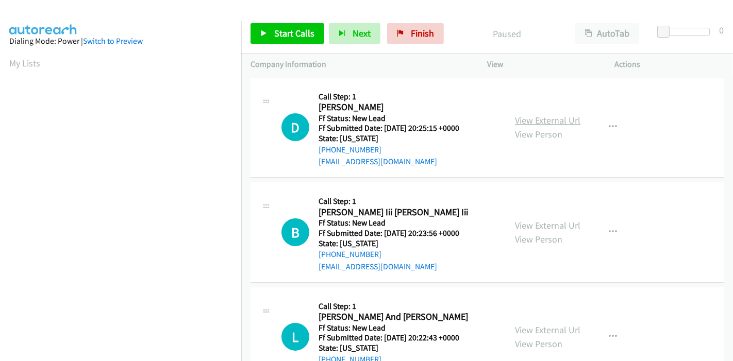
click at [532, 119] on link "View External Url" at bounding box center [547, 120] width 65 height 12
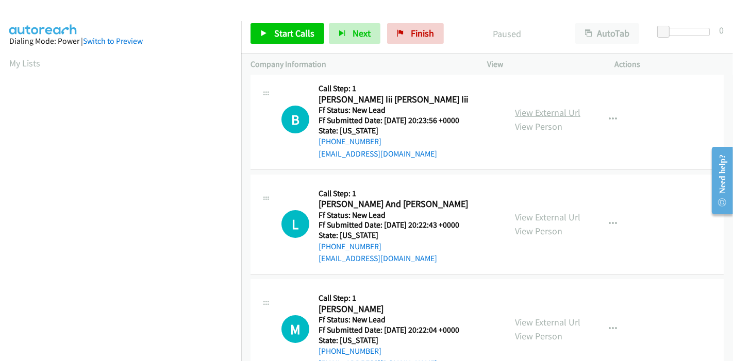
scroll to position [114, 0]
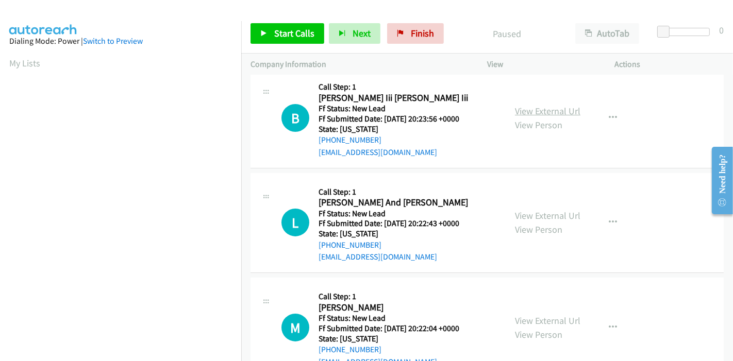
click at [544, 110] on link "View External Url" at bounding box center [547, 111] width 65 height 12
click at [527, 207] on div "View External Url View Person View External Url Email Schedule/Manage Callback …" at bounding box center [574, 222] width 137 height 81
click at [526, 211] on link "View External Url" at bounding box center [547, 216] width 65 height 12
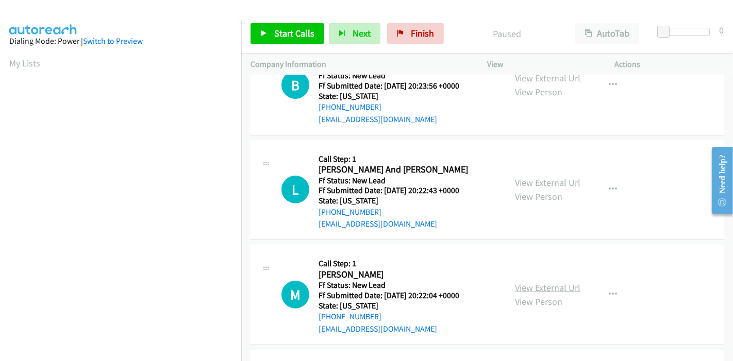
scroll to position [229, 0]
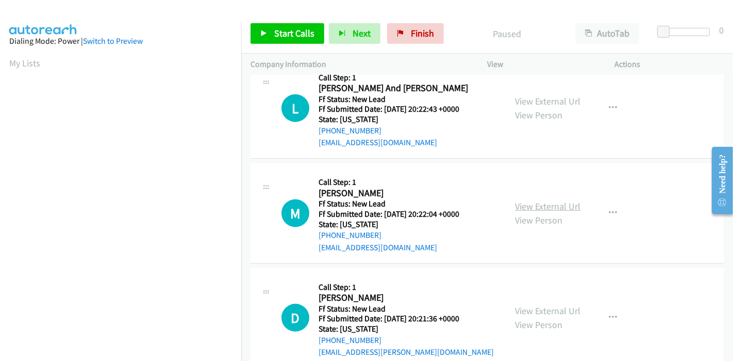
click at [542, 206] on link "View External Url" at bounding box center [547, 207] width 65 height 12
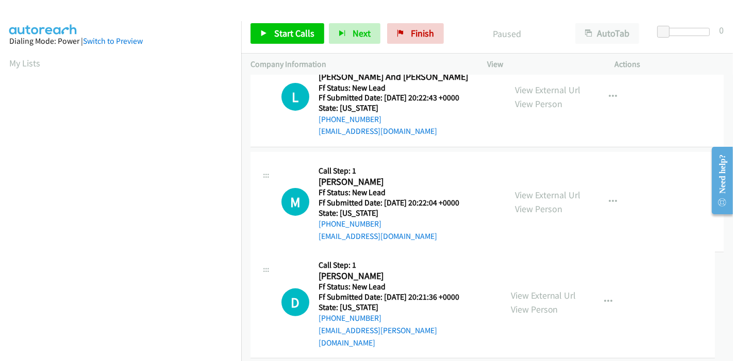
scroll to position [251, 0]
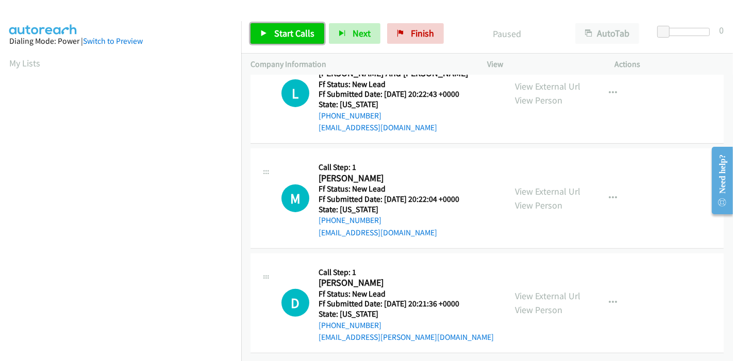
click at [265, 40] on link "Start Calls" at bounding box center [288, 33] width 74 height 21
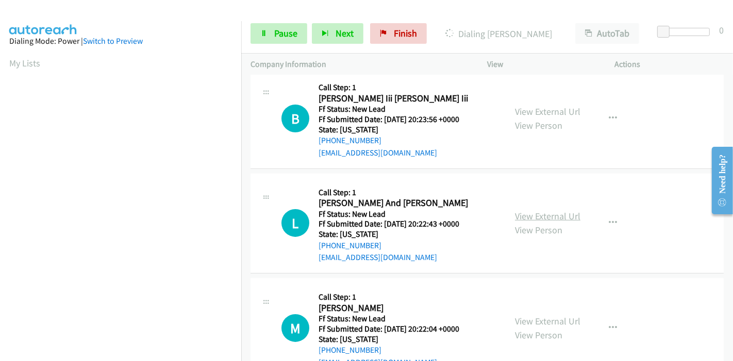
scroll to position [114, 0]
click at [609, 224] on icon "button" at bounding box center [613, 223] width 8 height 8
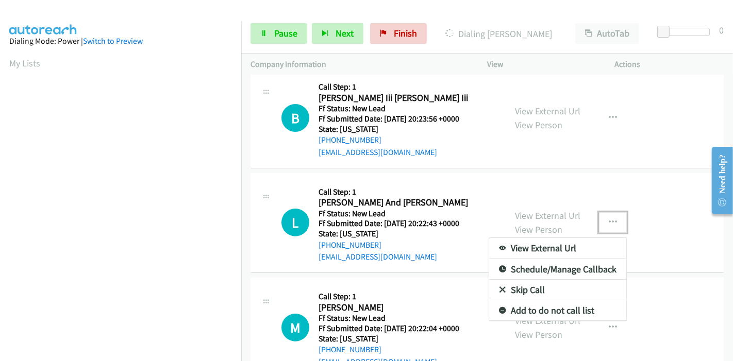
click at [542, 284] on link "Skip Call" at bounding box center [557, 290] width 137 height 21
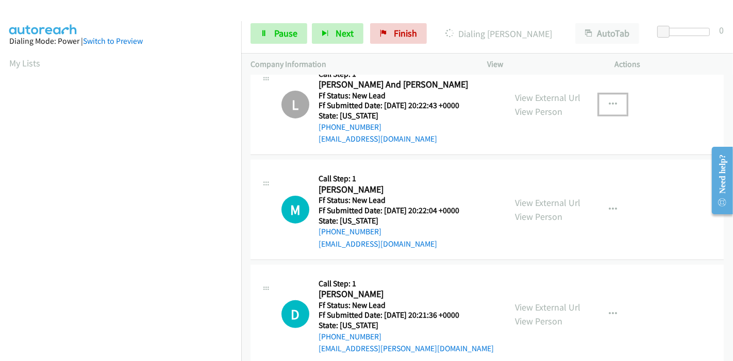
scroll to position [251, 0]
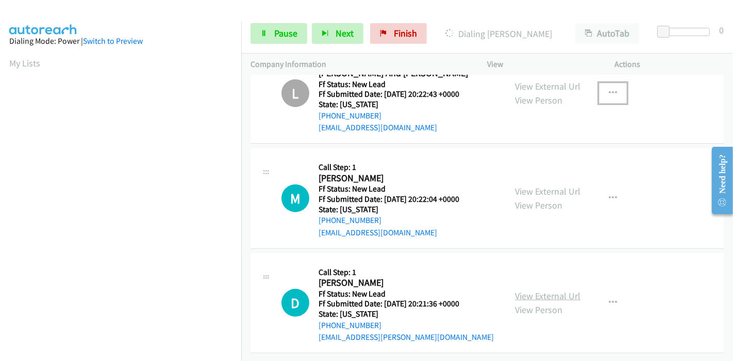
click at [560, 290] on link "View External Url" at bounding box center [547, 296] width 65 height 12
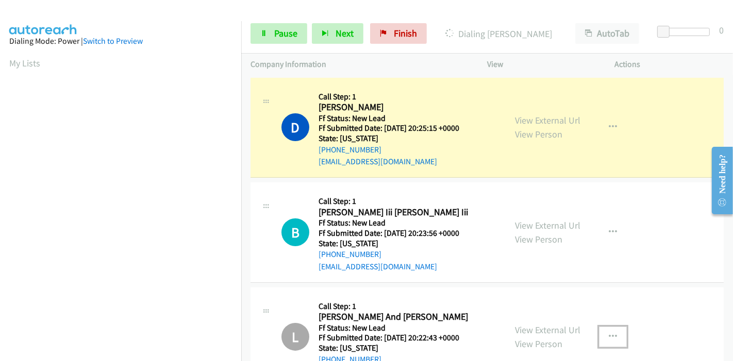
scroll to position [218, 0]
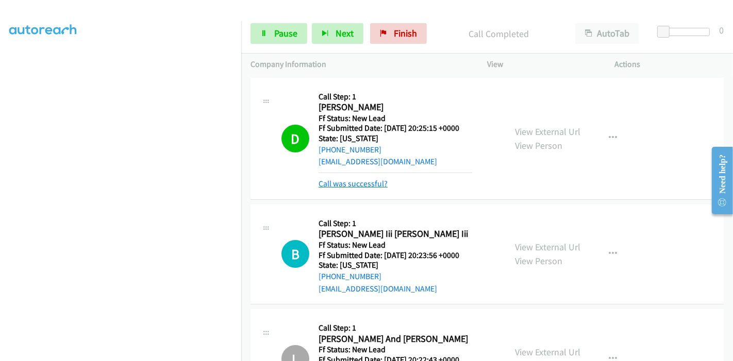
click at [358, 181] on link "Call was successful?" at bounding box center [353, 184] width 69 height 10
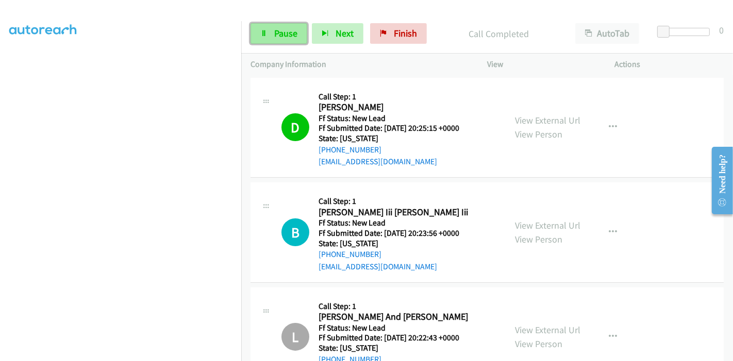
click at [263, 28] on link "Pause" at bounding box center [279, 33] width 57 height 21
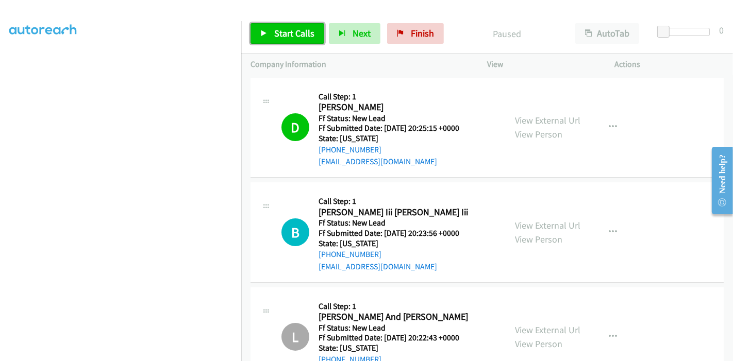
click at [273, 34] on link "Start Calls" at bounding box center [288, 33] width 74 height 21
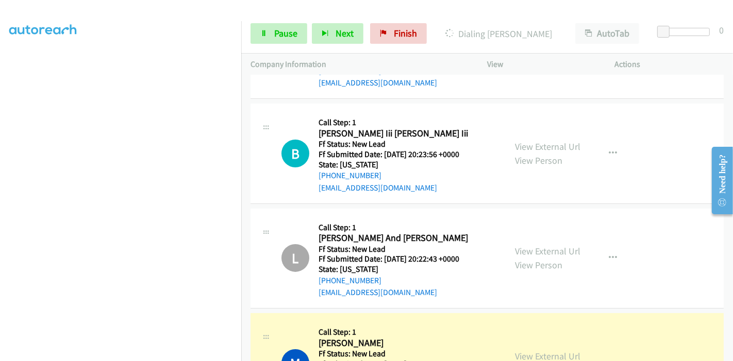
scroll to position [172, 0]
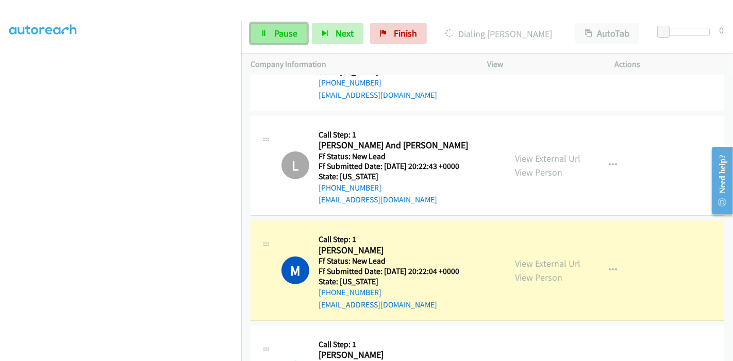
click at [292, 27] on link "Pause" at bounding box center [279, 33] width 57 height 21
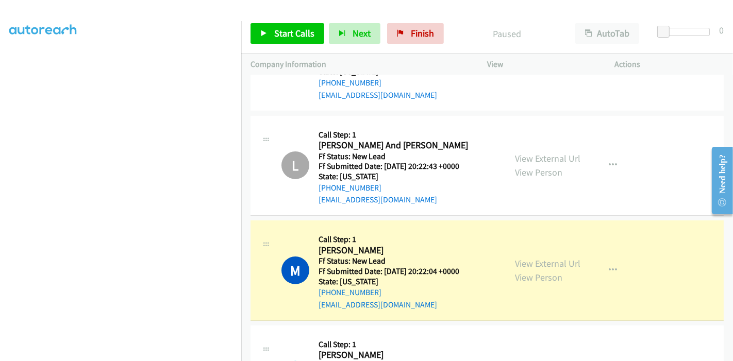
scroll to position [218, 0]
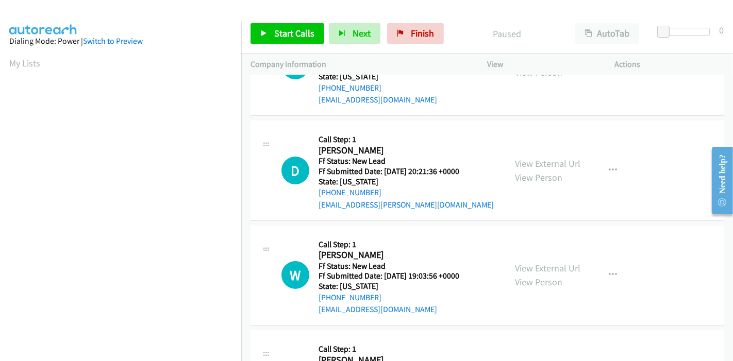
scroll to position [114, 0]
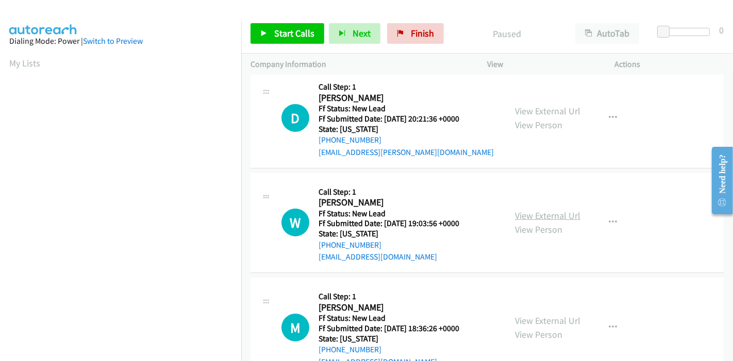
click at [524, 215] on link "View External Url" at bounding box center [547, 216] width 65 height 12
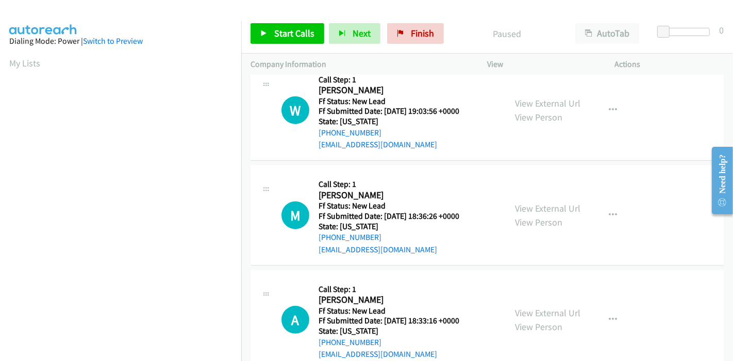
scroll to position [229, 0]
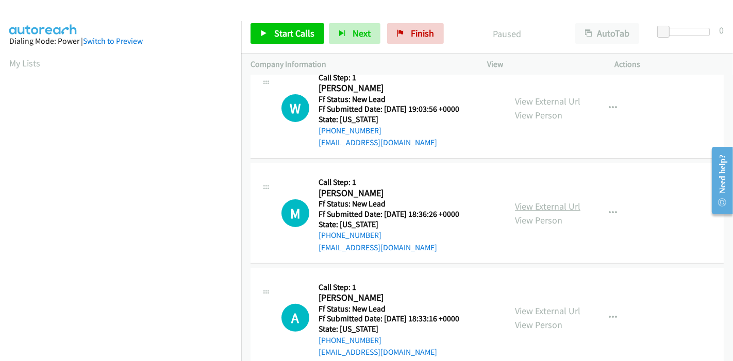
click at [538, 204] on link "View External Url" at bounding box center [547, 207] width 65 height 12
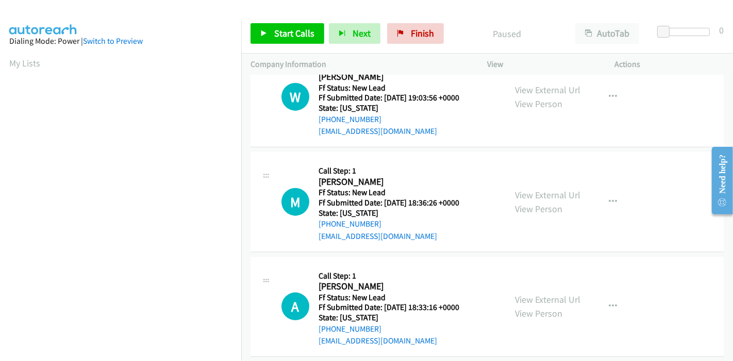
scroll to position [251, 0]
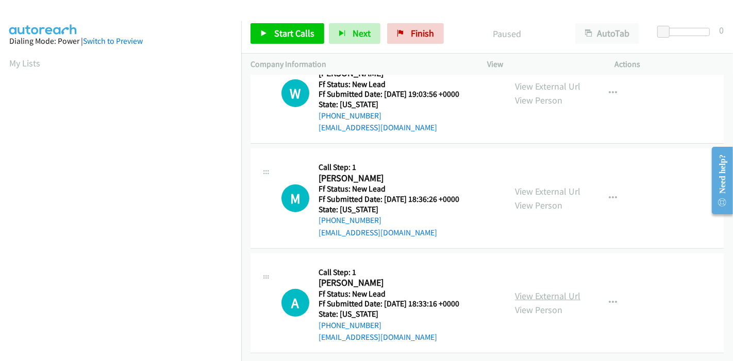
click at [521, 290] on link "View External Url" at bounding box center [547, 296] width 65 height 12
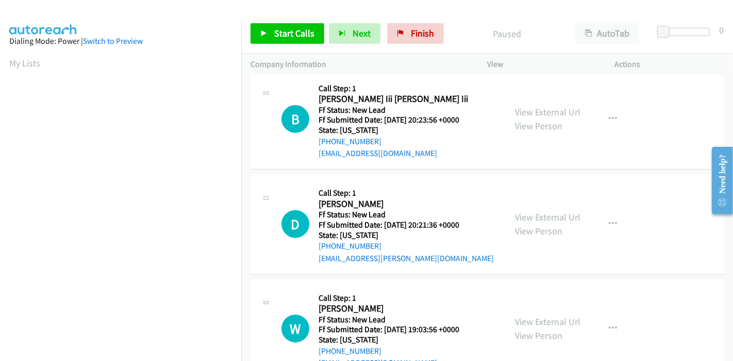
scroll to position [0, 0]
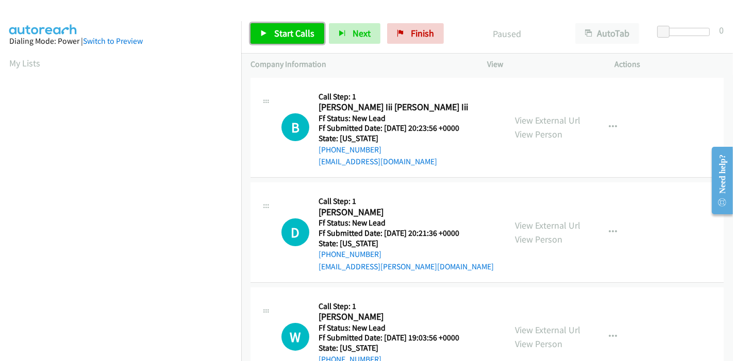
click at [279, 33] on span "Start Calls" at bounding box center [294, 33] width 40 height 12
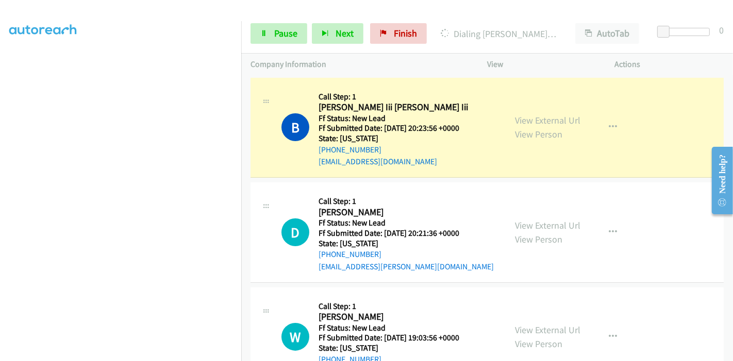
scroll to position [218, 0]
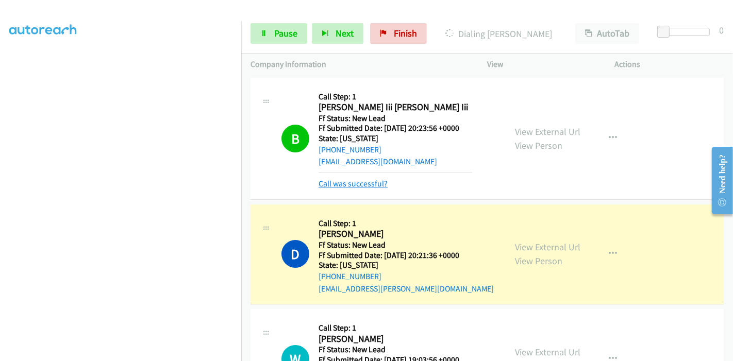
click at [371, 187] on link "Call was successful?" at bounding box center [353, 184] width 69 height 10
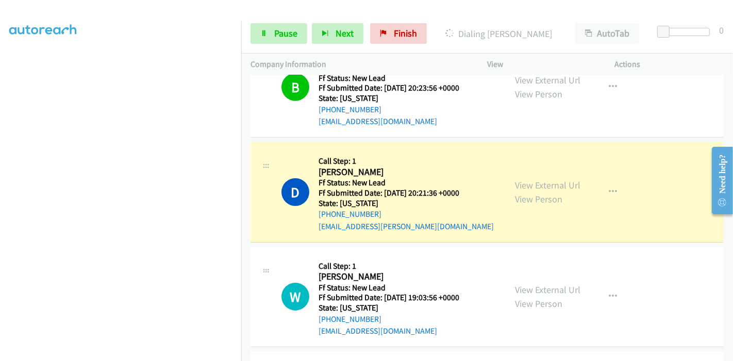
scroll to position [114, 0]
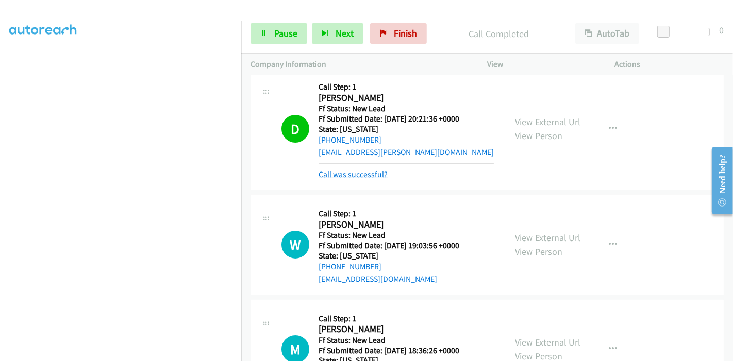
click at [346, 170] on link "Call was successful?" at bounding box center [353, 175] width 69 height 10
click at [271, 39] on link "Pause" at bounding box center [279, 33] width 57 height 21
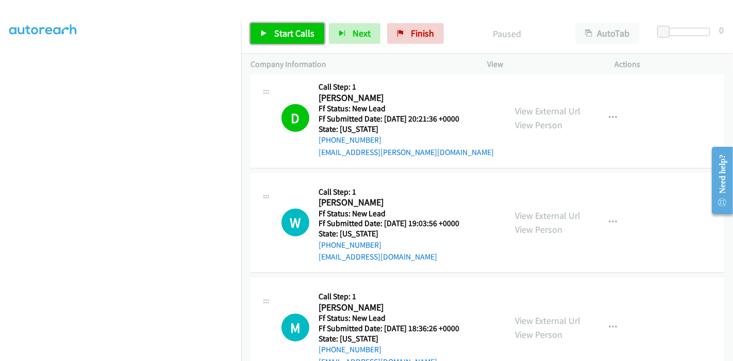
click at [267, 34] on icon at bounding box center [263, 33] width 7 height 7
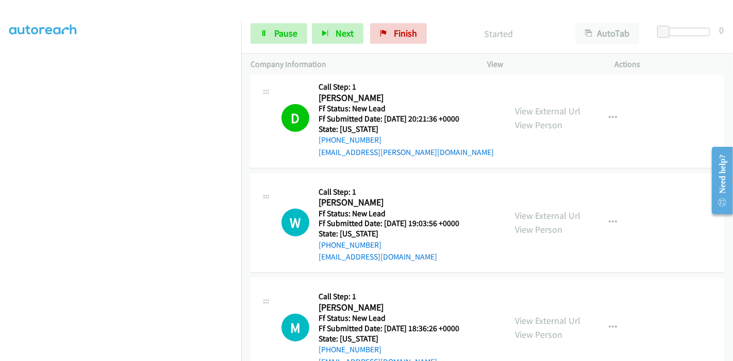
scroll to position [0, 0]
click at [281, 31] on span "Pause" at bounding box center [285, 33] width 23 height 12
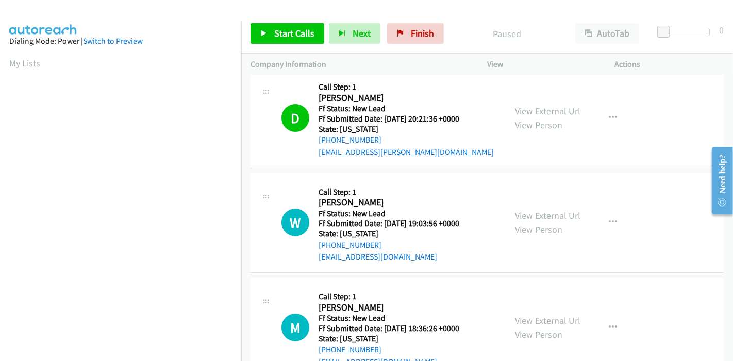
drag, startPoint x: 277, startPoint y: 24, endPoint x: 265, endPoint y: 31, distance: 14.6
click at [265, 31] on div "Start Calls Pause Next Finish Paused AutoTab AutoTab 0" at bounding box center [487, 34] width 492 height 40
click at [265, 31] on icon at bounding box center [263, 33] width 7 height 7
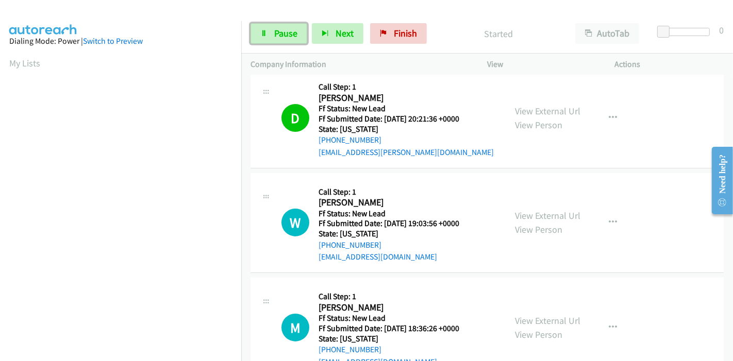
click at [265, 31] on icon at bounding box center [263, 33] width 7 height 7
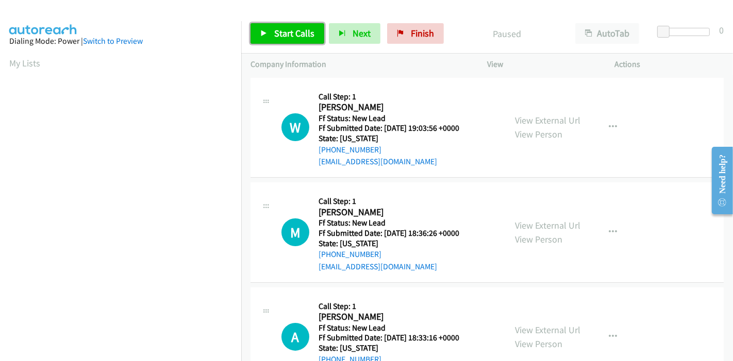
click at [273, 28] on link "Start Calls" at bounding box center [288, 33] width 74 height 21
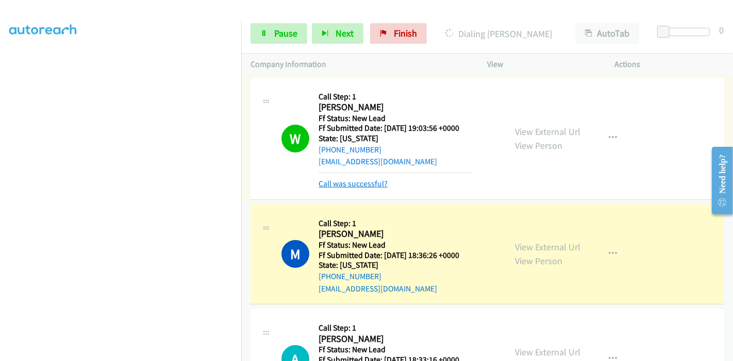
click at [355, 184] on link "Call was successful?" at bounding box center [353, 184] width 69 height 10
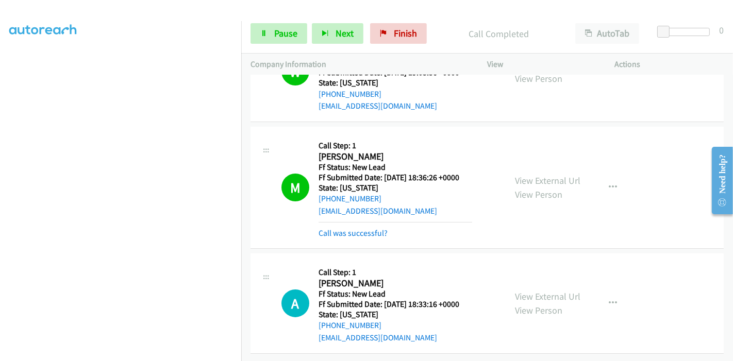
scroll to position [63, 0]
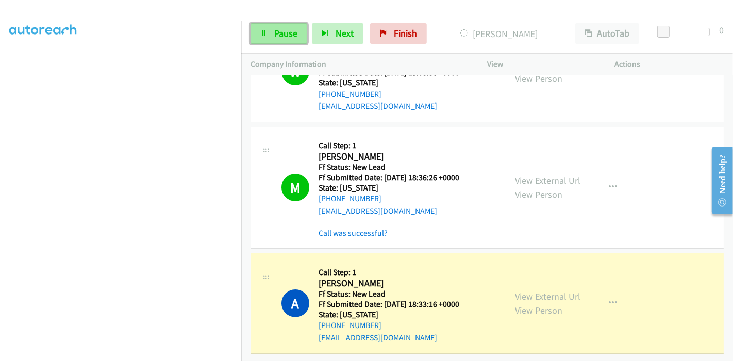
click at [293, 34] on span "Pause" at bounding box center [285, 33] width 23 height 12
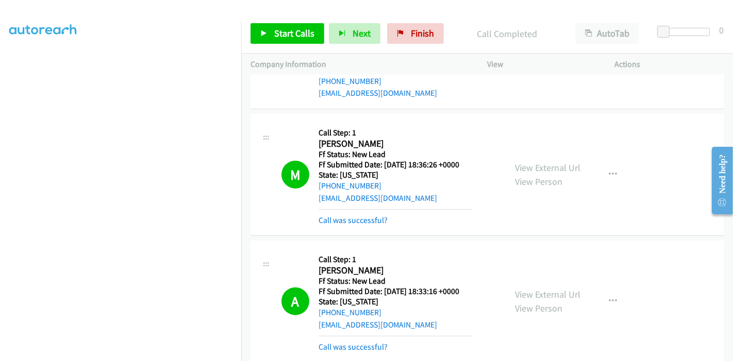
scroll to position [118, 0]
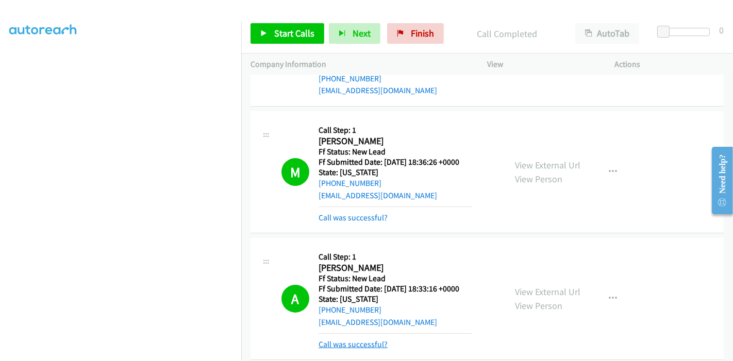
click at [359, 341] on link "Call was successful?" at bounding box center [353, 345] width 69 height 10
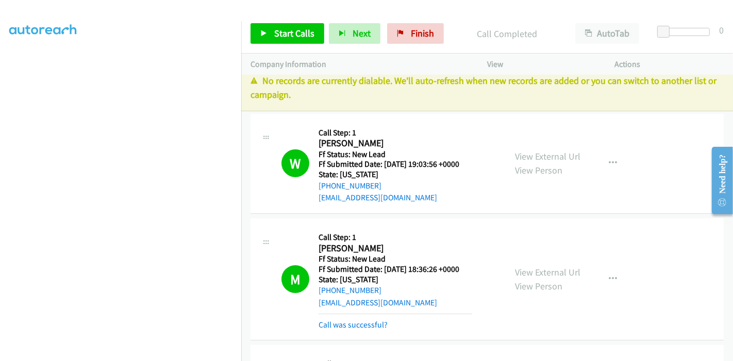
scroll to position [0, 0]
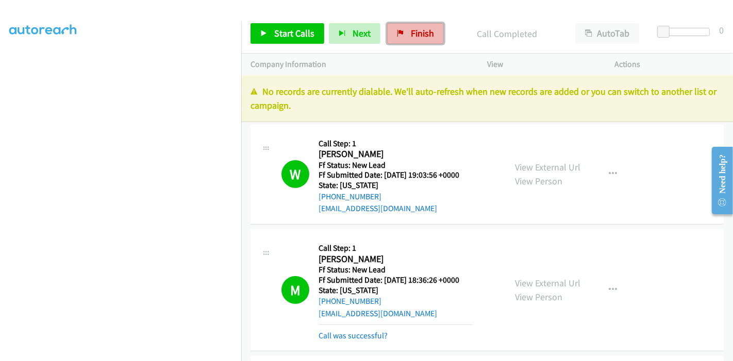
click at [429, 30] on span "Finish" at bounding box center [422, 33] width 23 height 12
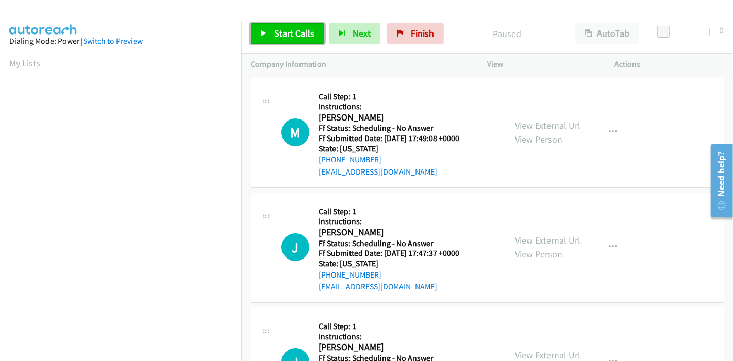
click at [274, 31] on span "Start Calls" at bounding box center [294, 33] width 40 height 12
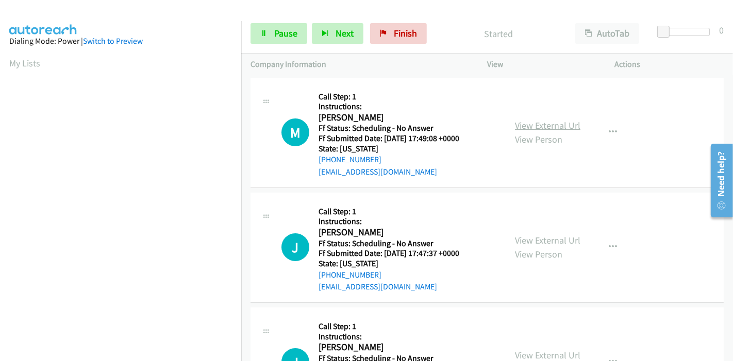
click at [534, 126] on link "View External Url" at bounding box center [547, 126] width 65 height 12
click at [535, 239] on link "View External Url" at bounding box center [547, 241] width 65 height 12
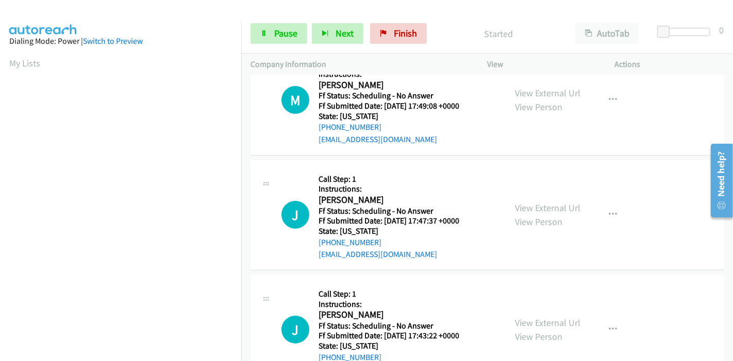
scroll to position [57, 0]
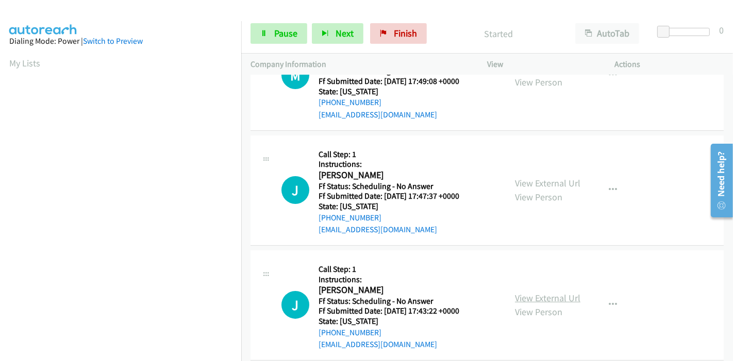
click at [534, 297] on link "View External Url" at bounding box center [547, 298] width 65 height 12
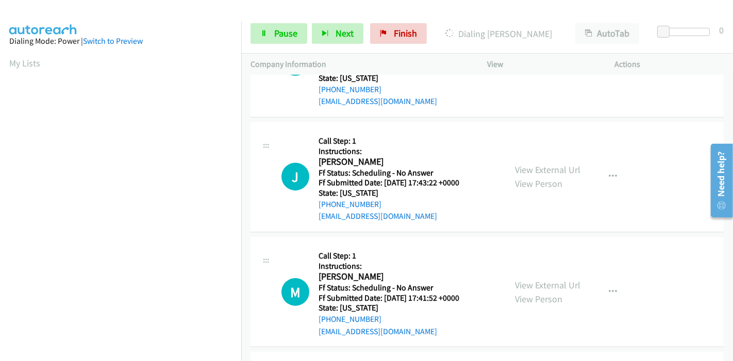
scroll to position [229, 0]
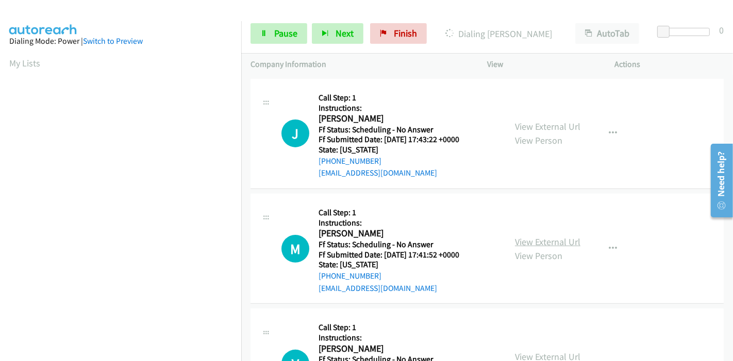
click at [522, 239] on link "View External Url" at bounding box center [547, 242] width 65 height 12
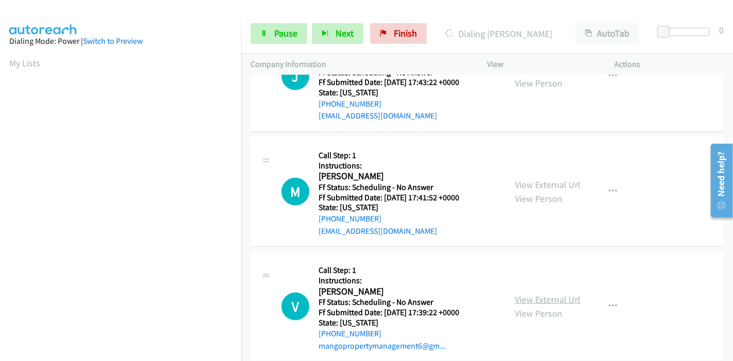
click at [528, 298] on link "View External Url" at bounding box center [547, 300] width 65 height 12
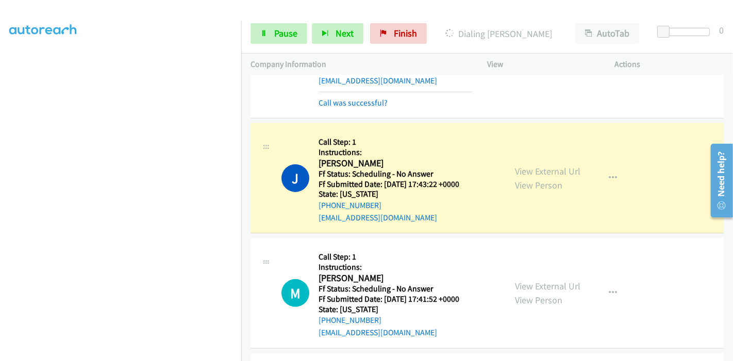
scroll to position [229, 0]
click at [358, 97] on link "Call was successful?" at bounding box center [353, 102] width 69 height 10
click at [372, 105] on link "Call was successful?" at bounding box center [353, 103] width 69 height 10
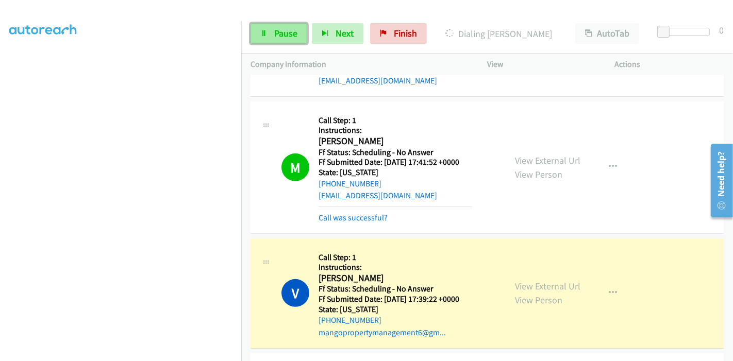
click at [274, 31] on span "Pause" at bounding box center [285, 33] width 23 height 12
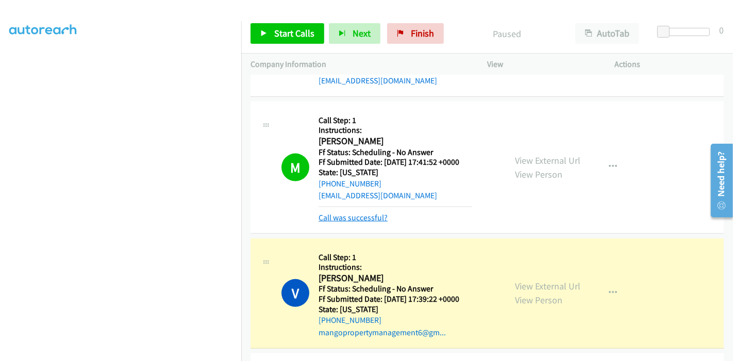
click at [349, 218] on link "Call was successful?" at bounding box center [353, 218] width 69 height 10
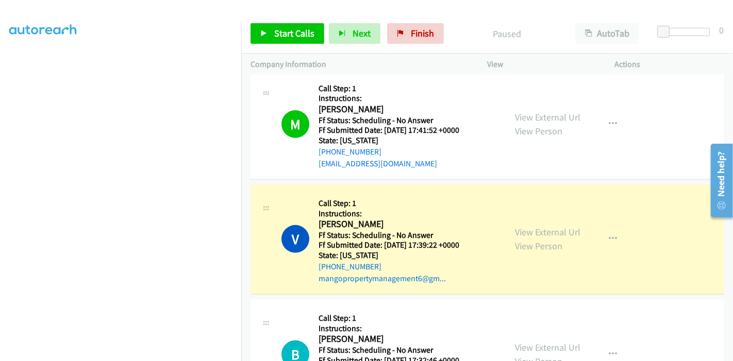
scroll to position [401, 0]
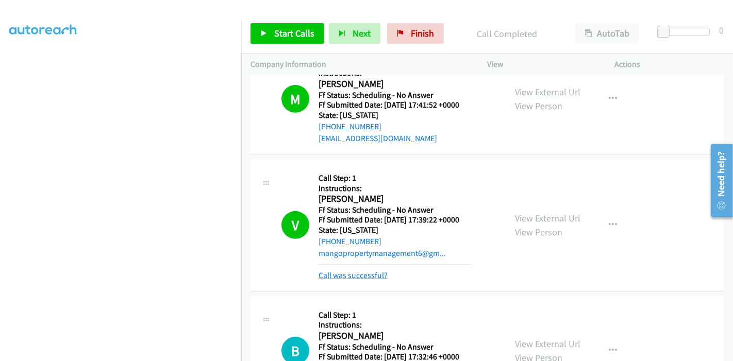
click at [324, 272] on link "Call was successful?" at bounding box center [353, 276] width 69 height 10
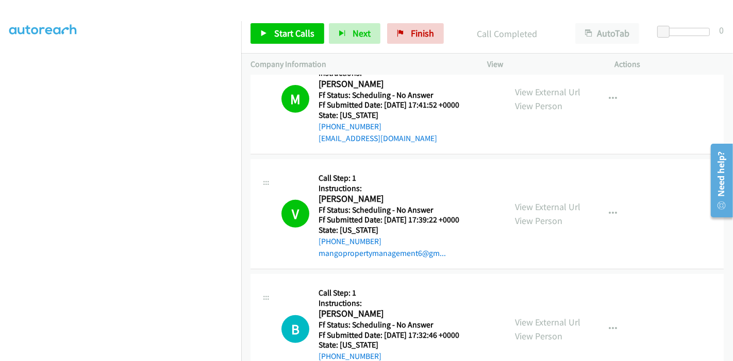
scroll to position [458, 0]
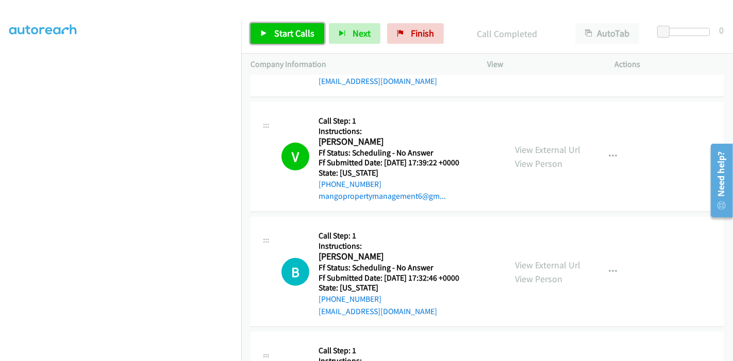
click at [279, 37] on span "Start Calls" at bounding box center [294, 33] width 40 height 12
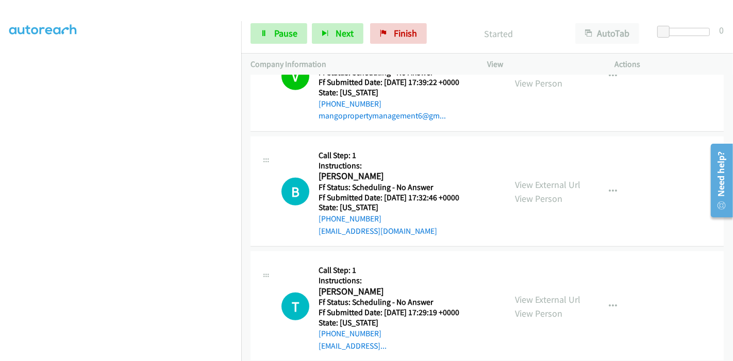
scroll to position [573, 0]
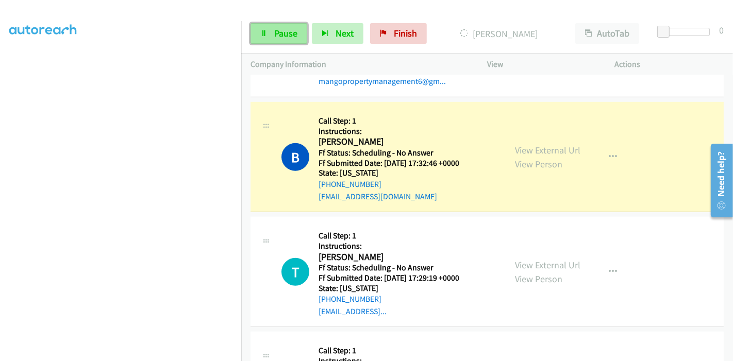
click at [286, 35] on span "Pause" at bounding box center [285, 33] width 23 height 12
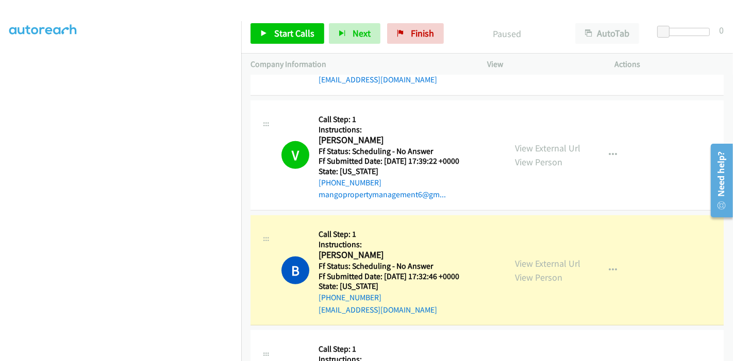
scroll to position [458, 0]
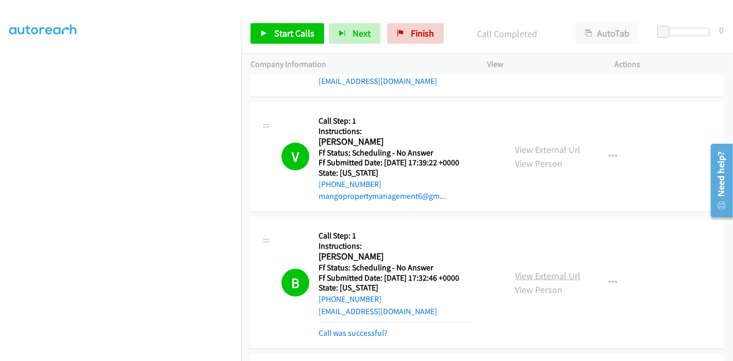
click at [532, 271] on link "View External Url" at bounding box center [547, 276] width 65 height 12
click at [367, 331] on link "Call was successful?" at bounding box center [353, 333] width 69 height 10
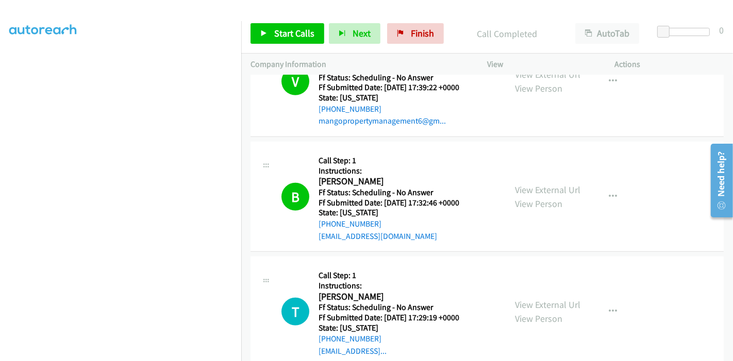
scroll to position [516, 0]
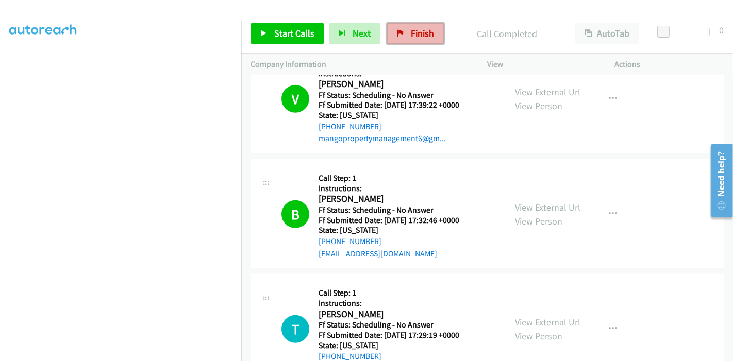
click at [424, 29] on span "Finish" at bounding box center [422, 33] width 23 height 12
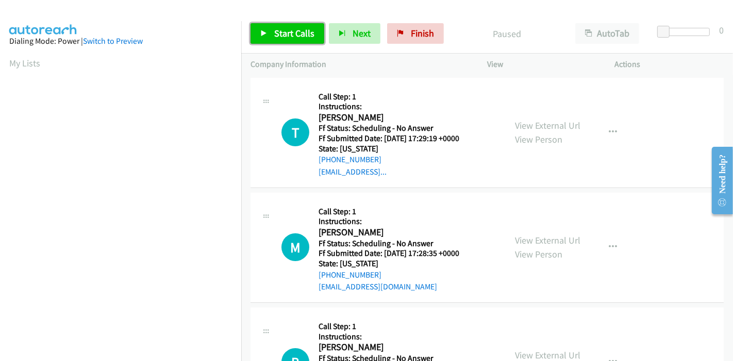
click at [267, 34] on icon at bounding box center [263, 33] width 7 height 7
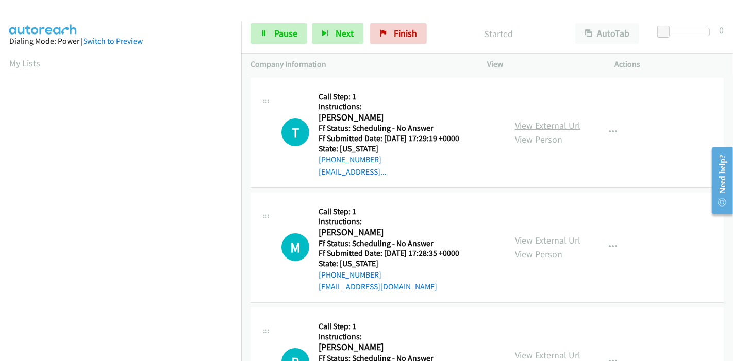
click at [549, 126] on link "View External Url" at bounding box center [547, 126] width 65 height 12
click at [530, 241] on link "View External Url" at bounding box center [547, 241] width 65 height 12
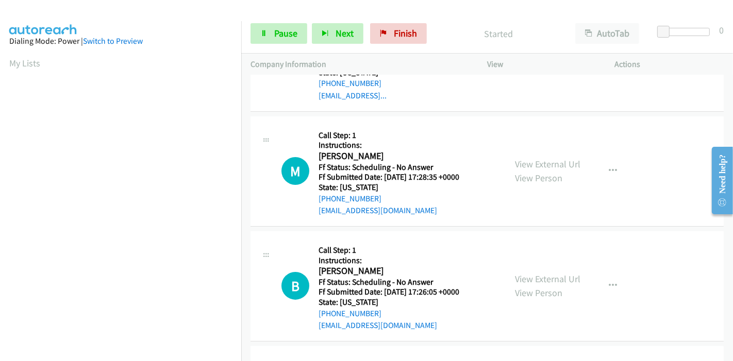
scroll to position [114, 0]
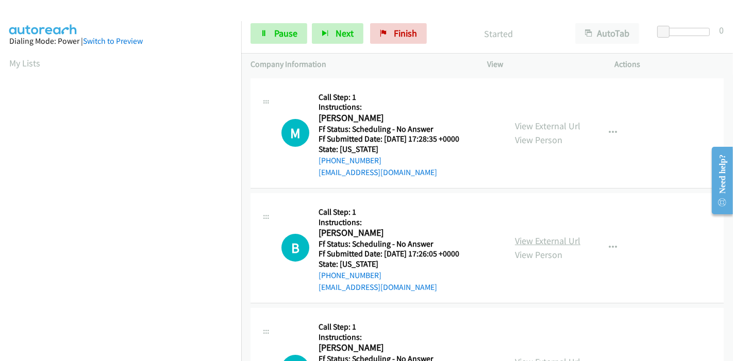
click at [524, 235] on link "View External Url" at bounding box center [547, 241] width 65 height 12
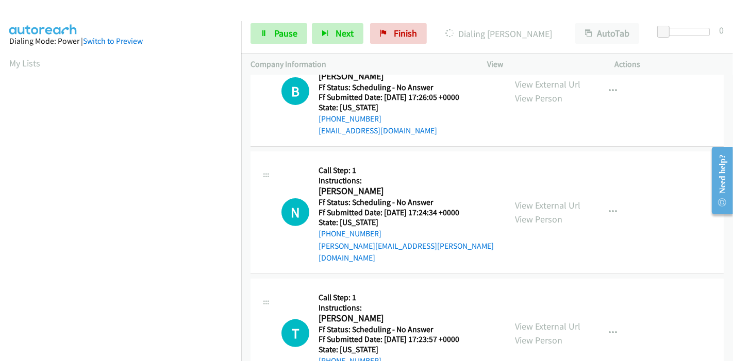
scroll to position [286, 0]
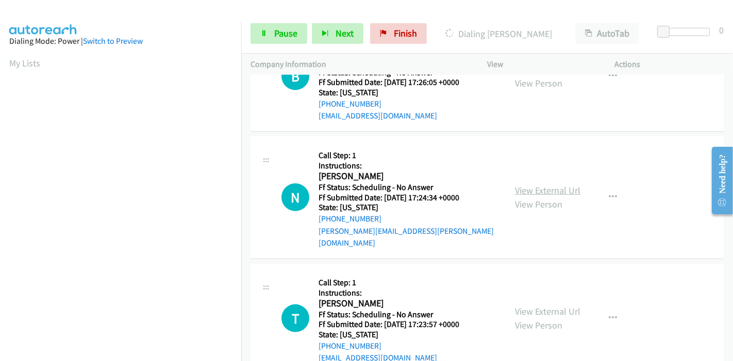
click at [515, 185] on link "View External Url" at bounding box center [547, 191] width 65 height 12
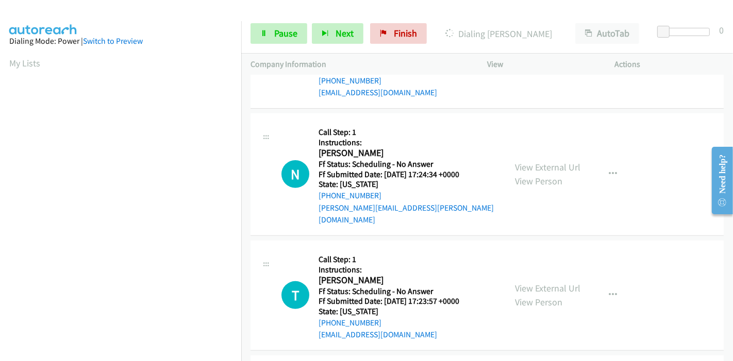
scroll to position [343, 0]
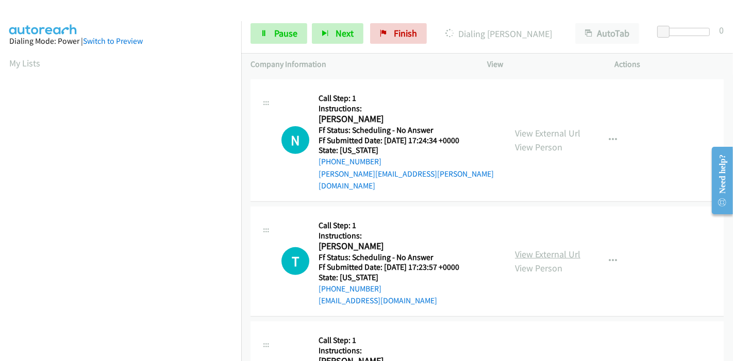
click at [521, 248] on link "View External Url" at bounding box center [547, 254] width 65 height 12
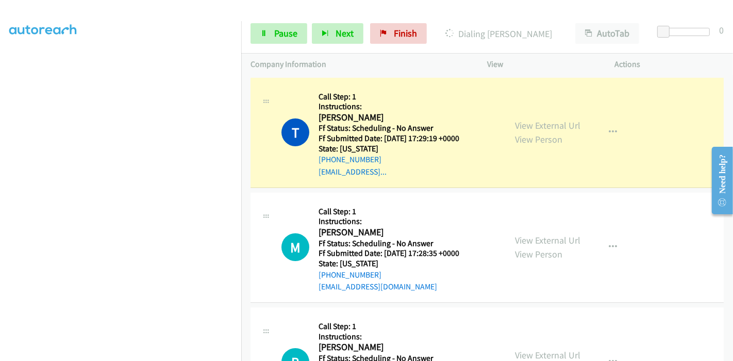
scroll to position [218, 0]
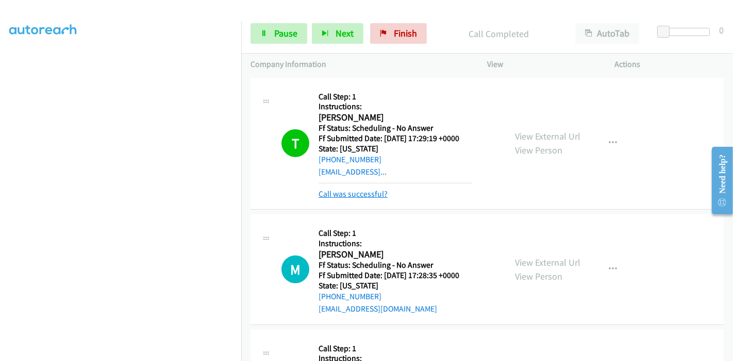
click at [348, 189] on link "Call was successful?" at bounding box center [353, 194] width 69 height 10
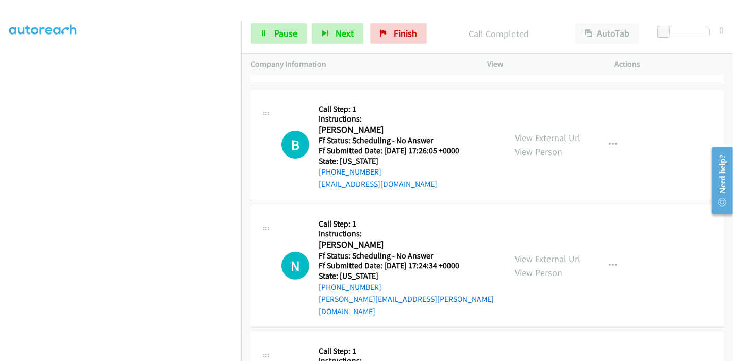
scroll to position [182, 0]
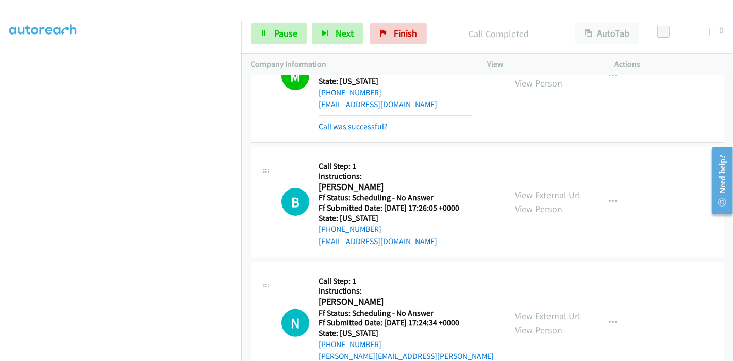
click at [354, 124] on link "Call was successful?" at bounding box center [353, 127] width 69 height 10
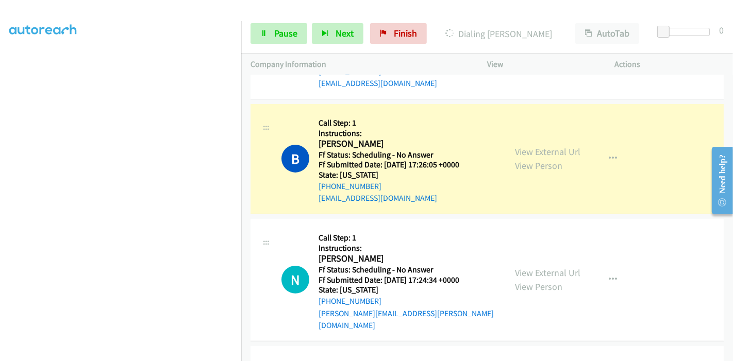
scroll to position [229, 0]
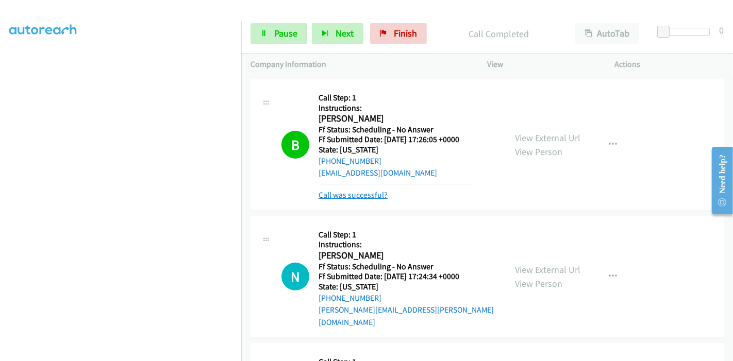
click at [351, 197] on link "Call was successful?" at bounding box center [353, 195] width 69 height 10
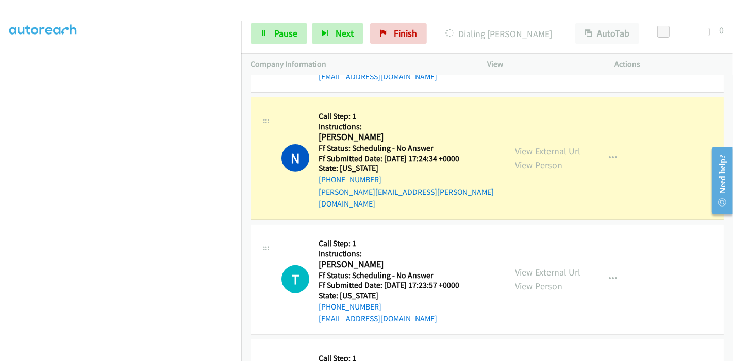
scroll to position [343, 0]
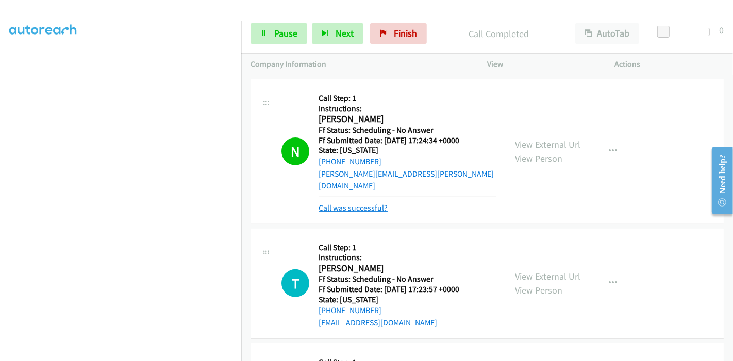
click at [353, 203] on link "Call was successful?" at bounding box center [353, 208] width 69 height 10
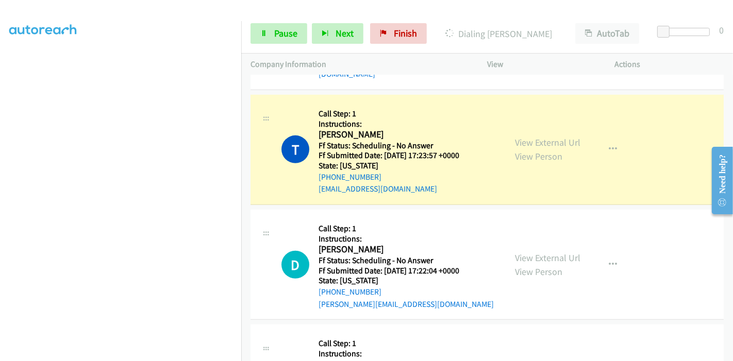
scroll to position [458, 0]
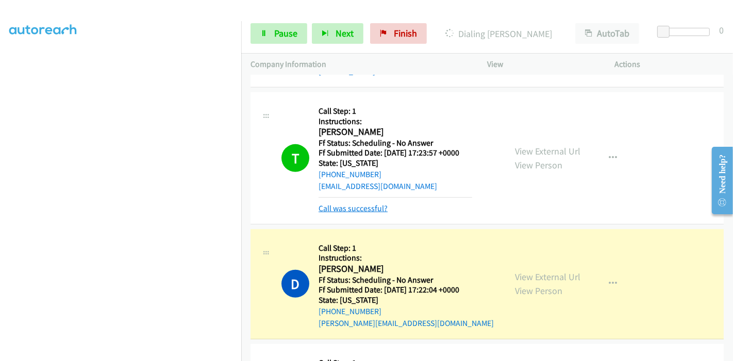
click at [360, 204] on link "Call was successful?" at bounding box center [353, 209] width 69 height 10
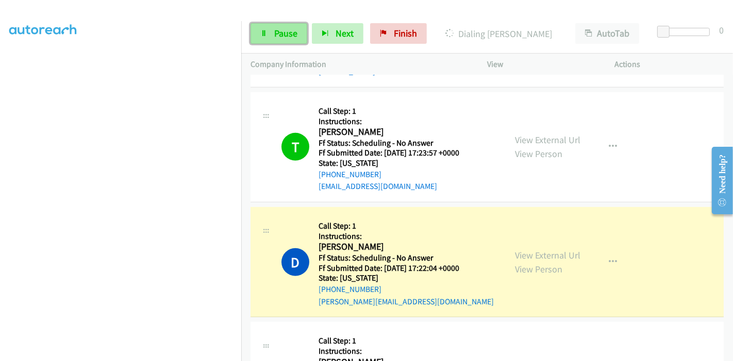
click at [283, 33] on span "Pause" at bounding box center [285, 33] width 23 height 12
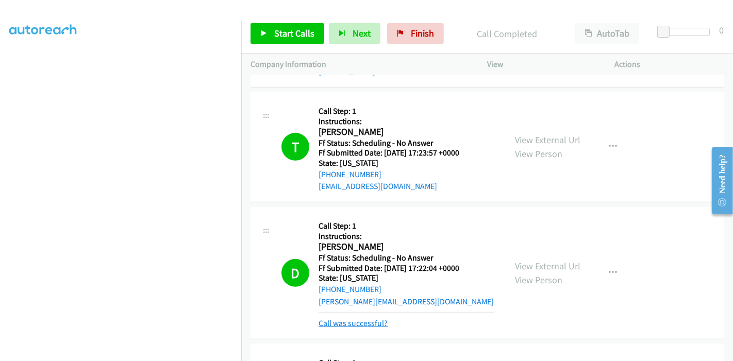
click at [353, 319] on link "Call was successful?" at bounding box center [353, 324] width 69 height 10
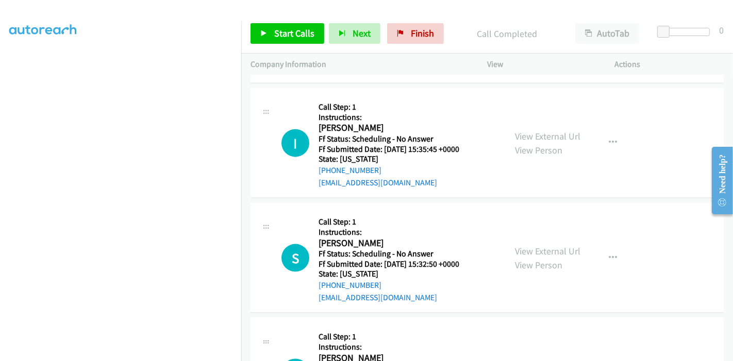
scroll to position [1260, 0]
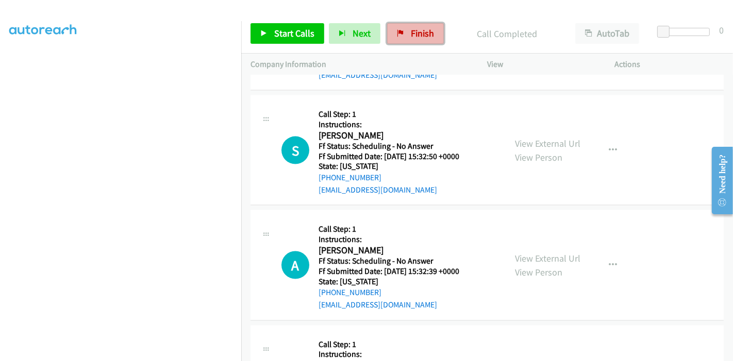
click at [414, 27] on link "Finish" at bounding box center [415, 33] width 57 height 21
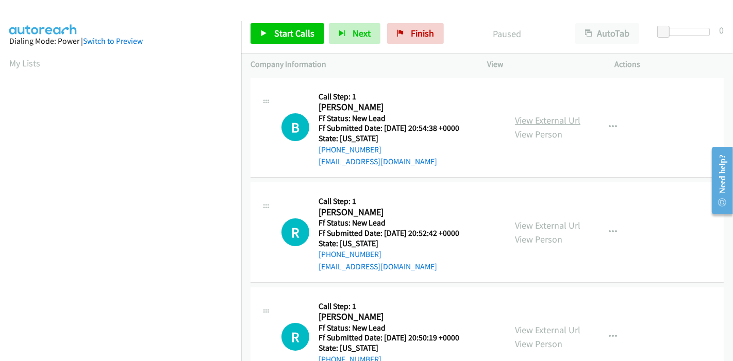
click at [547, 119] on link "View External Url" at bounding box center [547, 120] width 65 height 12
click at [527, 224] on link "View External Url" at bounding box center [547, 226] width 65 height 12
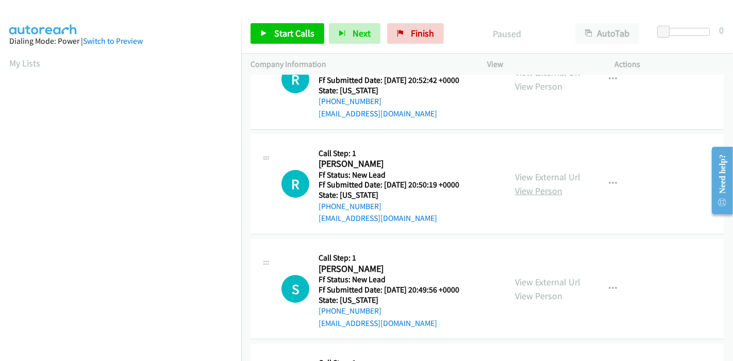
scroll to position [172, 0]
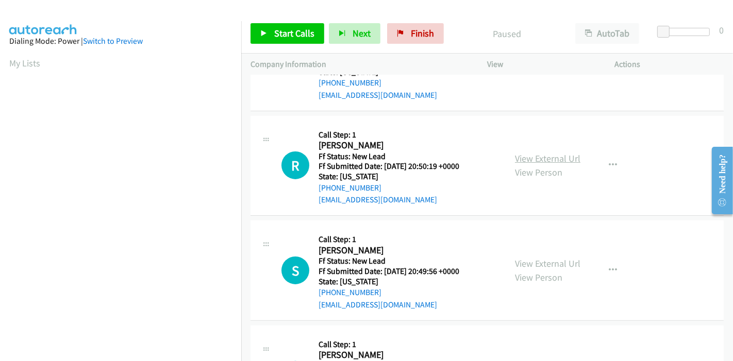
click at [536, 159] on link "View External Url" at bounding box center [547, 159] width 65 height 12
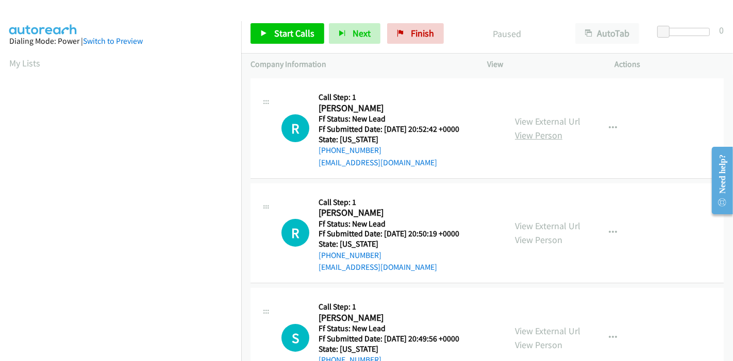
scroll to position [229, 0]
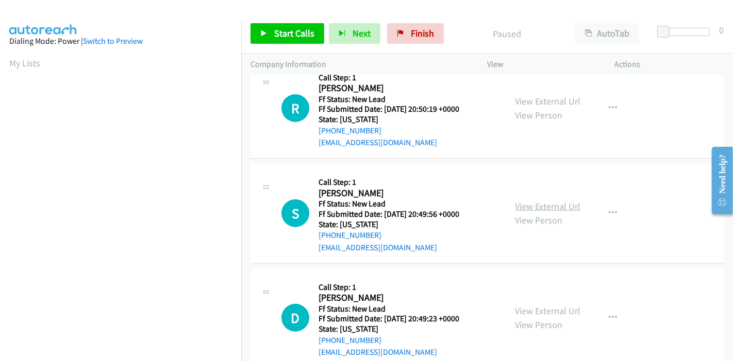
click at [529, 207] on link "View External Url" at bounding box center [547, 207] width 65 height 12
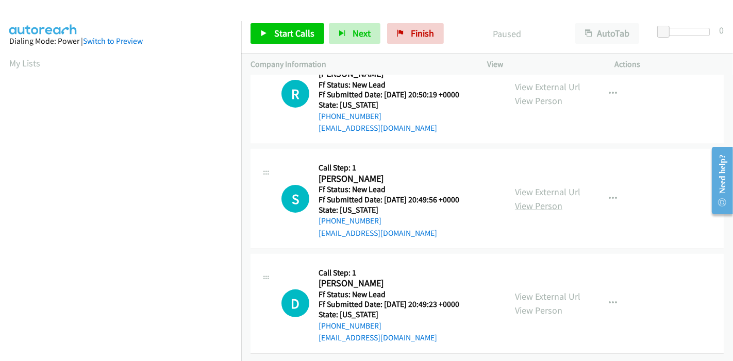
scroll to position [251, 0]
click at [533, 290] on link "View External Url" at bounding box center [547, 296] width 65 height 12
click at [271, 33] on link "Start Calls" at bounding box center [288, 33] width 74 height 21
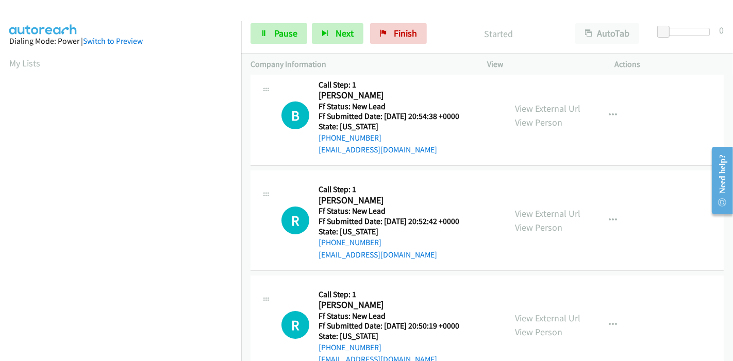
scroll to position [0, 0]
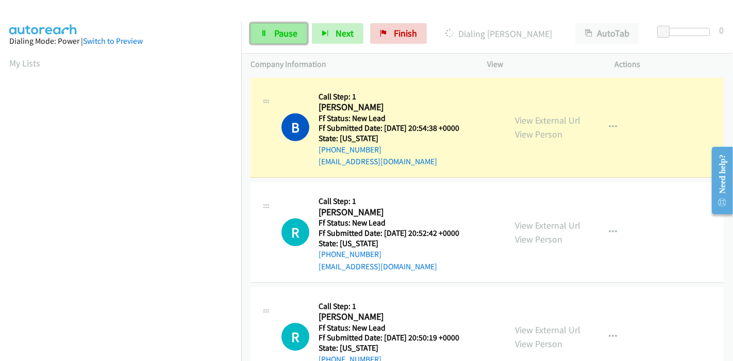
click at [267, 31] on icon at bounding box center [263, 33] width 7 height 7
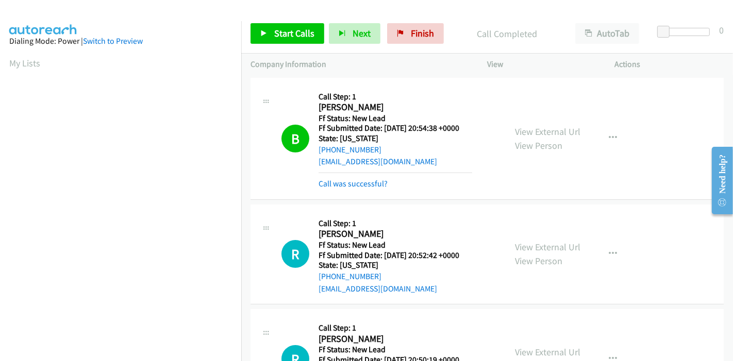
scroll to position [218, 0]
click at [342, 185] on link "Call was successful?" at bounding box center [353, 184] width 69 height 10
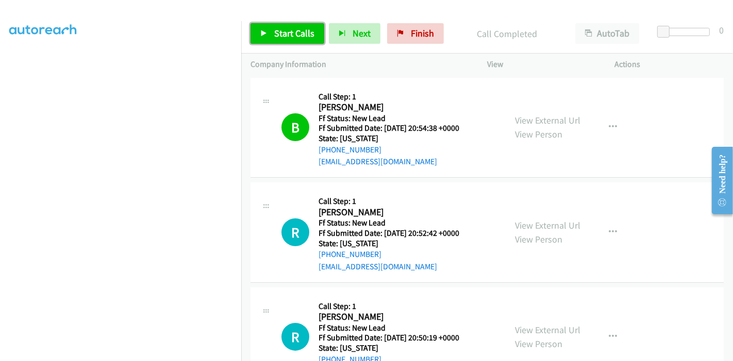
click at [275, 31] on span "Start Calls" at bounding box center [294, 33] width 40 height 12
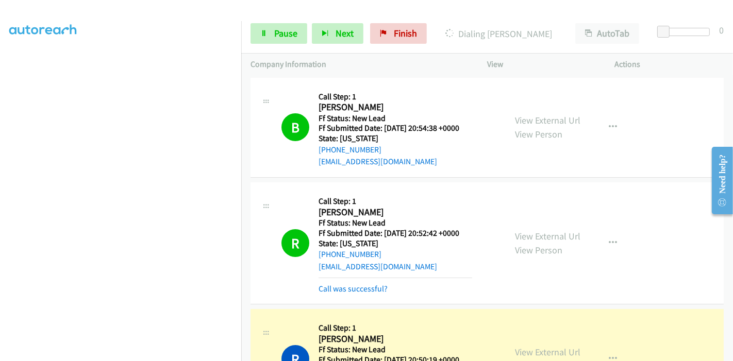
scroll to position [57, 0]
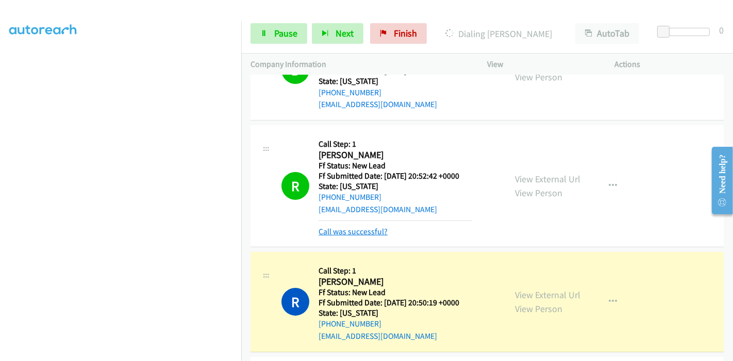
click at [366, 230] on link "Call was successful?" at bounding box center [353, 232] width 69 height 10
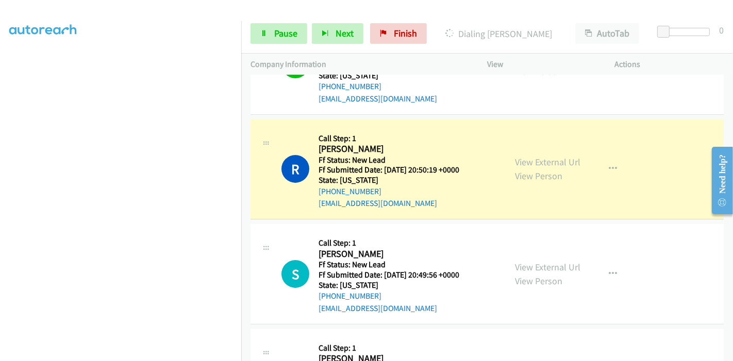
scroll to position [172, 0]
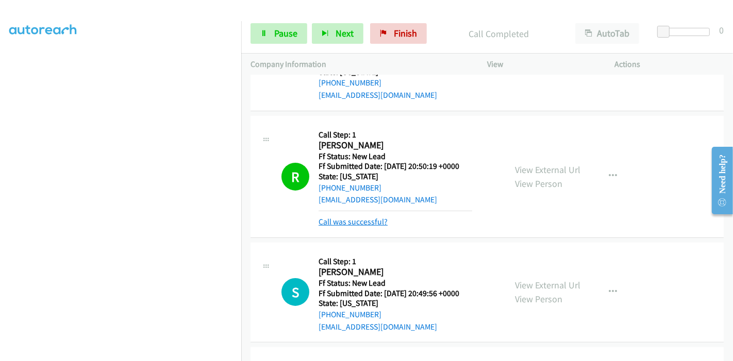
click at [361, 222] on link "Call was successful?" at bounding box center [353, 222] width 69 height 10
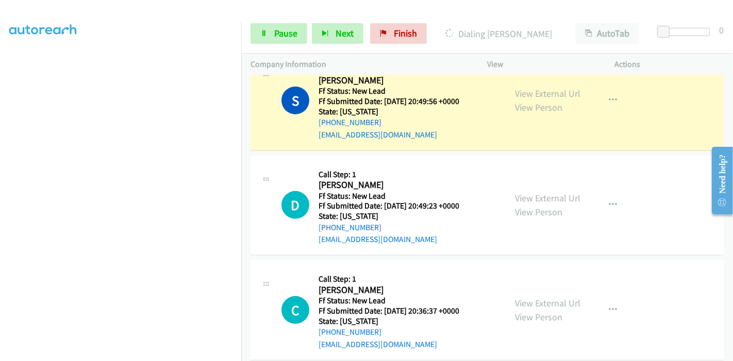
scroll to position [366, 0]
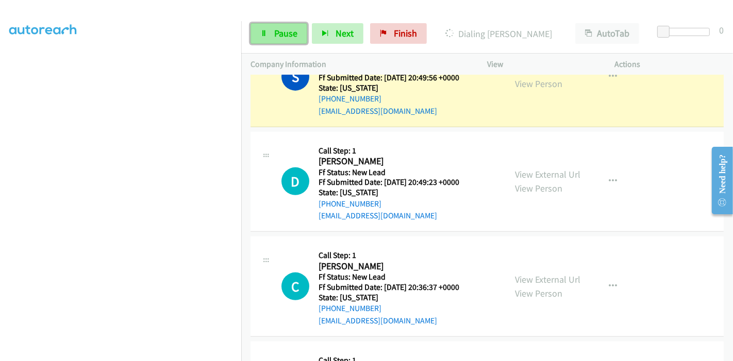
click at [267, 28] on link "Pause" at bounding box center [279, 33] width 57 height 21
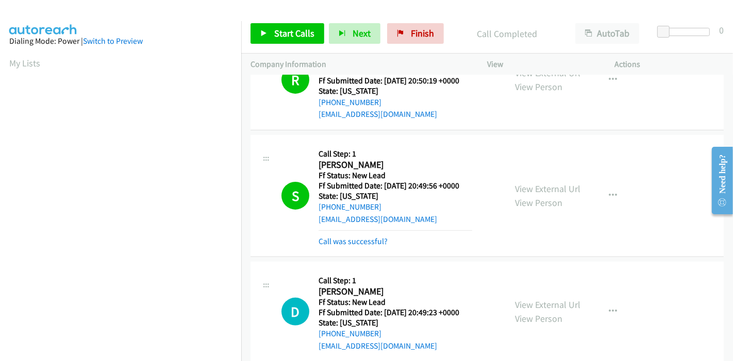
scroll to position [253, 0]
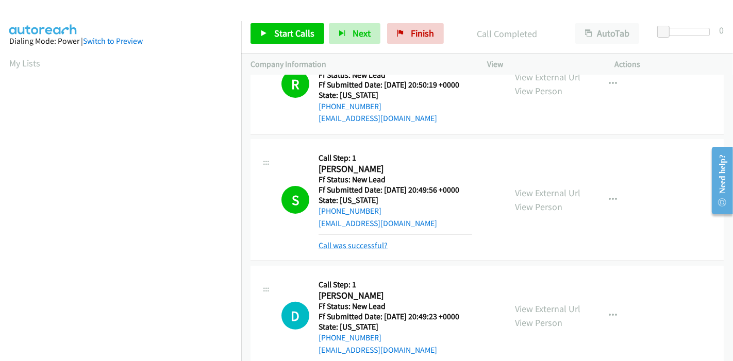
click at [378, 244] on link "Call was successful?" at bounding box center [353, 246] width 69 height 10
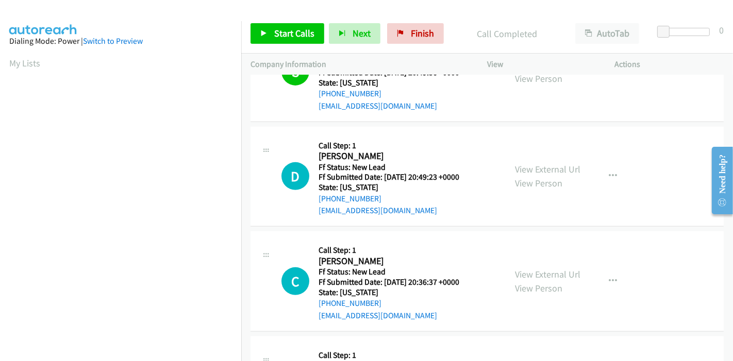
scroll to position [425, 0]
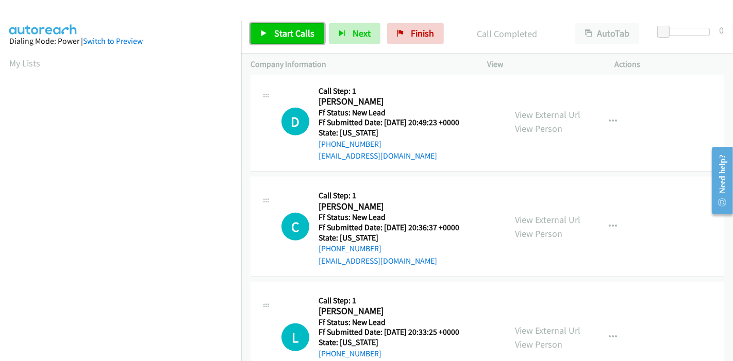
click at [272, 30] on link "Start Calls" at bounding box center [288, 33] width 74 height 21
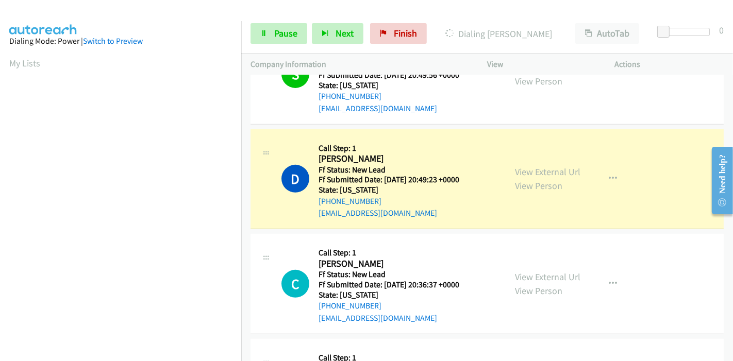
scroll to position [218, 0]
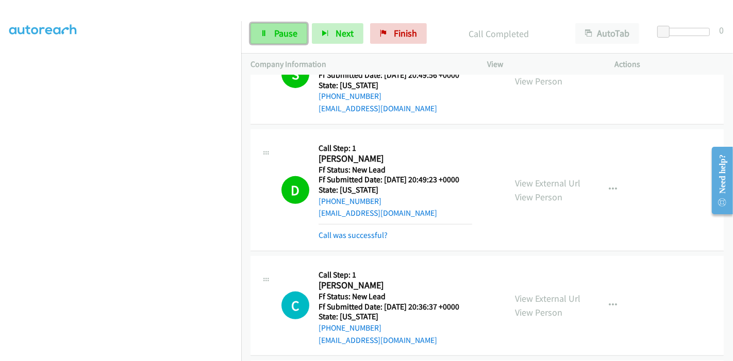
click at [269, 33] on link "Pause" at bounding box center [279, 33] width 57 height 21
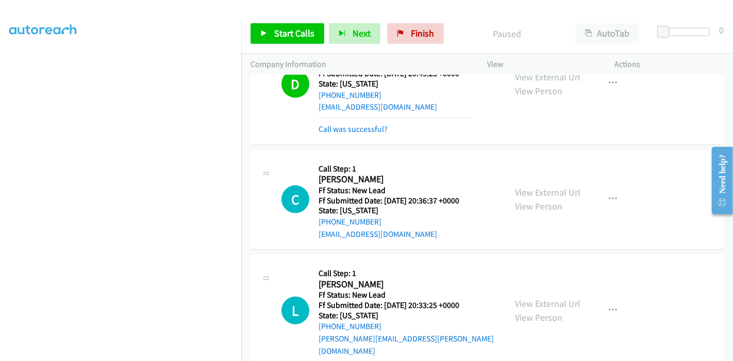
scroll to position [483, 0]
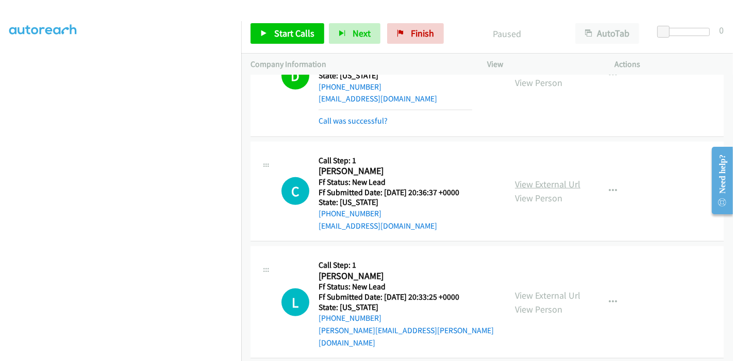
click at [528, 180] on link "View External Url" at bounding box center [547, 184] width 65 height 12
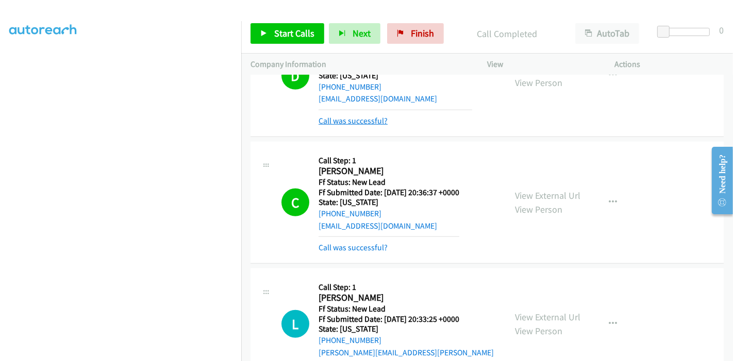
click at [371, 122] on link "Call was successful?" at bounding box center [353, 121] width 69 height 10
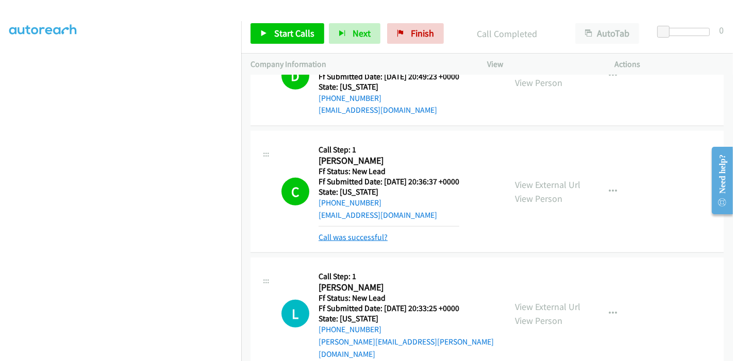
click at [354, 239] on link "Call was successful?" at bounding box center [353, 238] width 69 height 10
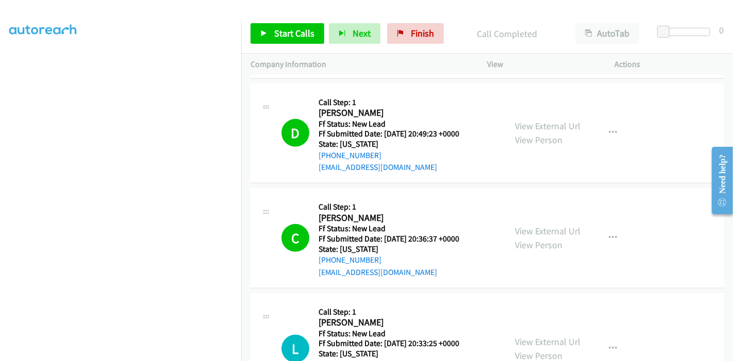
scroll to position [461, 0]
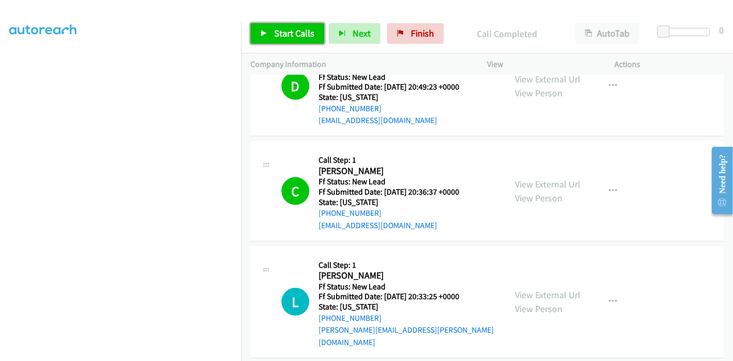
click at [268, 33] on link "Start Calls" at bounding box center [288, 33] width 74 height 21
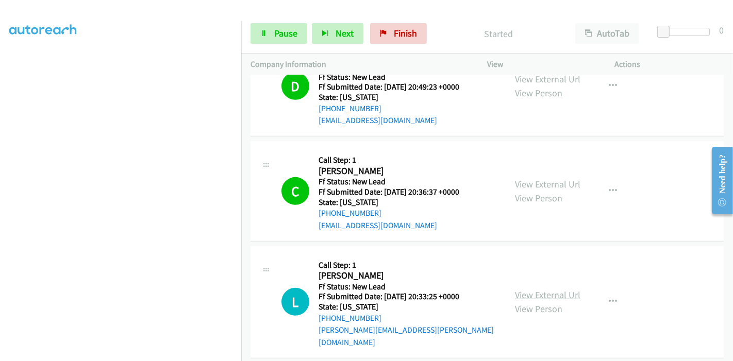
click at [536, 289] on link "View External Url" at bounding box center [547, 295] width 65 height 12
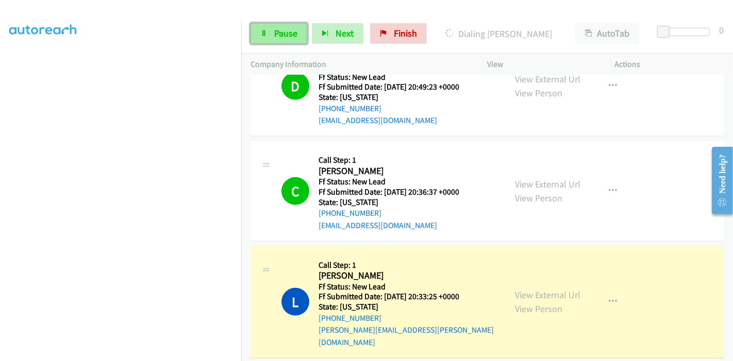
click at [259, 29] on link "Pause" at bounding box center [279, 33] width 57 height 21
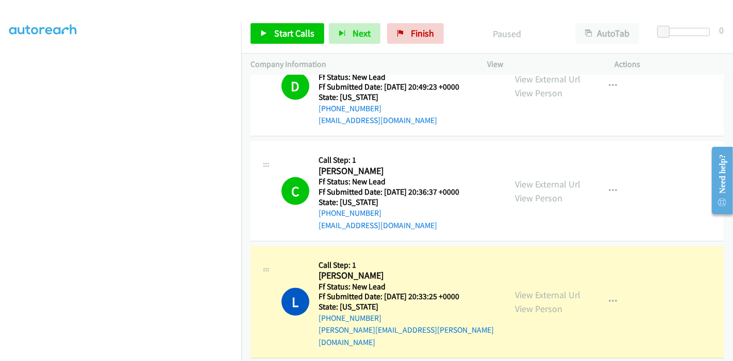
scroll to position [575, 0]
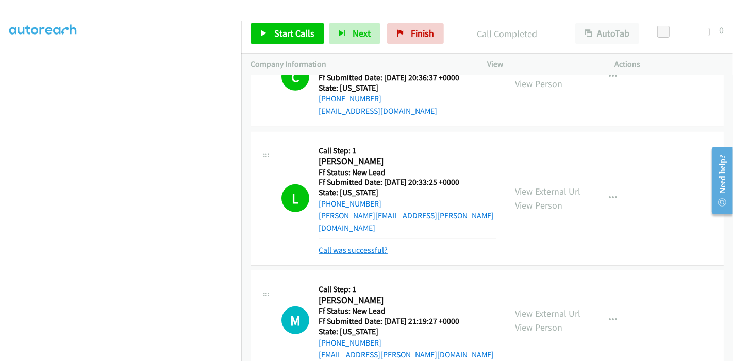
click at [355, 245] on link "Call was successful?" at bounding box center [353, 250] width 69 height 10
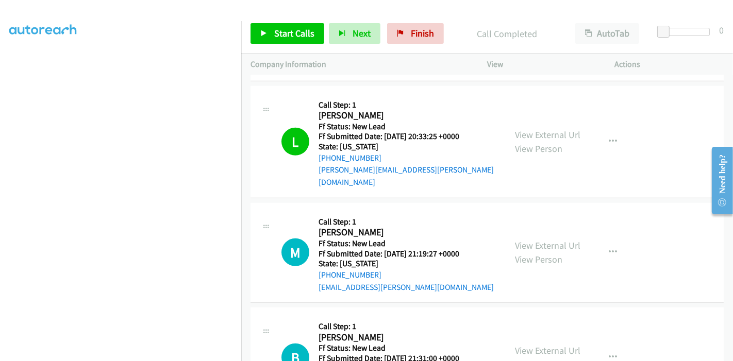
scroll to position [640, 0]
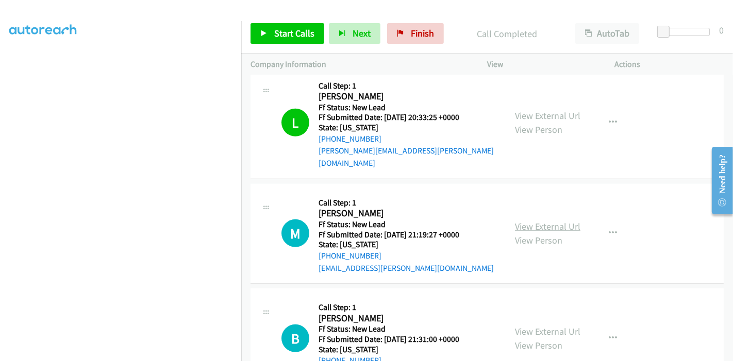
click at [540, 221] on link "View External Url" at bounding box center [547, 227] width 65 height 12
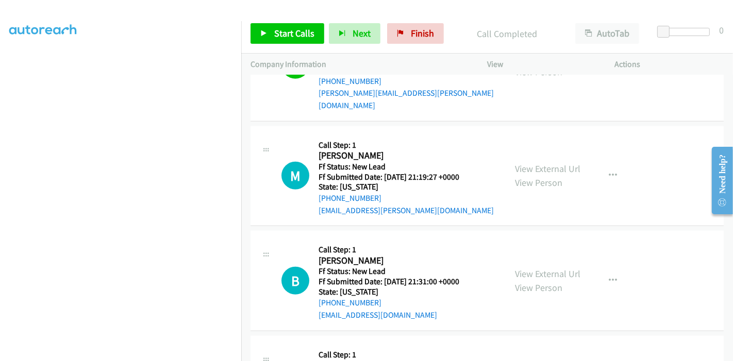
scroll to position [755, 0]
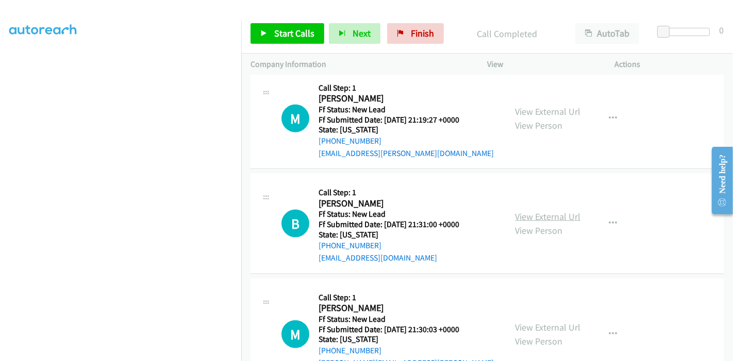
click at [553, 211] on link "View External Url" at bounding box center [547, 217] width 65 height 12
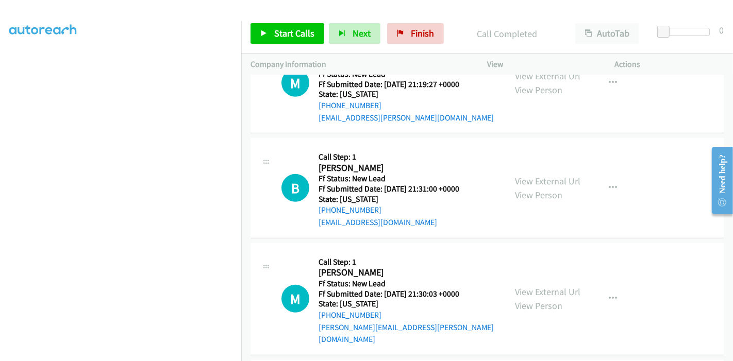
scroll to position [870, 0]
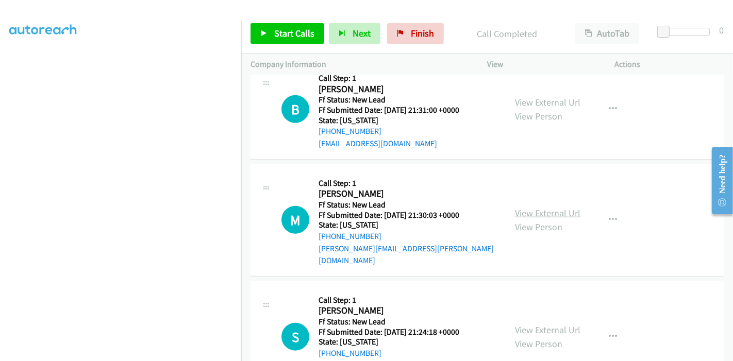
click at [521, 207] on link "View External Url" at bounding box center [547, 213] width 65 height 12
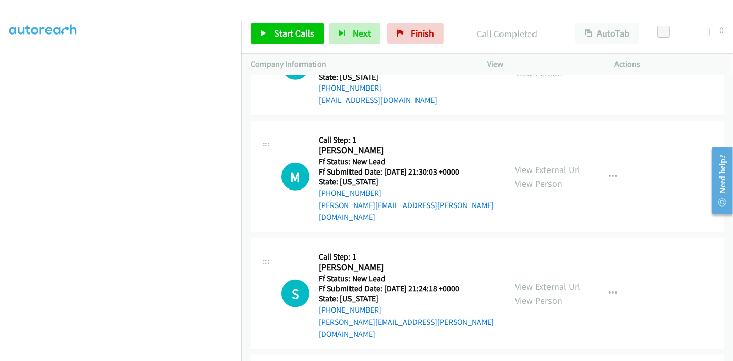
scroll to position [927, 0]
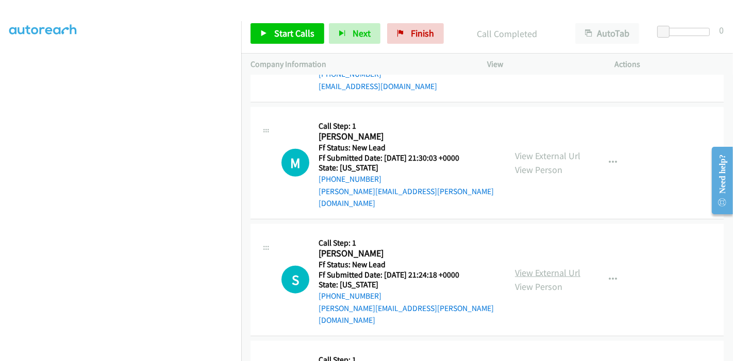
click at [530, 267] on link "View External Url" at bounding box center [547, 273] width 65 height 12
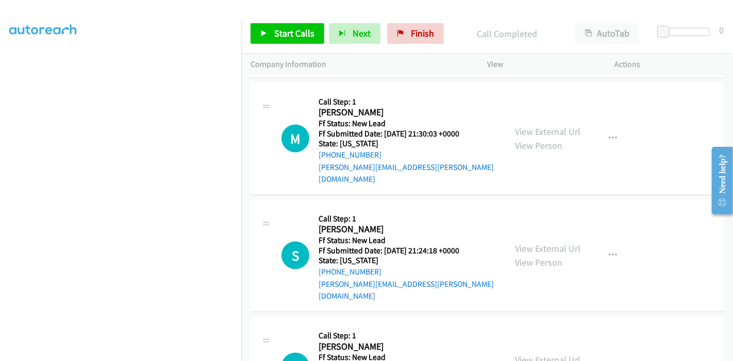
scroll to position [984, 0]
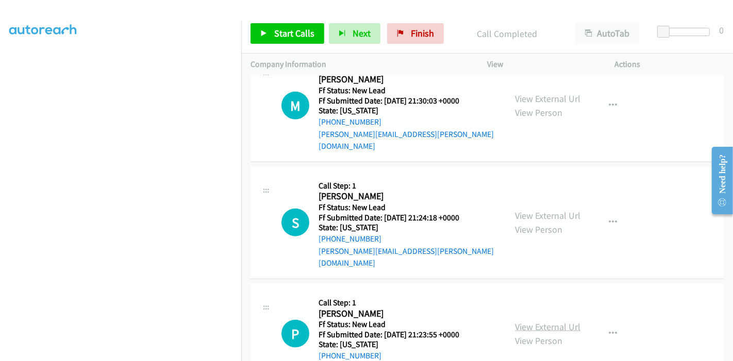
click at [518, 321] on link "View External Url" at bounding box center [547, 327] width 65 height 12
click at [303, 35] on span "Start Calls" at bounding box center [294, 33] width 40 height 12
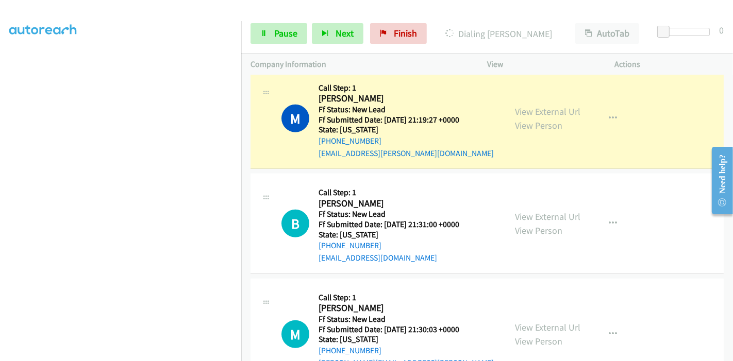
scroll to position [0, 0]
click at [286, 36] on span "Pause" at bounding box center [285, 33] width 23 height 12
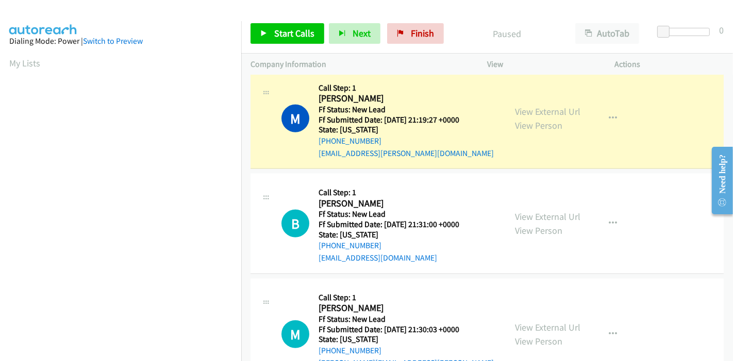
scroll to position [218, 0]
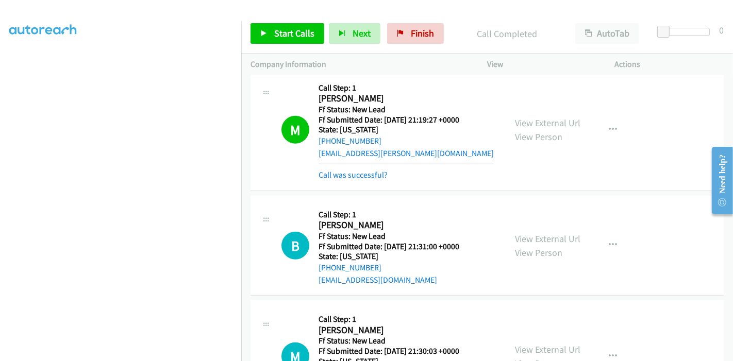
click at [342, 170] on link "Call was successful?" at bounding box center [353, 175] width 69 height 10
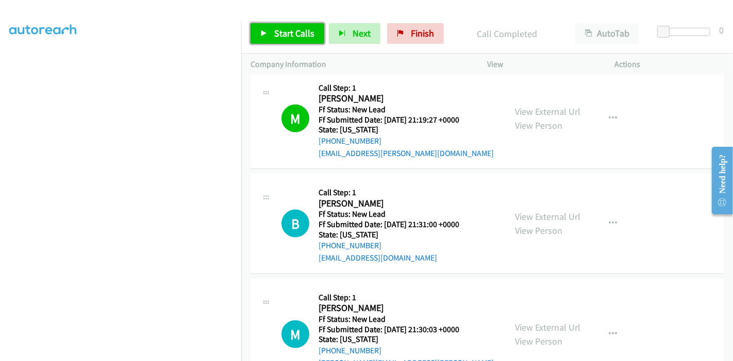
click at [285, 31] on span "Start Calls" at bounding box center [294, 33] width 40 height 12
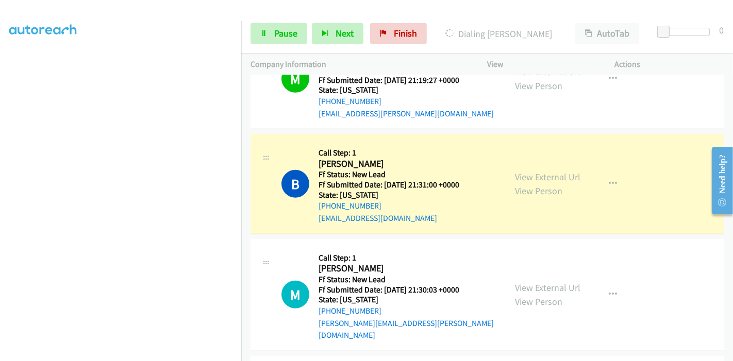
scroll to position [812, 0]
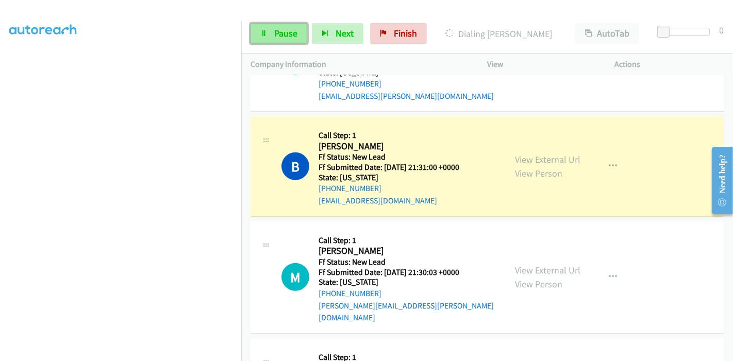
click at [280, 38] on span "Pause" at bounding box center [285, 33] width 23 height 12
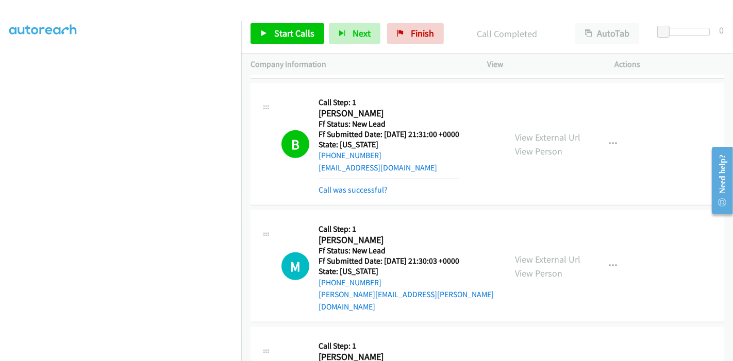
scroll to position [870, 0]
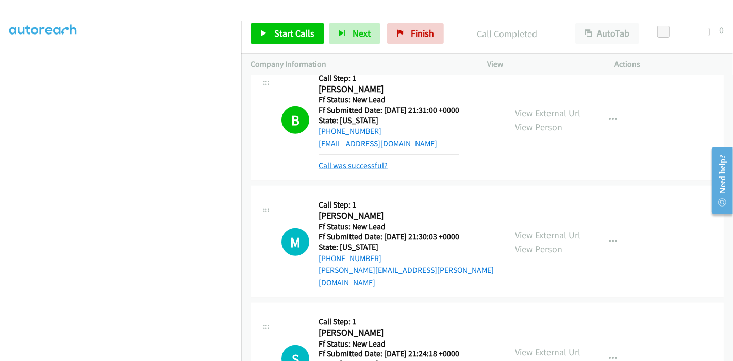
click at [358, 161] on link "Call was successful?" at bounding box center [353, 166] width 69 height 10
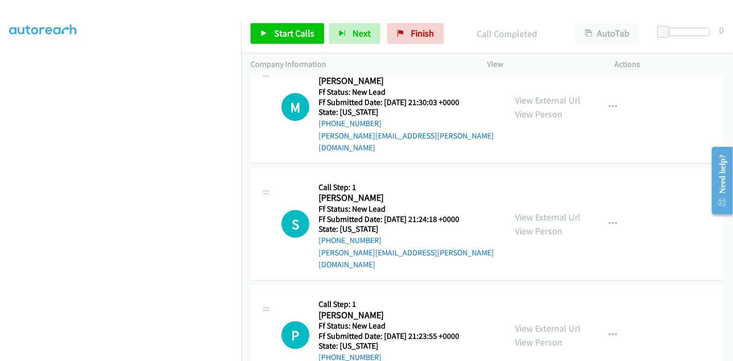
scroll to position [984, 0]
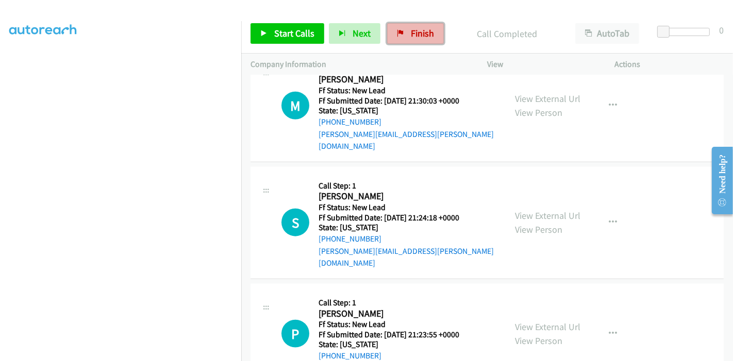
click at [415, 34] on span "Finish" at bounding box center [422, 33] width 23 height 12
